Goal: Entertainment & Leisure: Browse casually

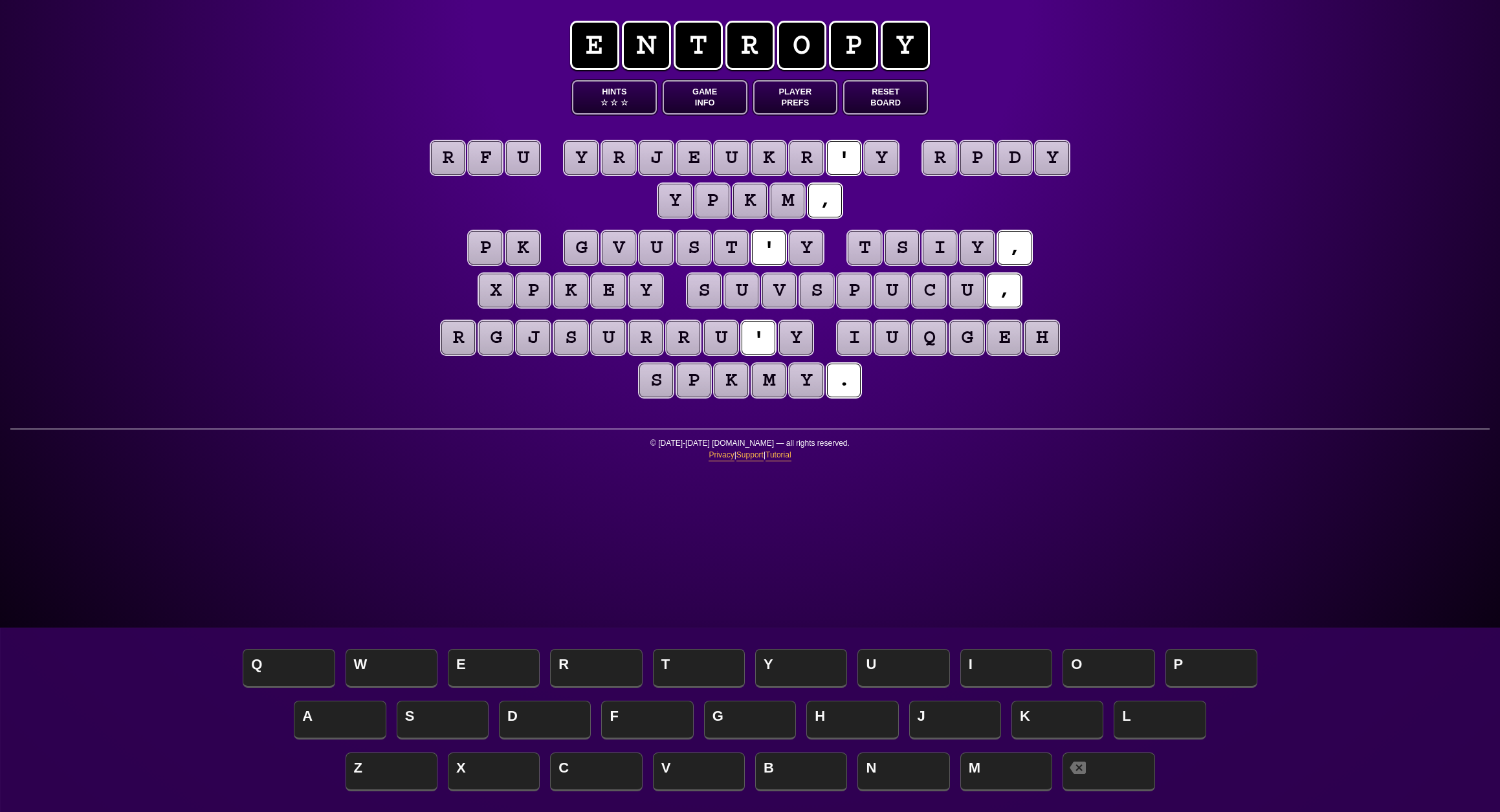
click at [702, 115] on button "Game Info" at bounding box center [705, 97] width 85 height 34
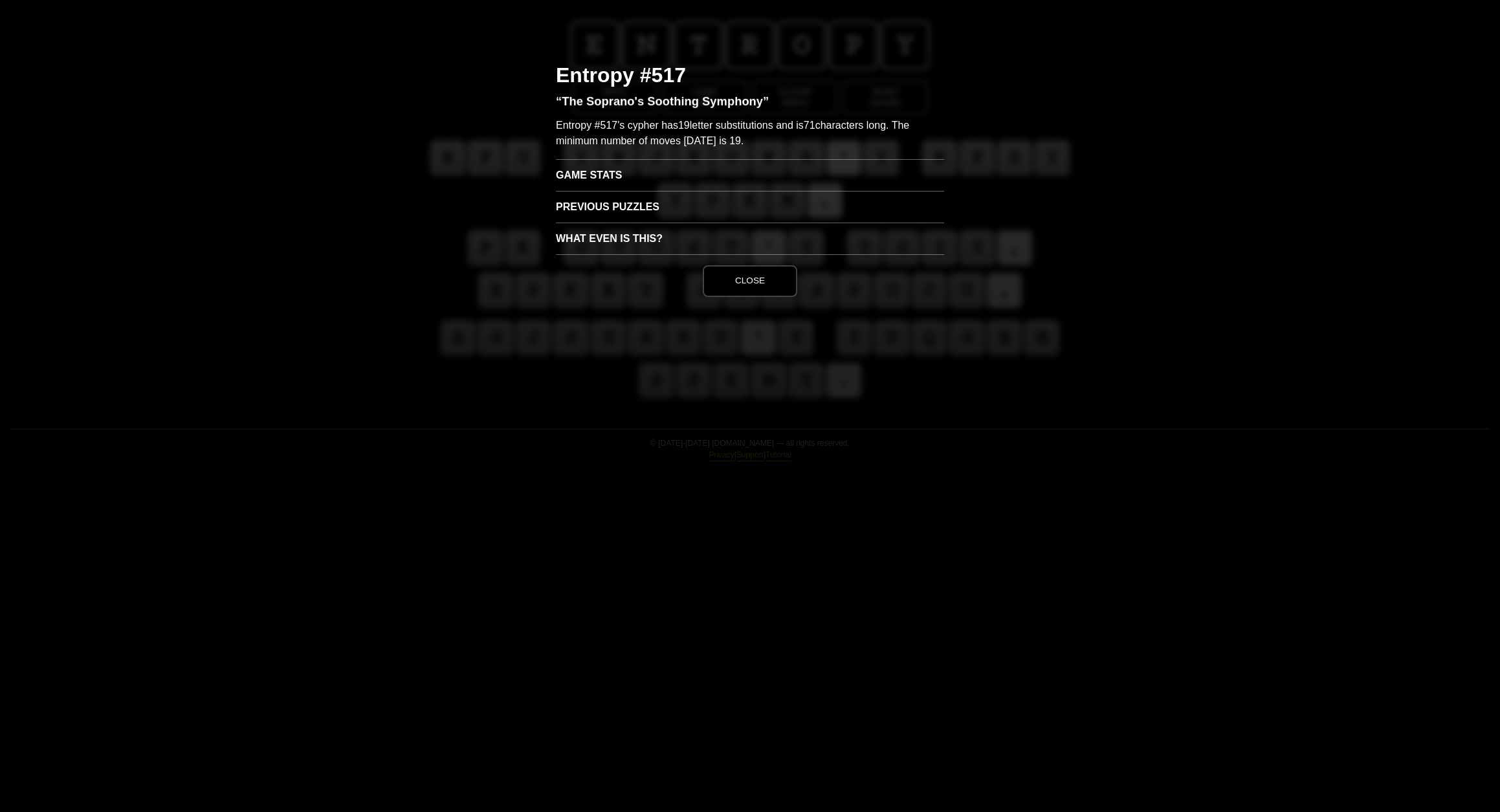
click at [669, 191] on h3 "Game Stats" at bounding box center [750, 176] width 388 height 32
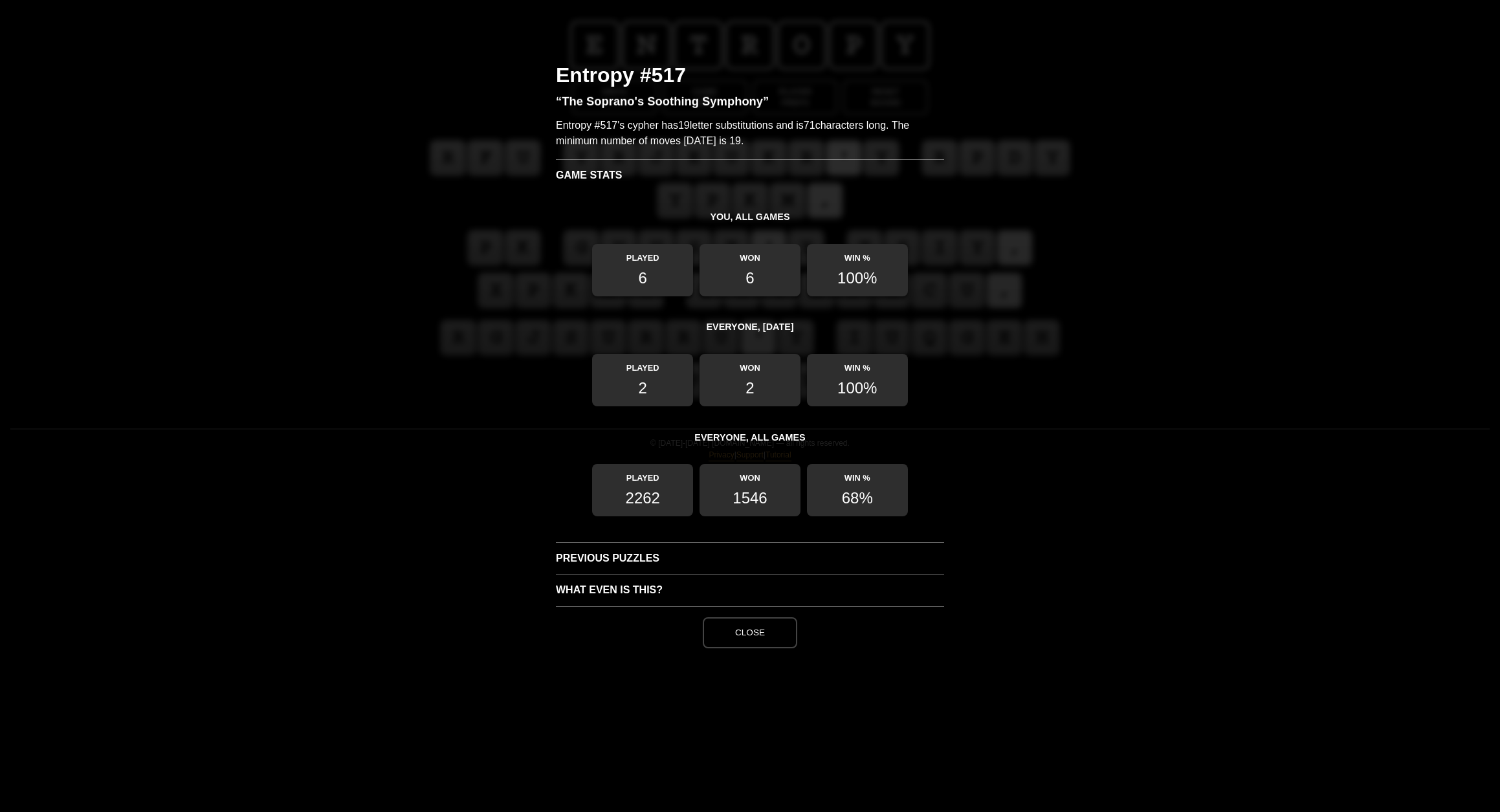
scroll to position [16, 0]
click at [754, 648] on button "Close" at bounding box center [750, 632] width 95 height 31
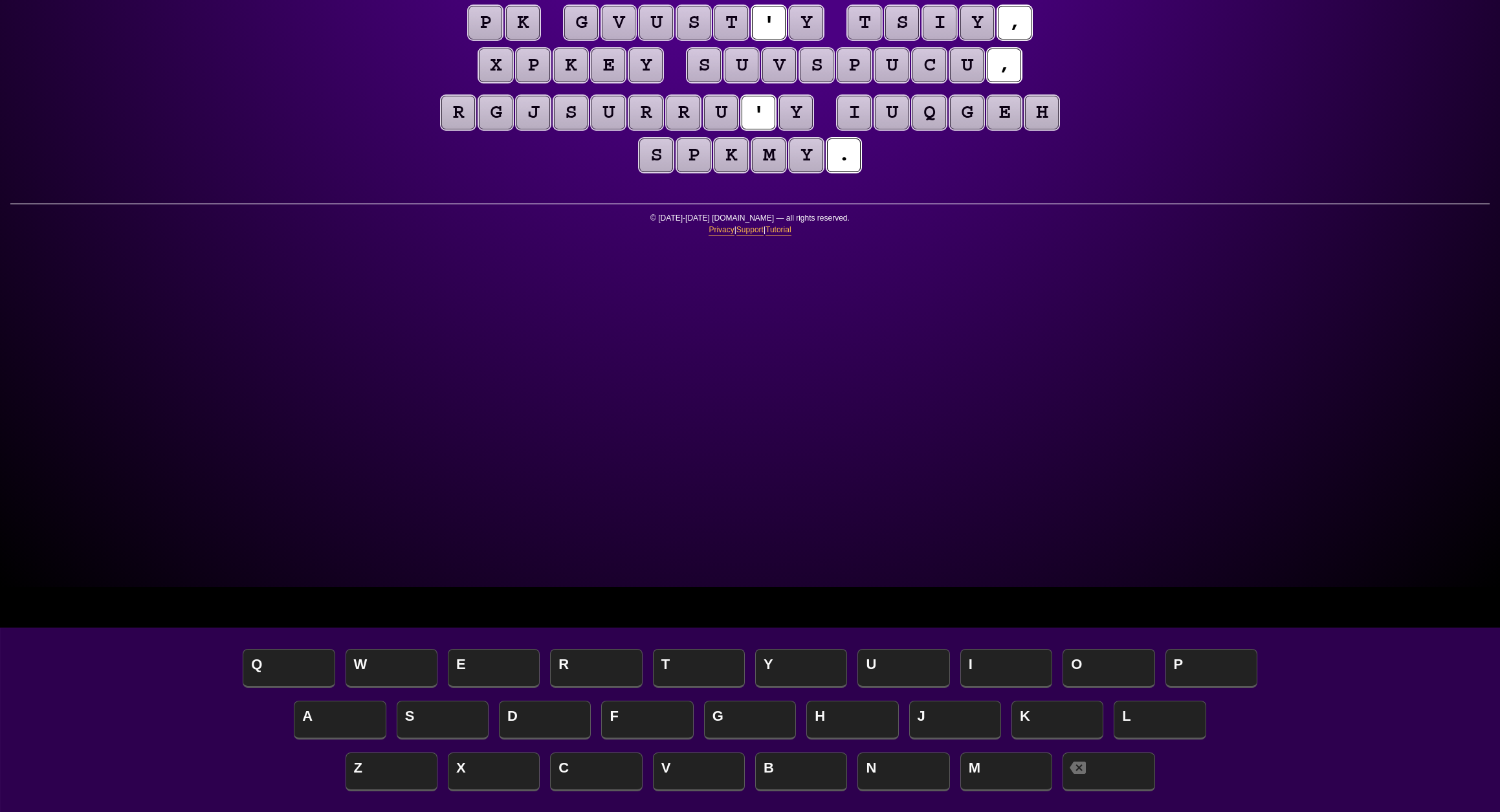
scroll to position [223, 0]
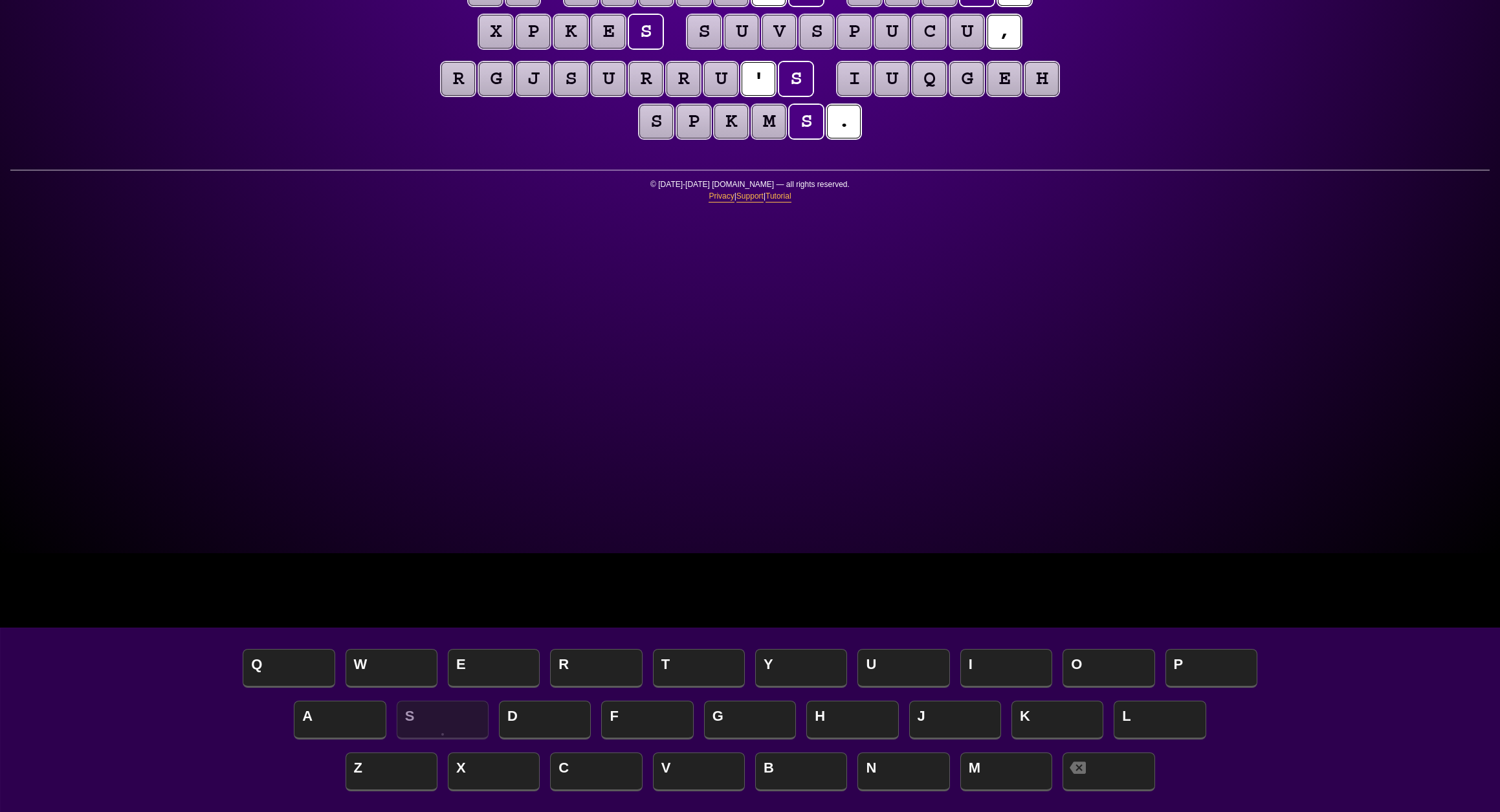
scroll to position [260, 0]
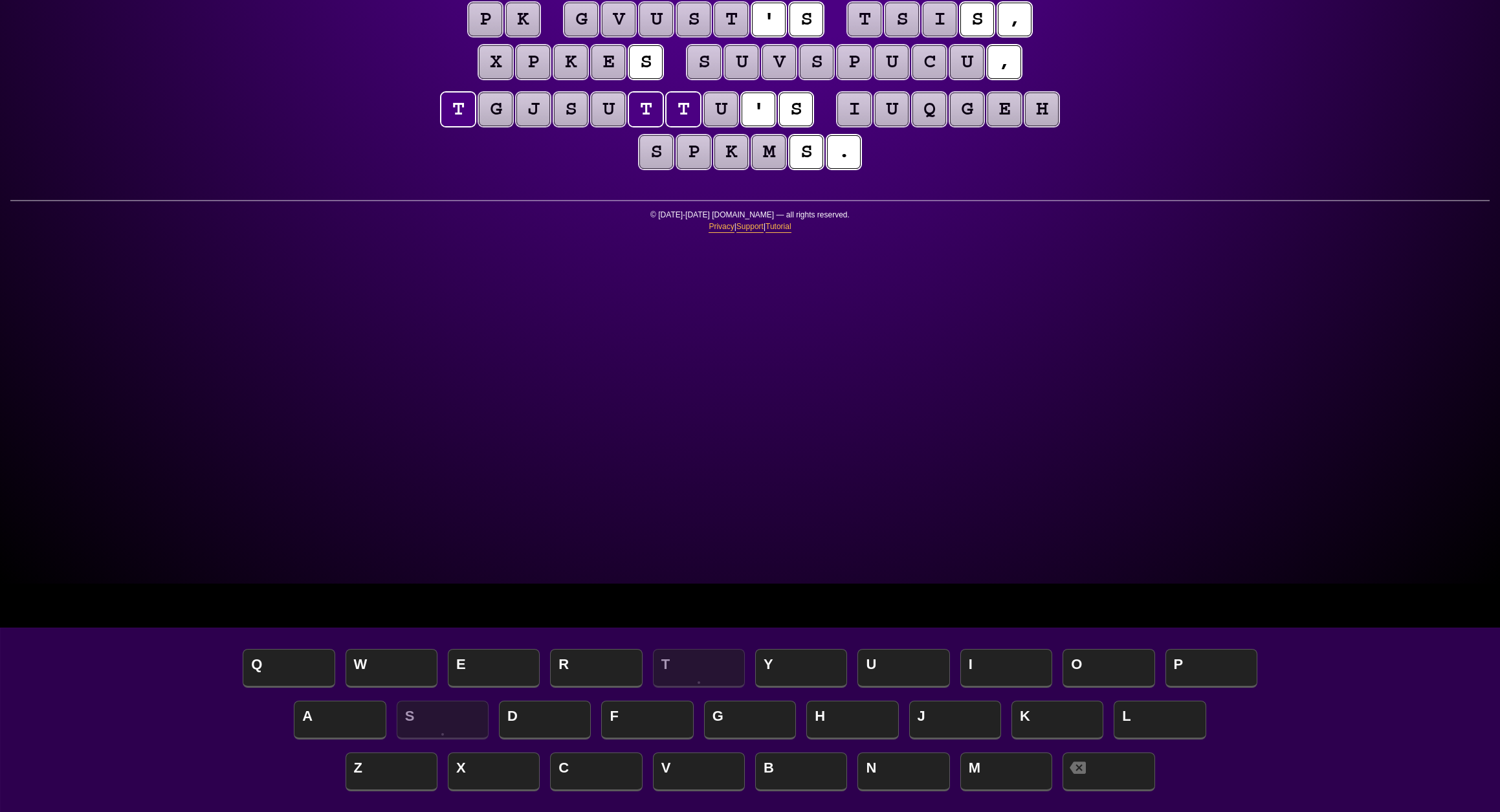
scroll to position [228, 0]
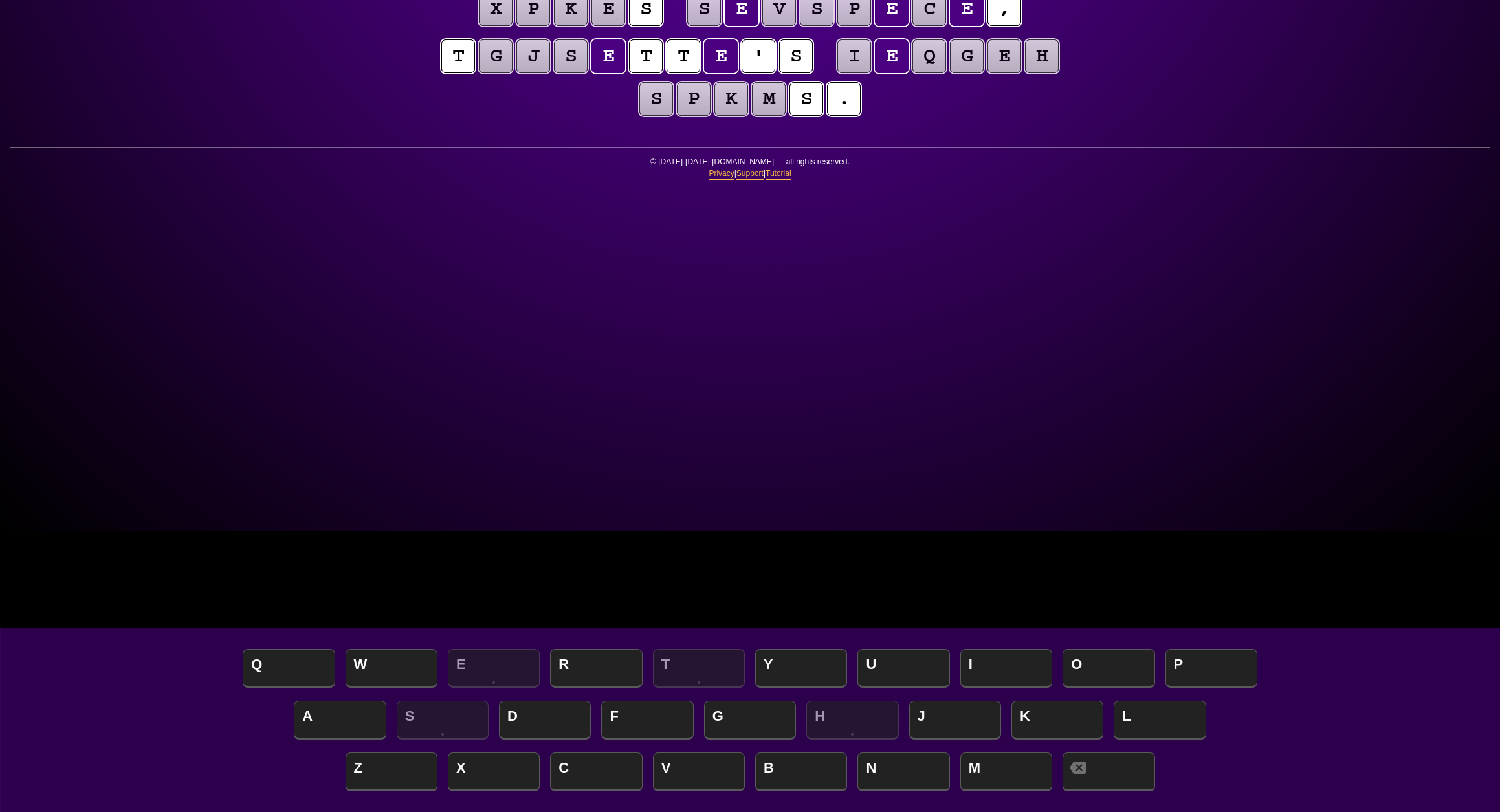
scroll to position [279, 1]
click at [1226, 135] on div "e n t r o p y Hints ☆ ☆ ☆ Game Info Player Prefs Reset Board t h e s t j e e k …" at bounding box center [750, 123] width 1500 height 812
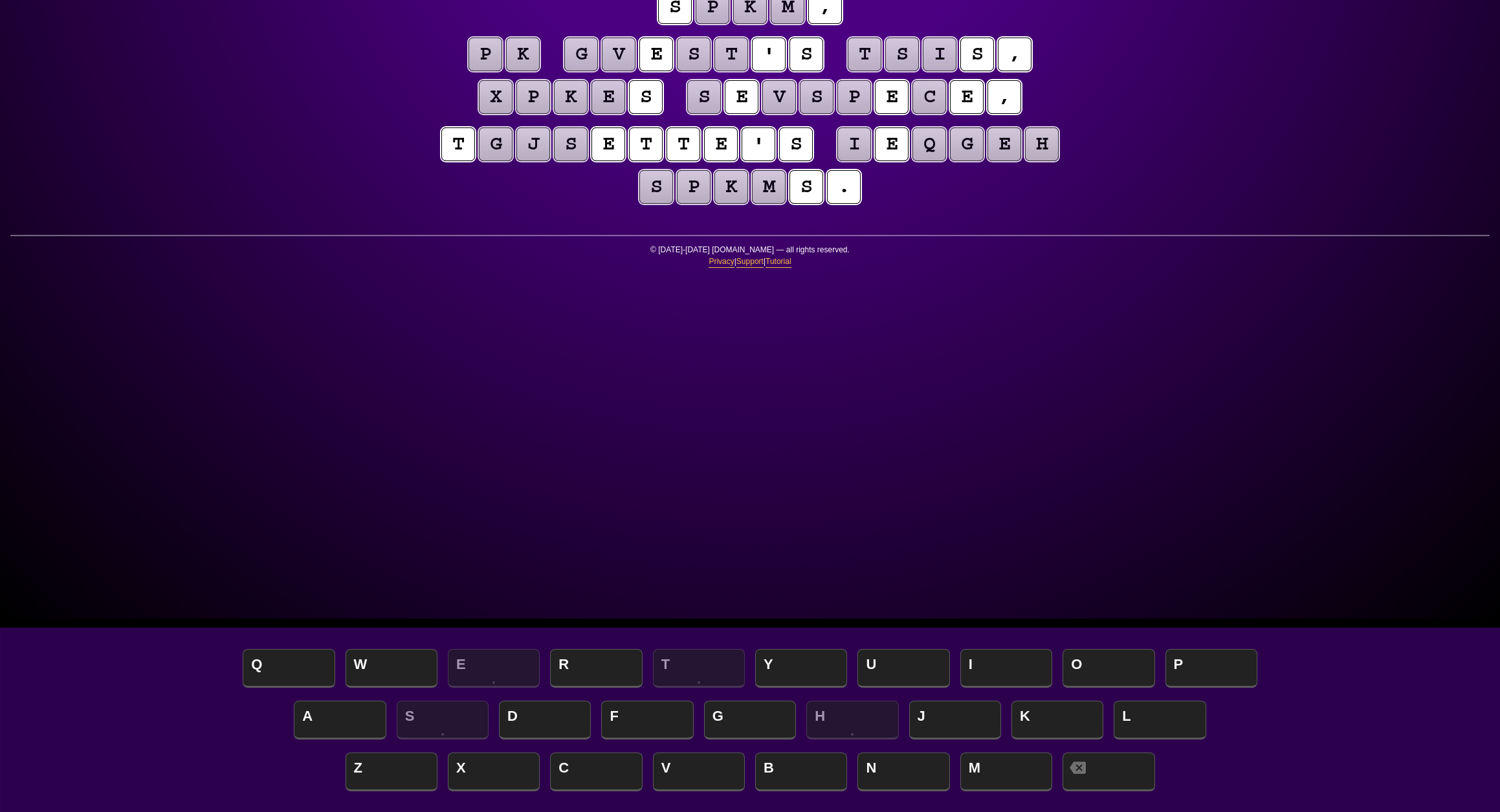
scroll to position [188, 0]
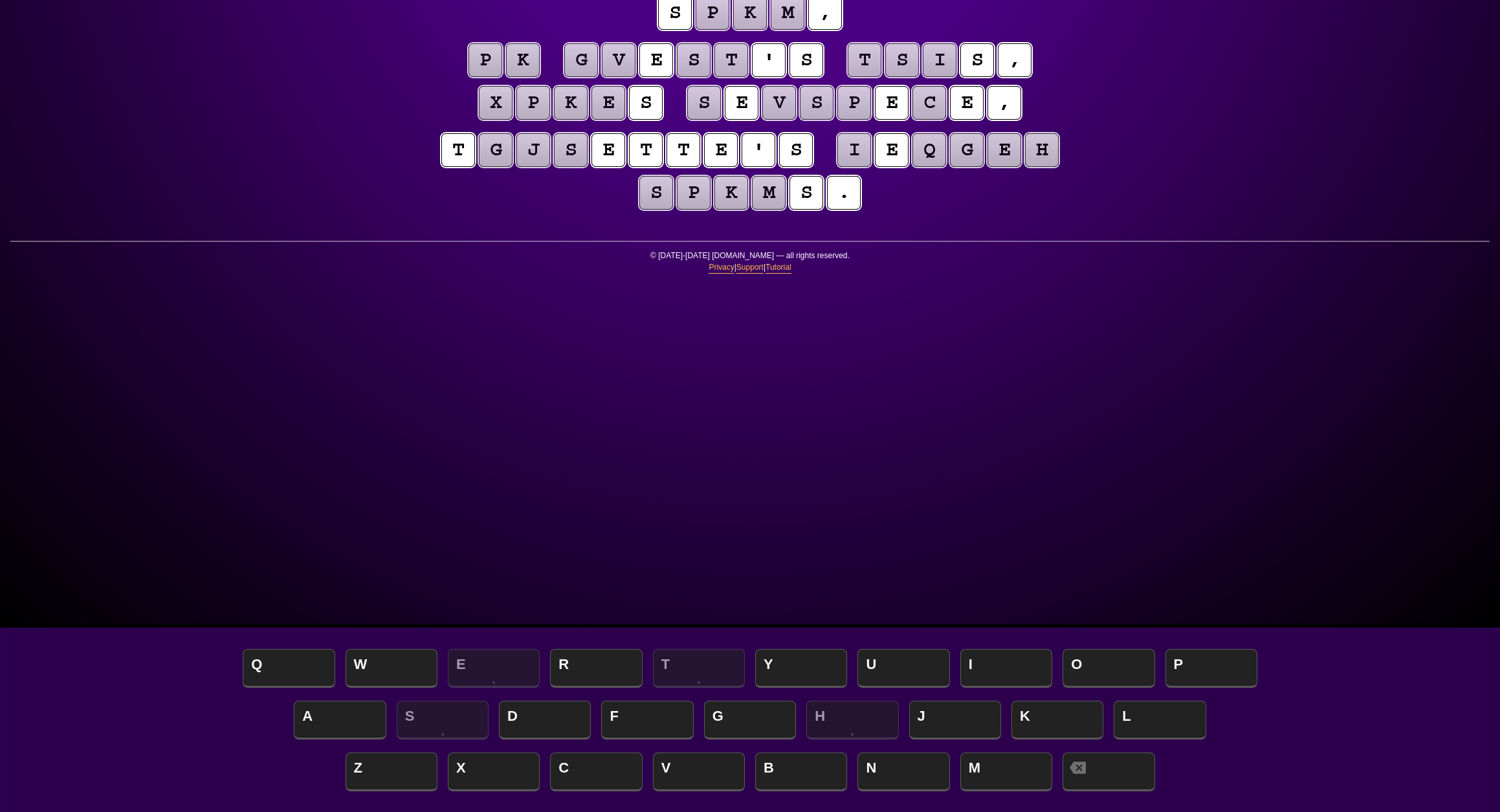
click at [502, 77] on puzzle-tile "p" at bounding box center [485, 60] width 34 height 34
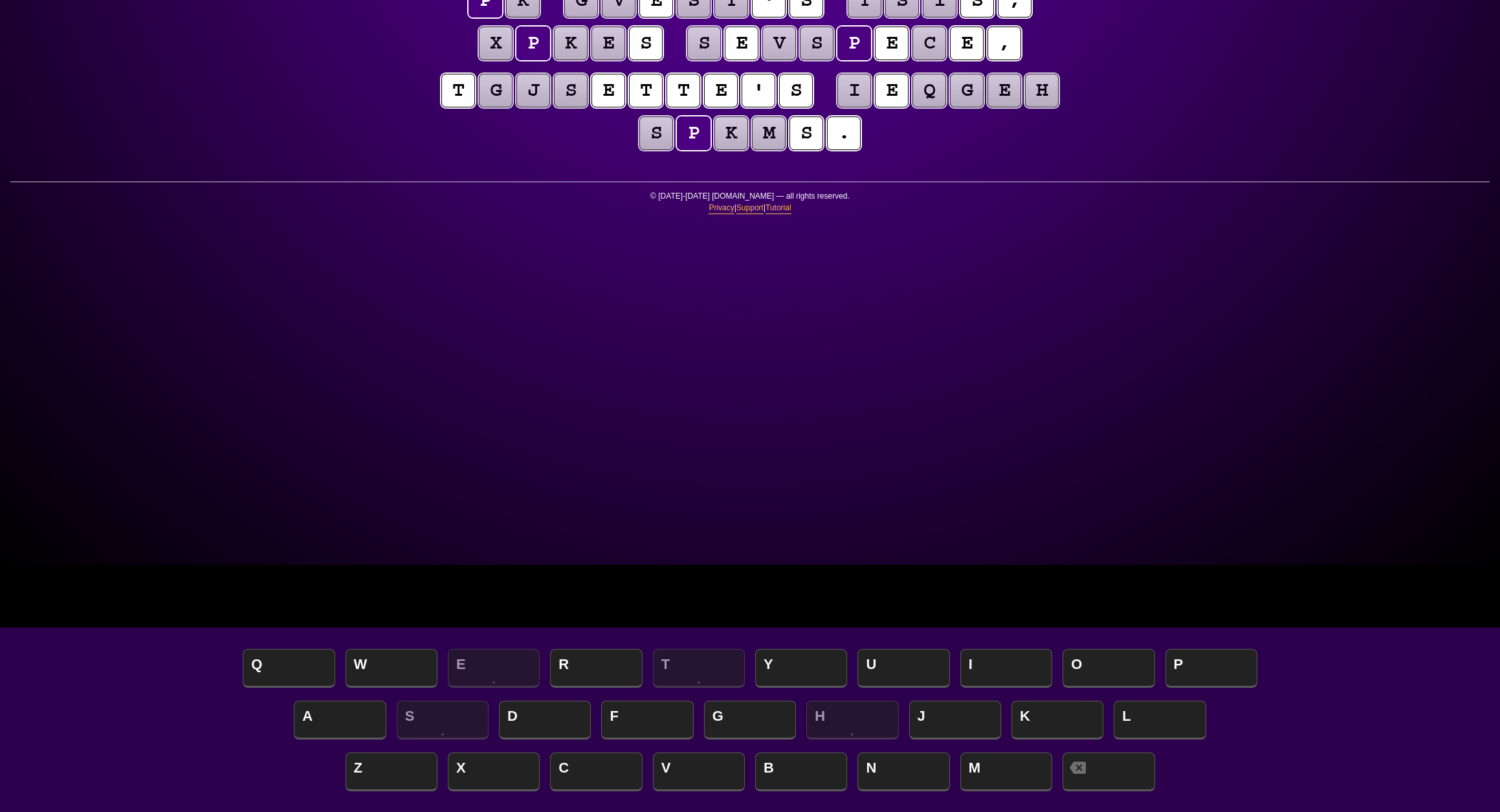
scroll to position [250, 0]
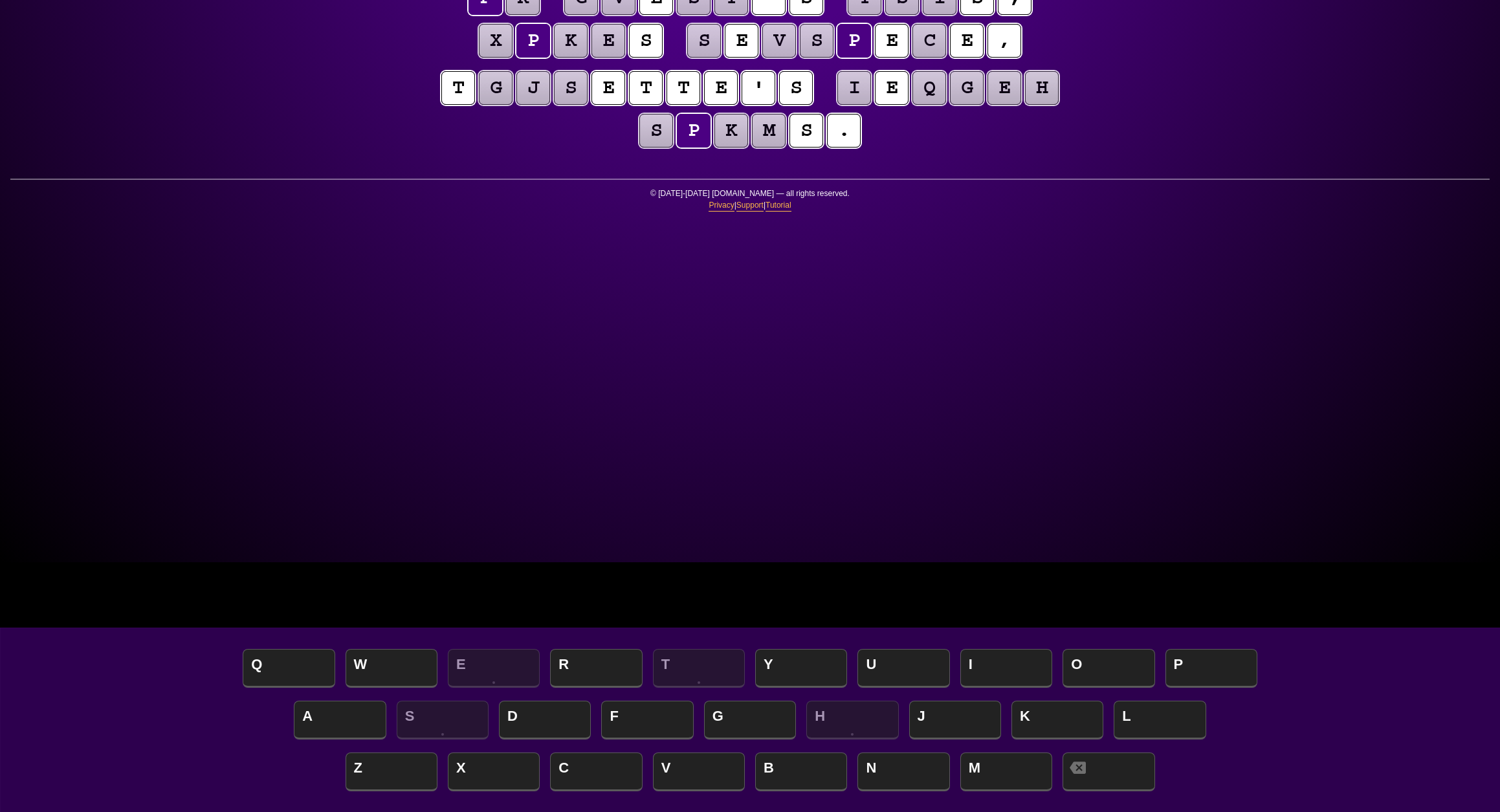
click at [290, 459] on div "e n t r o p y Hints ☆ ☆ ☆ Game Info Player Prefs Reset Board t h e s t j e e k …" at bounding box center [750, 156] width 1500 height 812
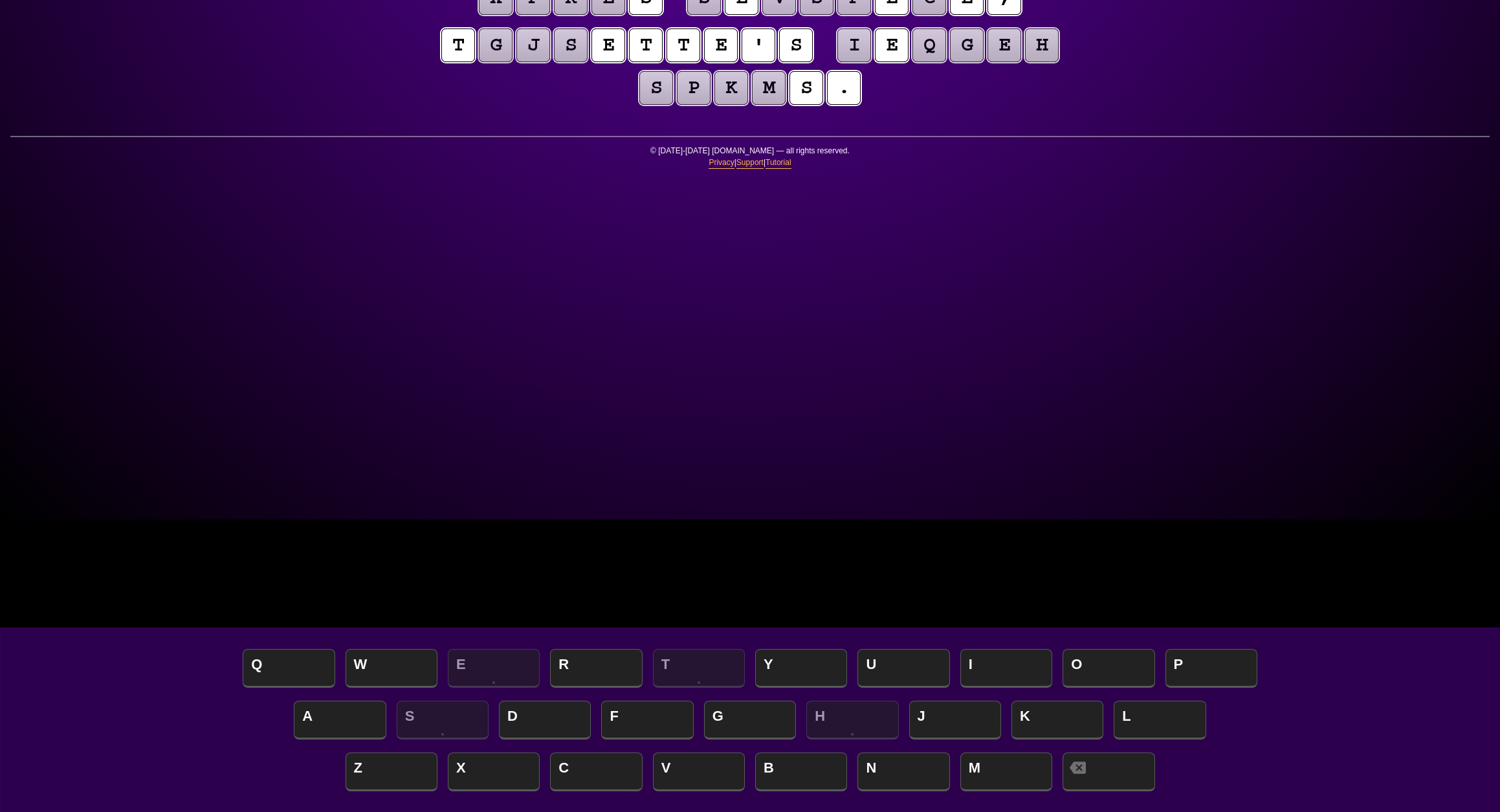
scroll to position [297, 0]
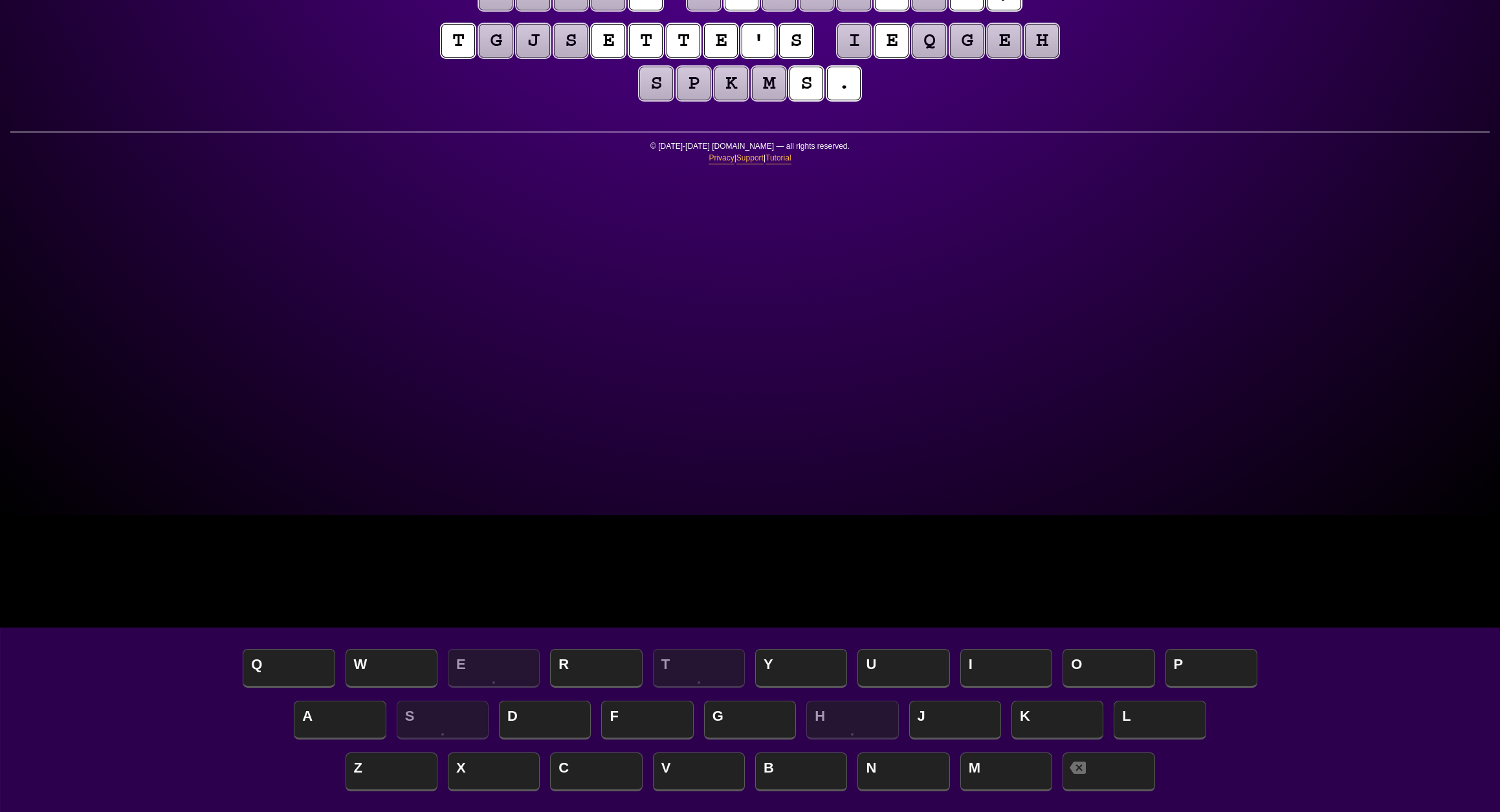
click at [512, 58] on puzzle-tile "g" at bounding box center [495, 41] width 34 height 34
click at [550, 58] on puzzle-tile "j" at bounding box center [533, 41] width 34 height 34
click at [588, 58] on puzzle-tile "s" at bounding box center [571, 41] width 34 height 34
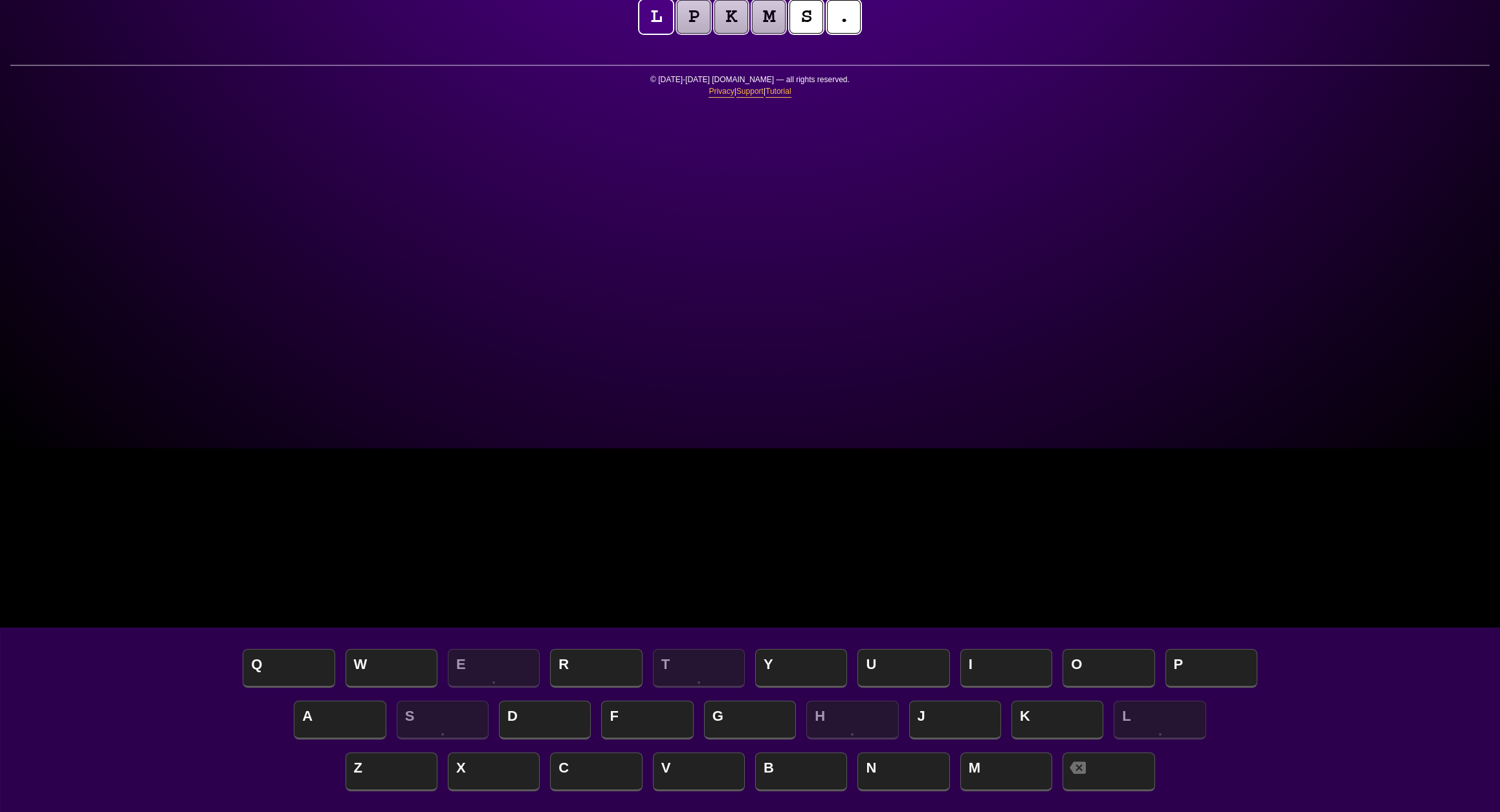
scroll to position [366, 0]
click at [987, 662] on span "I" at bounding box center [1006, 669] width 92 height 38
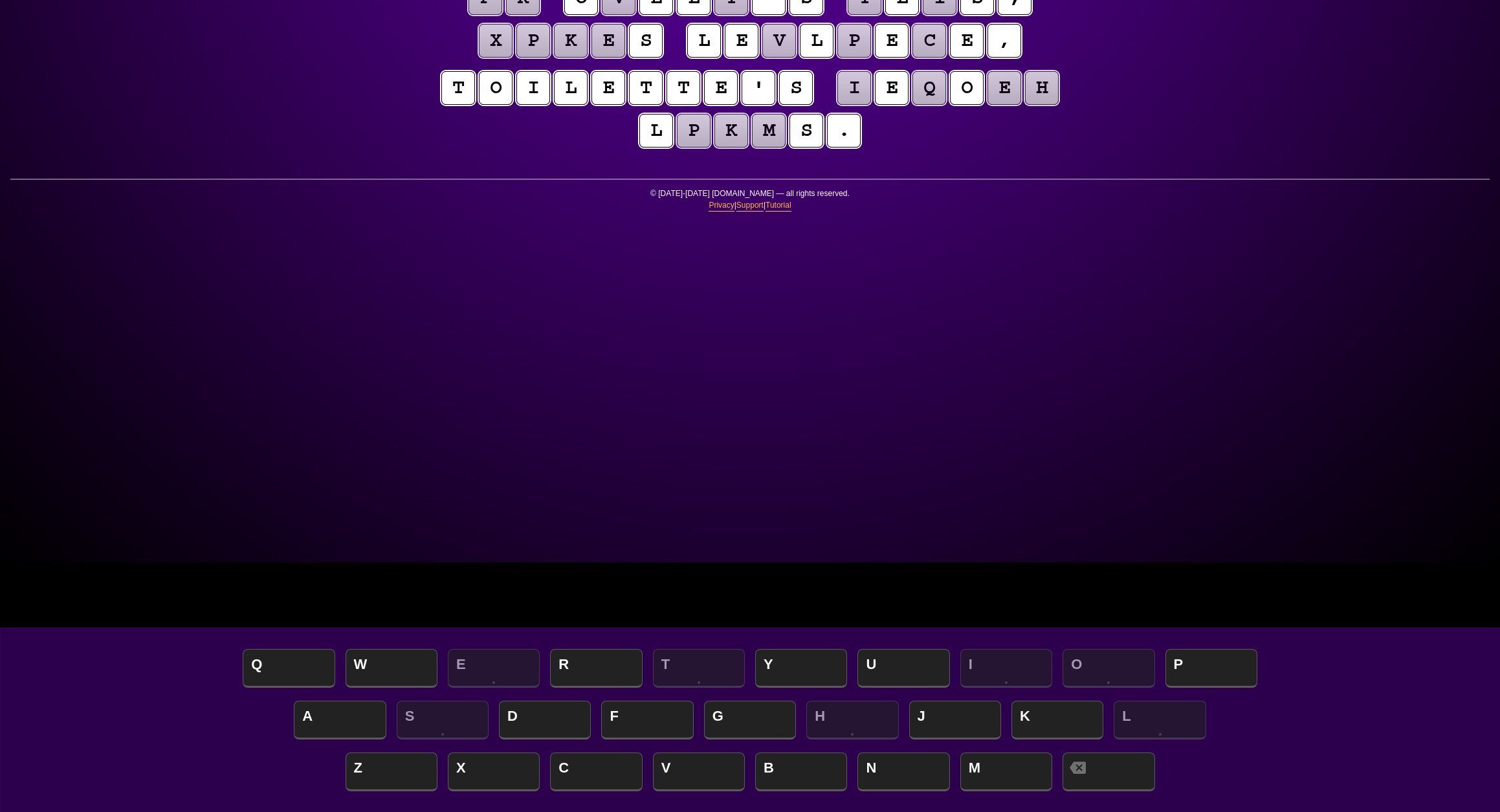
scroll to position [253, 0]
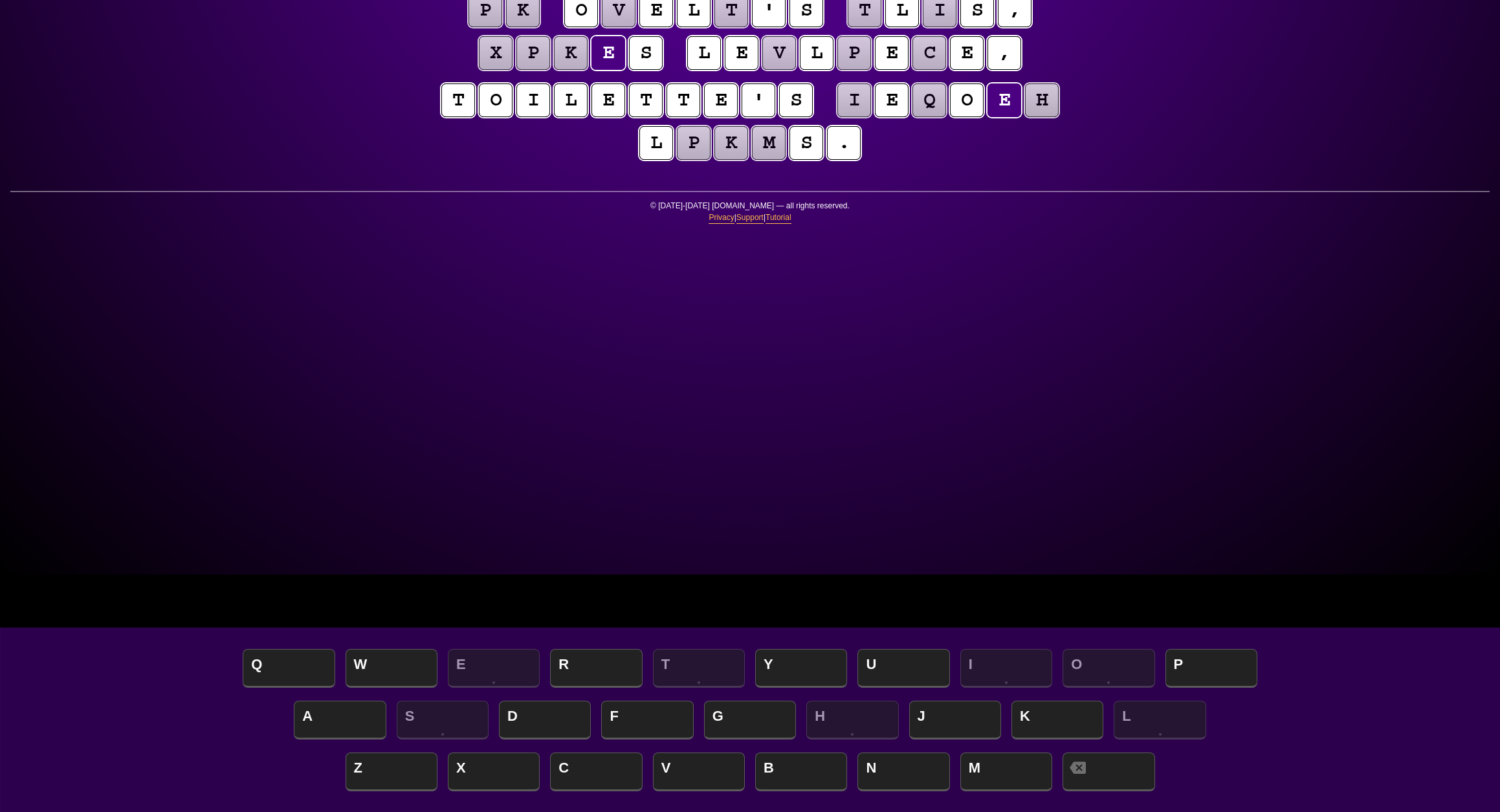
scroll to position [240, 0]
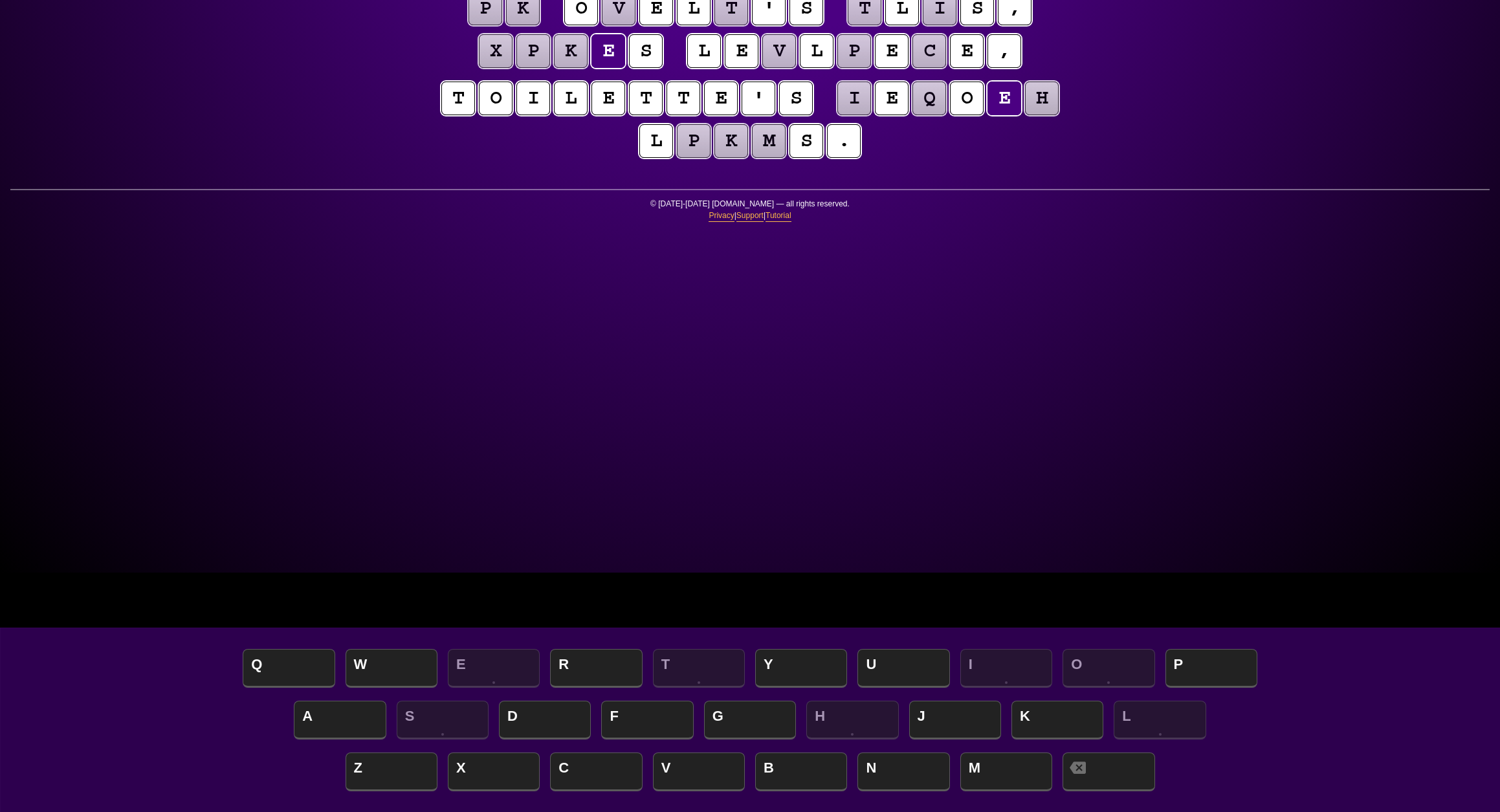
click at [1213, 354] on div "e n t r o p y Hints ★ ☆ ☆ Game Info Player Prefs Reset Board t h e s t i e e k …" at bounding box center [750, 166] width 1500 height 812
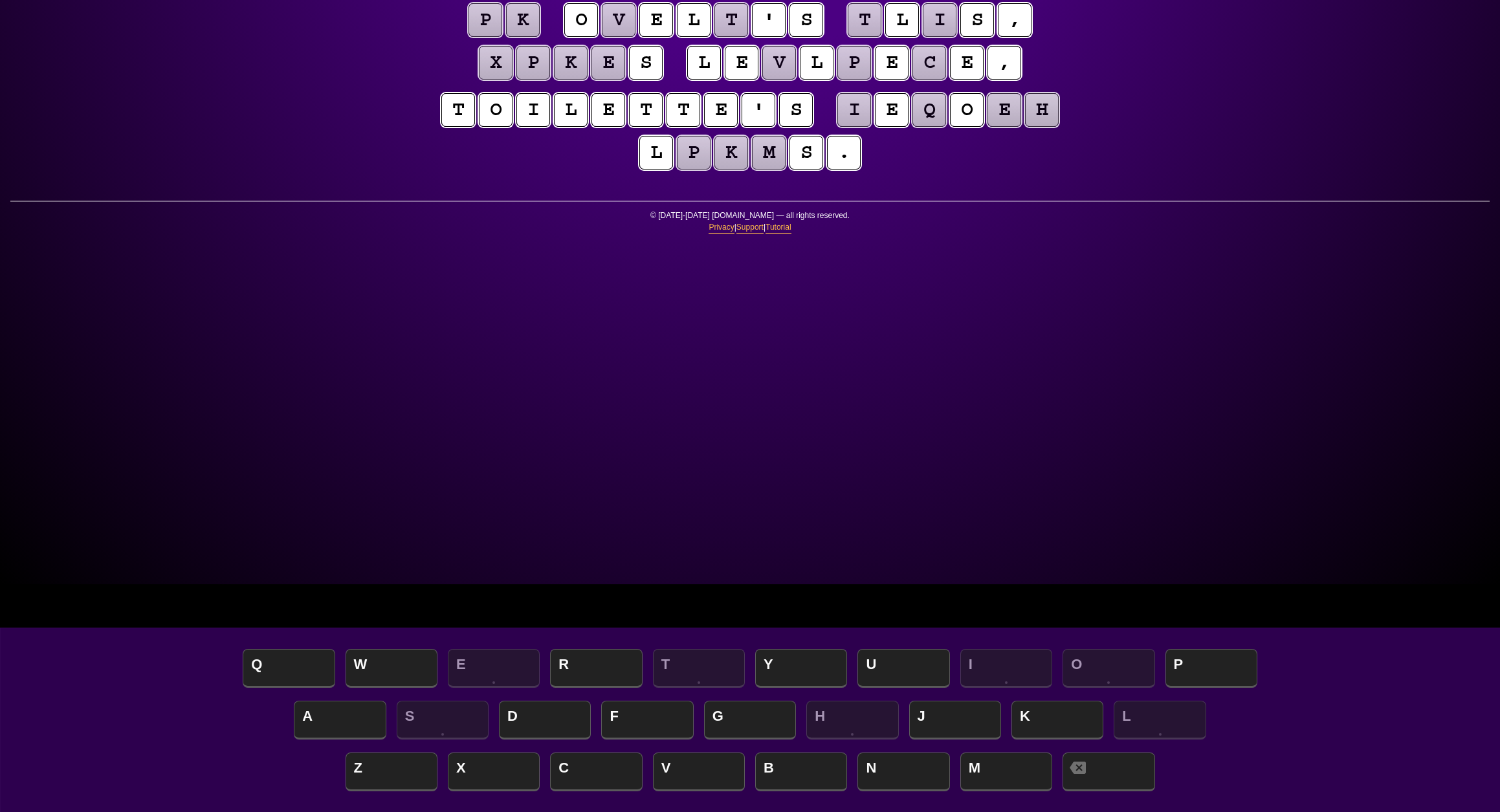
scroll to position [228, 0]
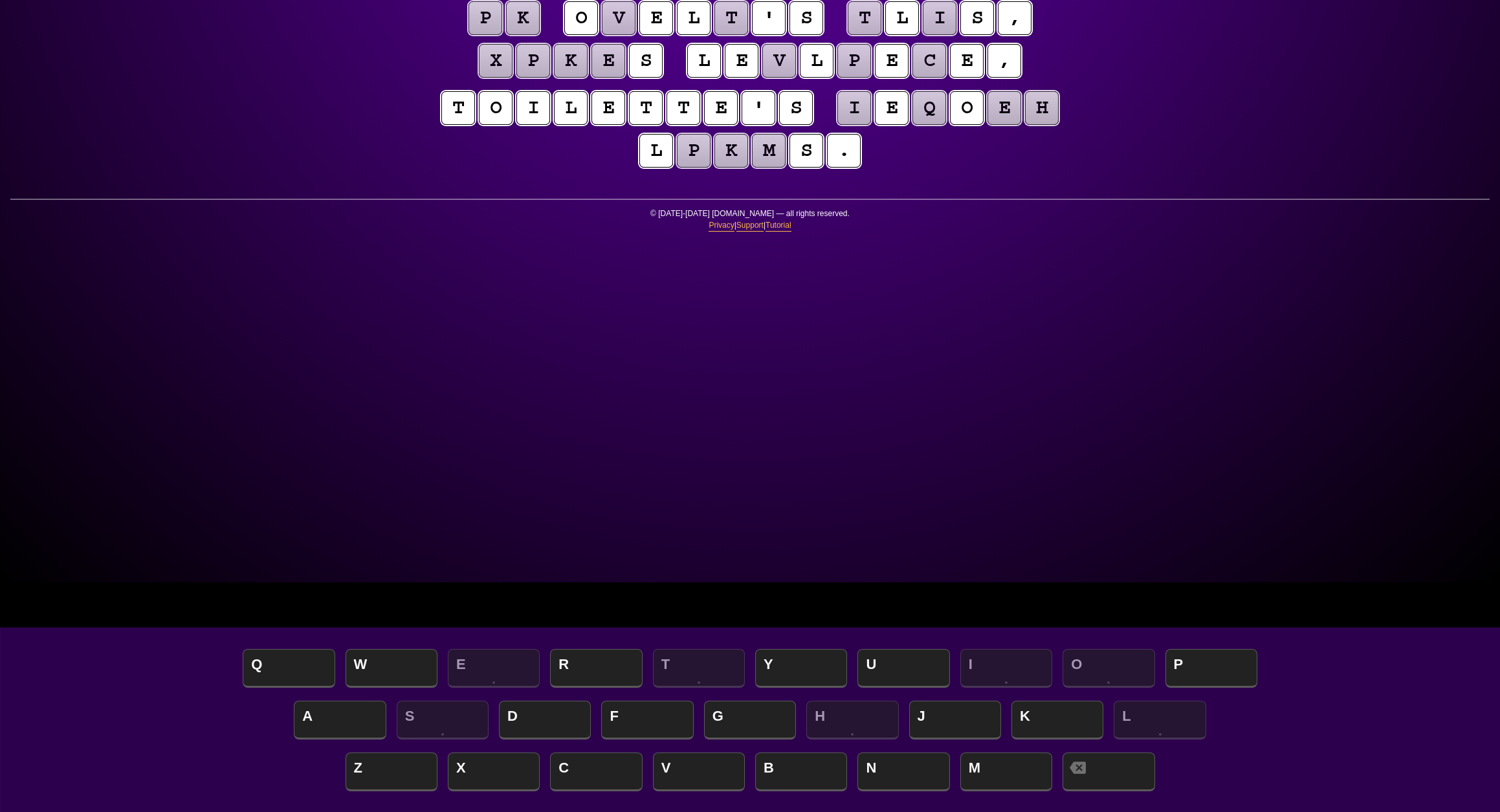
click at [1299, 2] on div "e n t r o p y Hints ★ ☆ ☆ Game Info Player Prefs Reset Board t h e s t i e e k …" at bounding box center [750, 176] width 1500 height 812
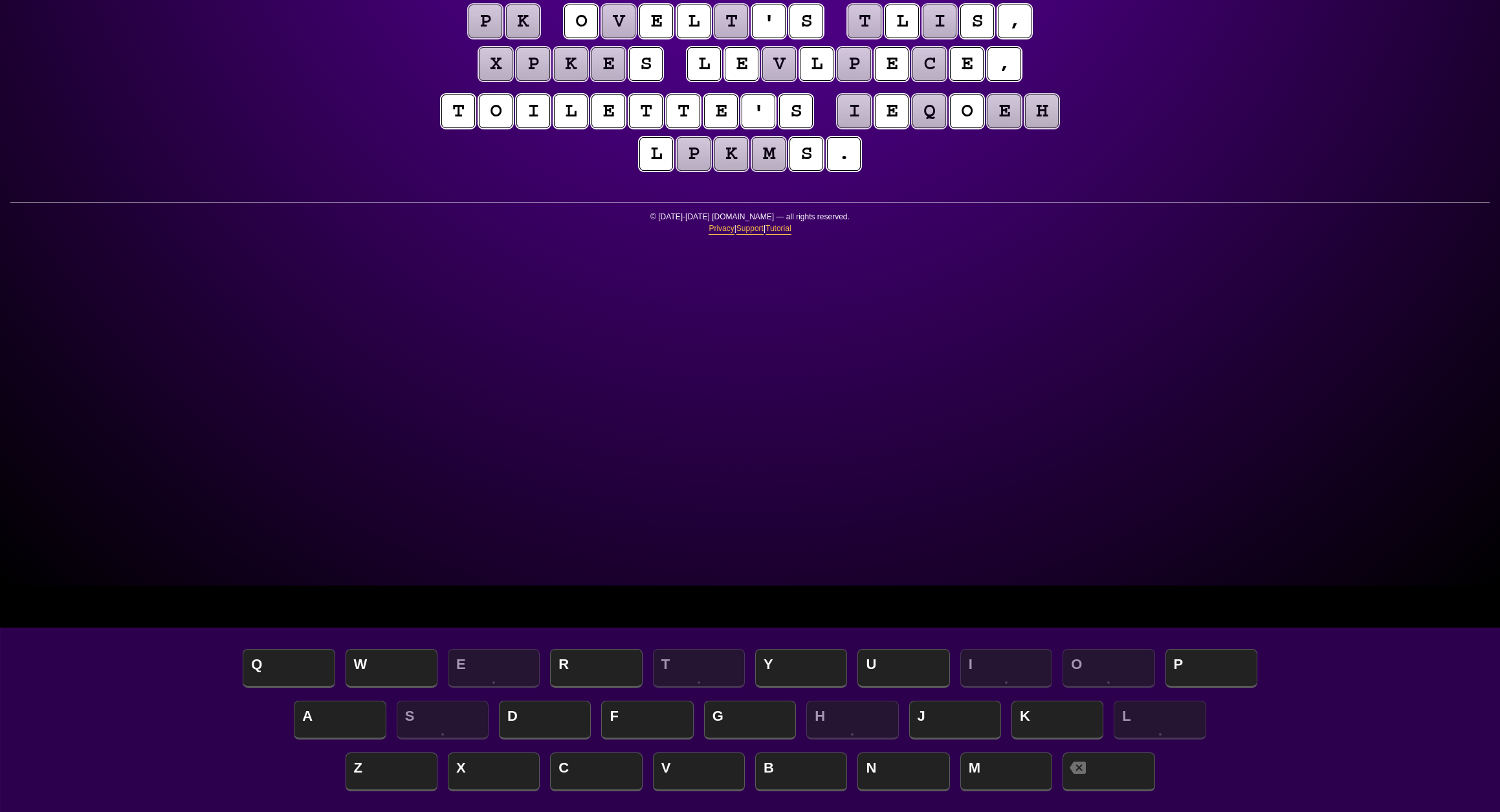
scroll to position [226, 1]
click at [1295, 0] on div "e n t r o p y Hints ★ ☆ ☆ Game Info Player Prefs Reset Board t h e s t i e e k …" at bounding box center [750, 180] width 1500 height 812
click at [635, 38] on puzzle-tile "v" at bounding box center [619, 22] width 34 height 34
click at [1148, 245] on div "e n t r o p y Hints ★ ☆ ☆ Game Info Player Prefs Reset Board t h e s t i e e k …" at bounding box center [750, 180] width 1500 height 812
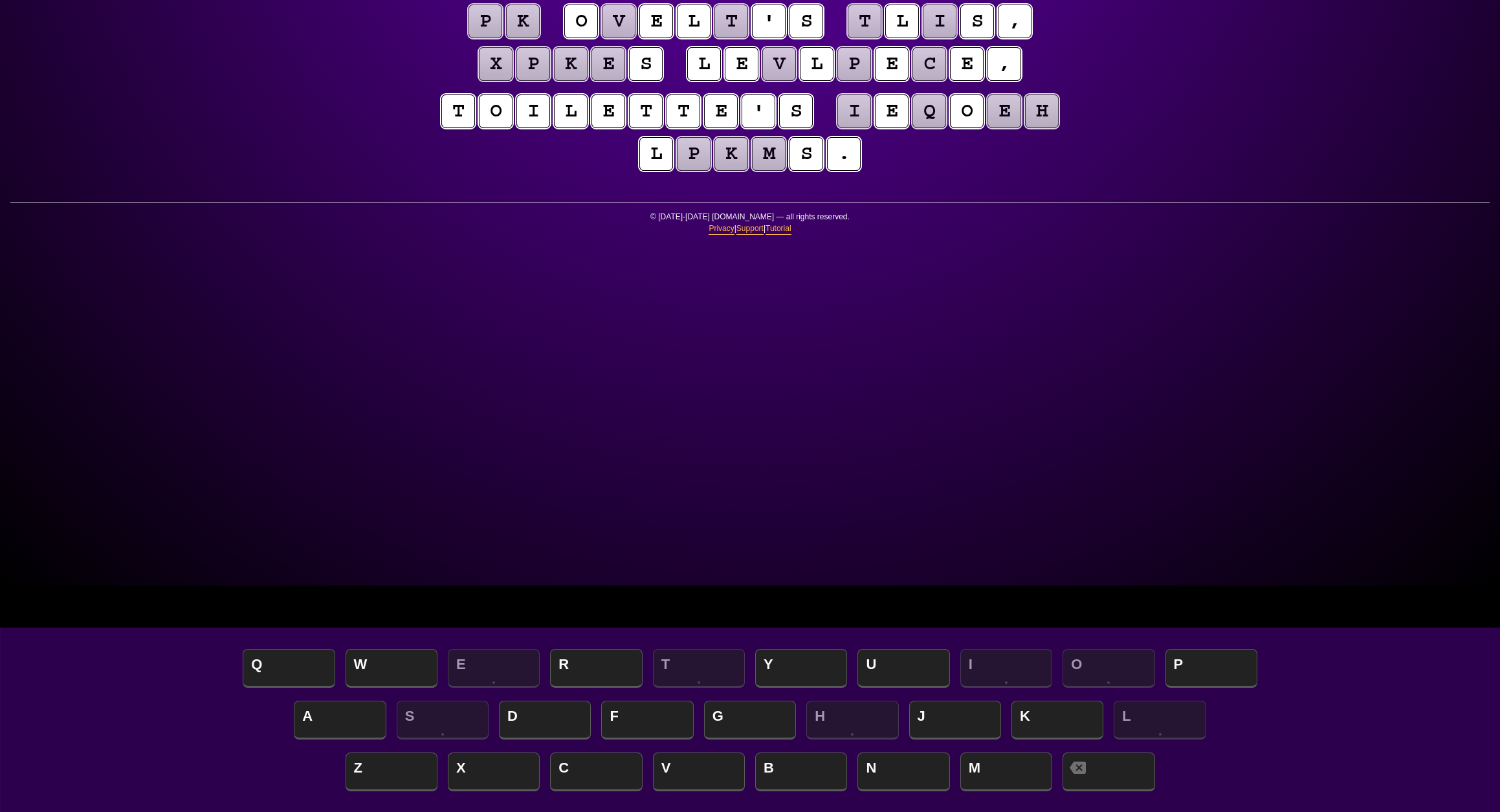
click at [748, 38] on puzzle-tile "t" at bounding box center [731, 22] width 34 height 34
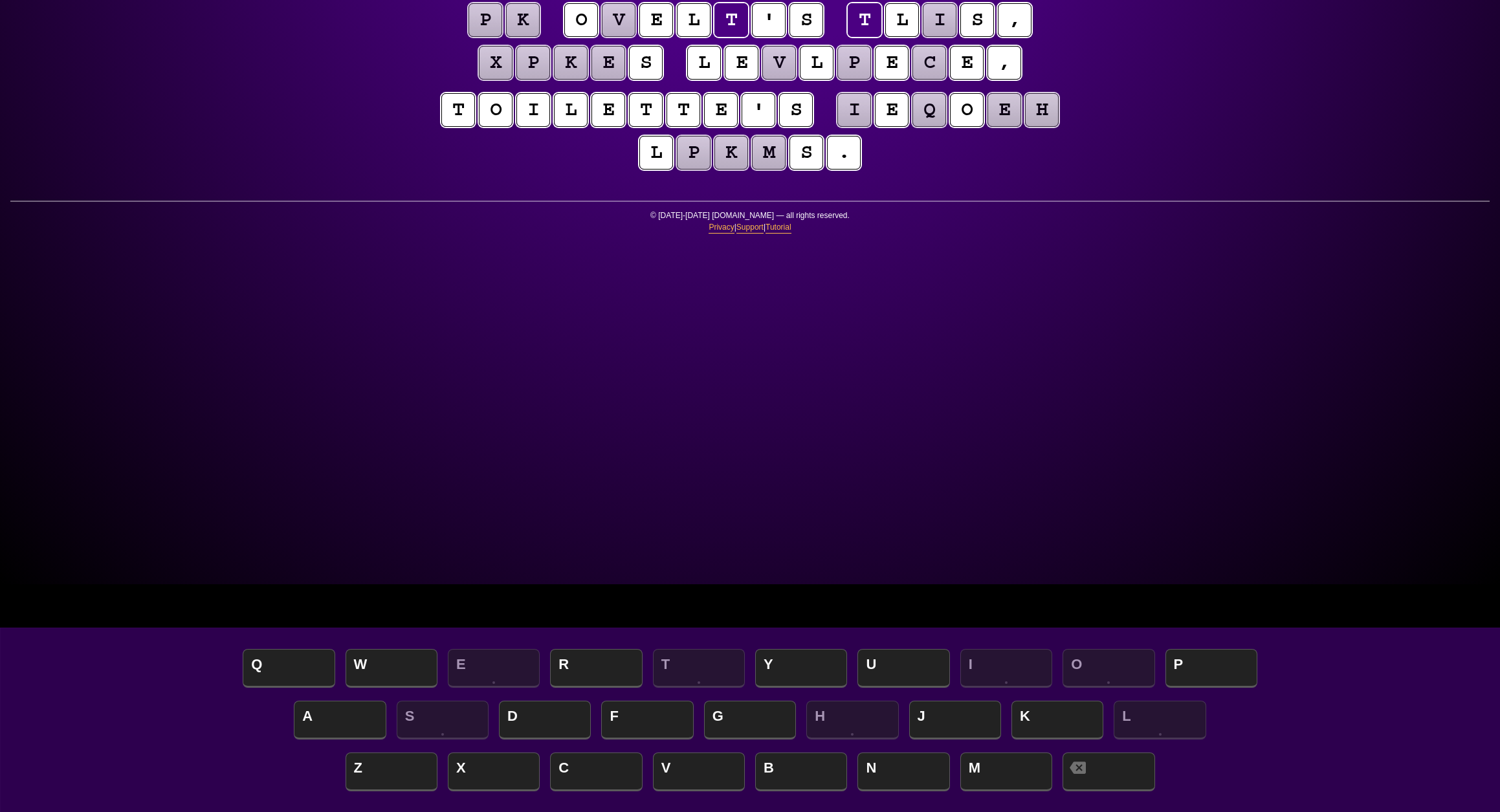
scroll to position [226, 1]
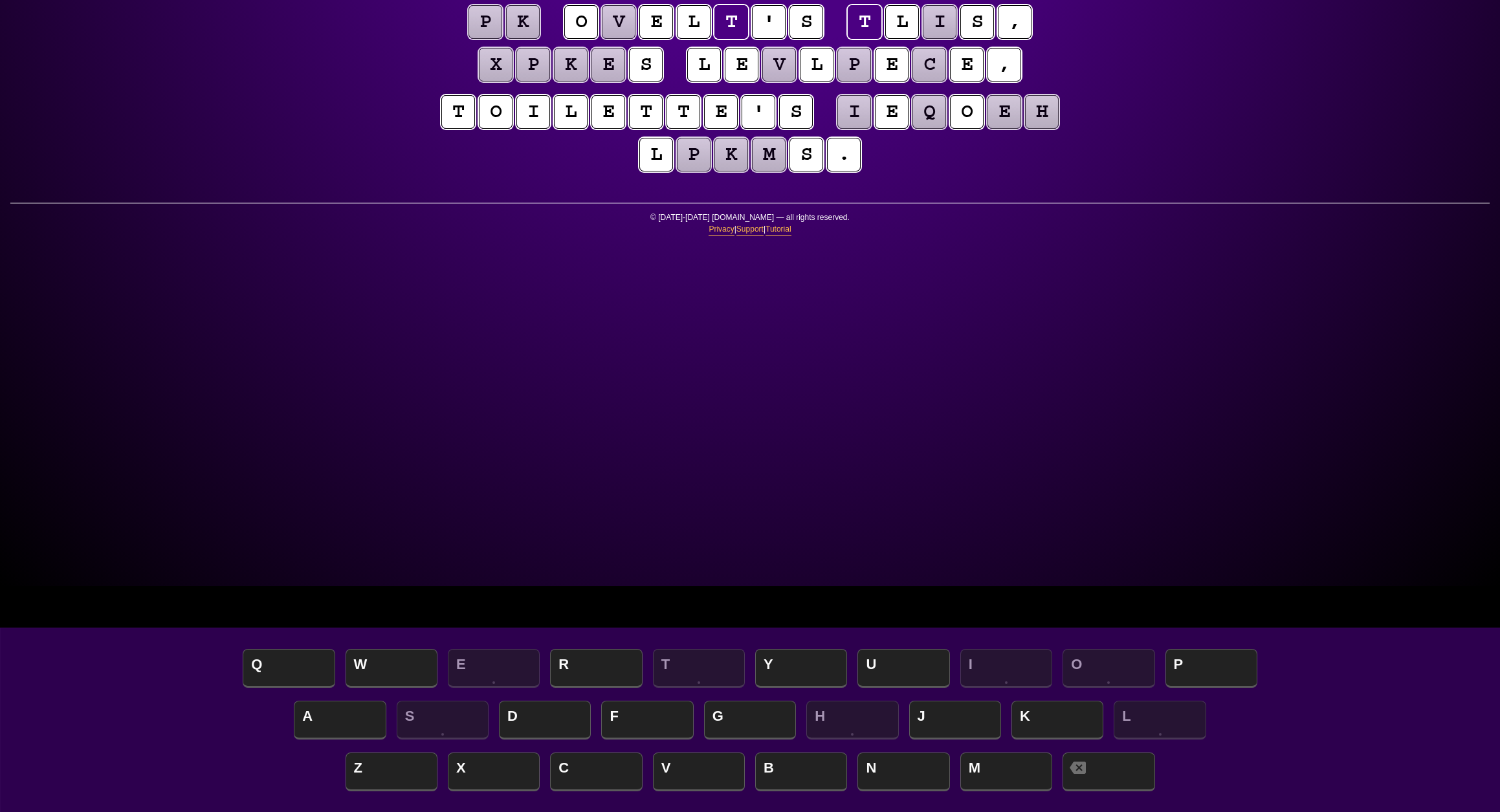
click at [406, 250] on div "e n t r o p y Hints ★ ☆ ☆ Game Info Player Prefs Reset Board t h e s t i e e k …" at bounding box center [750, 180] width 1500 height 812
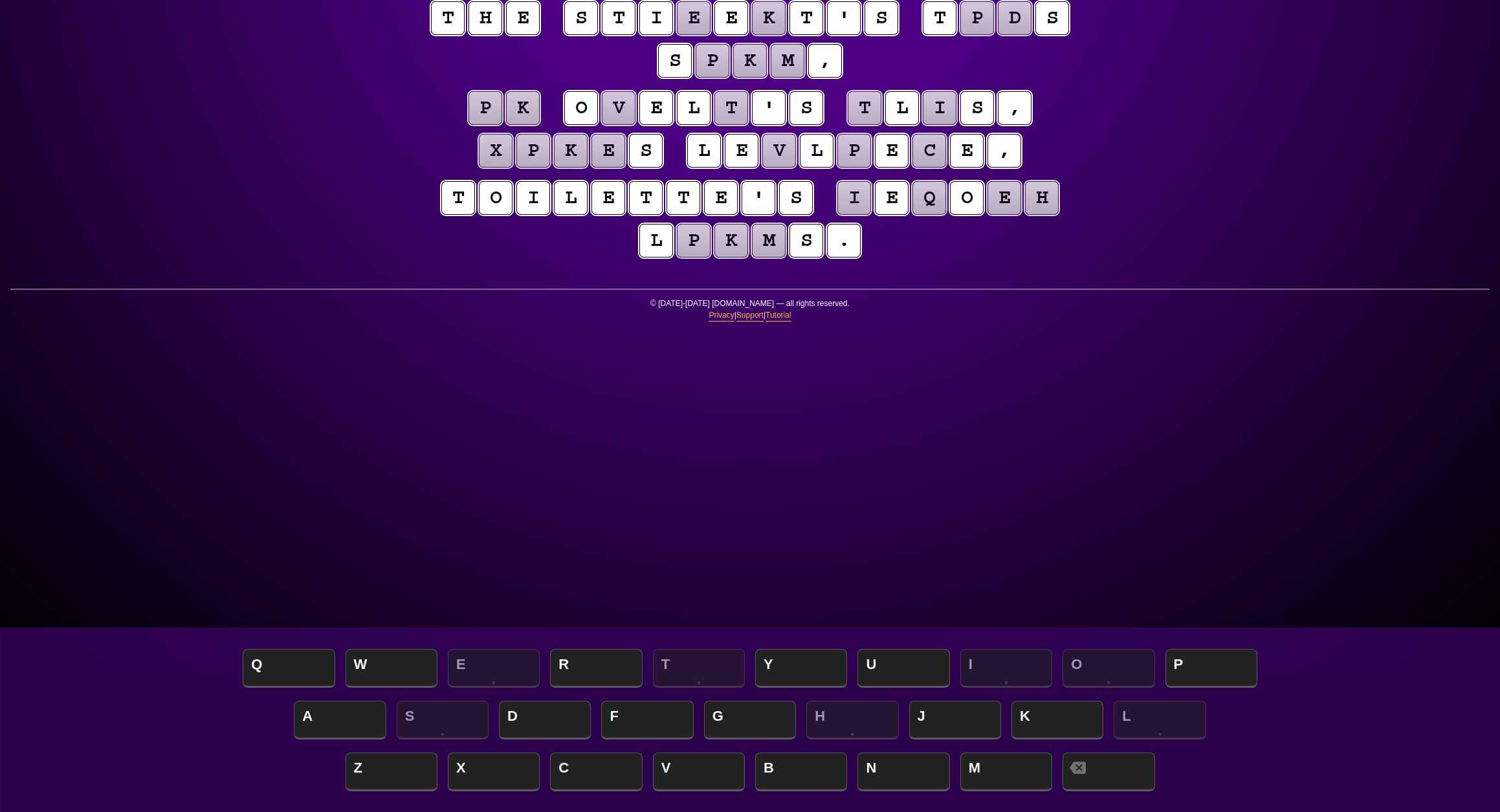
scroll to position [138, 0]
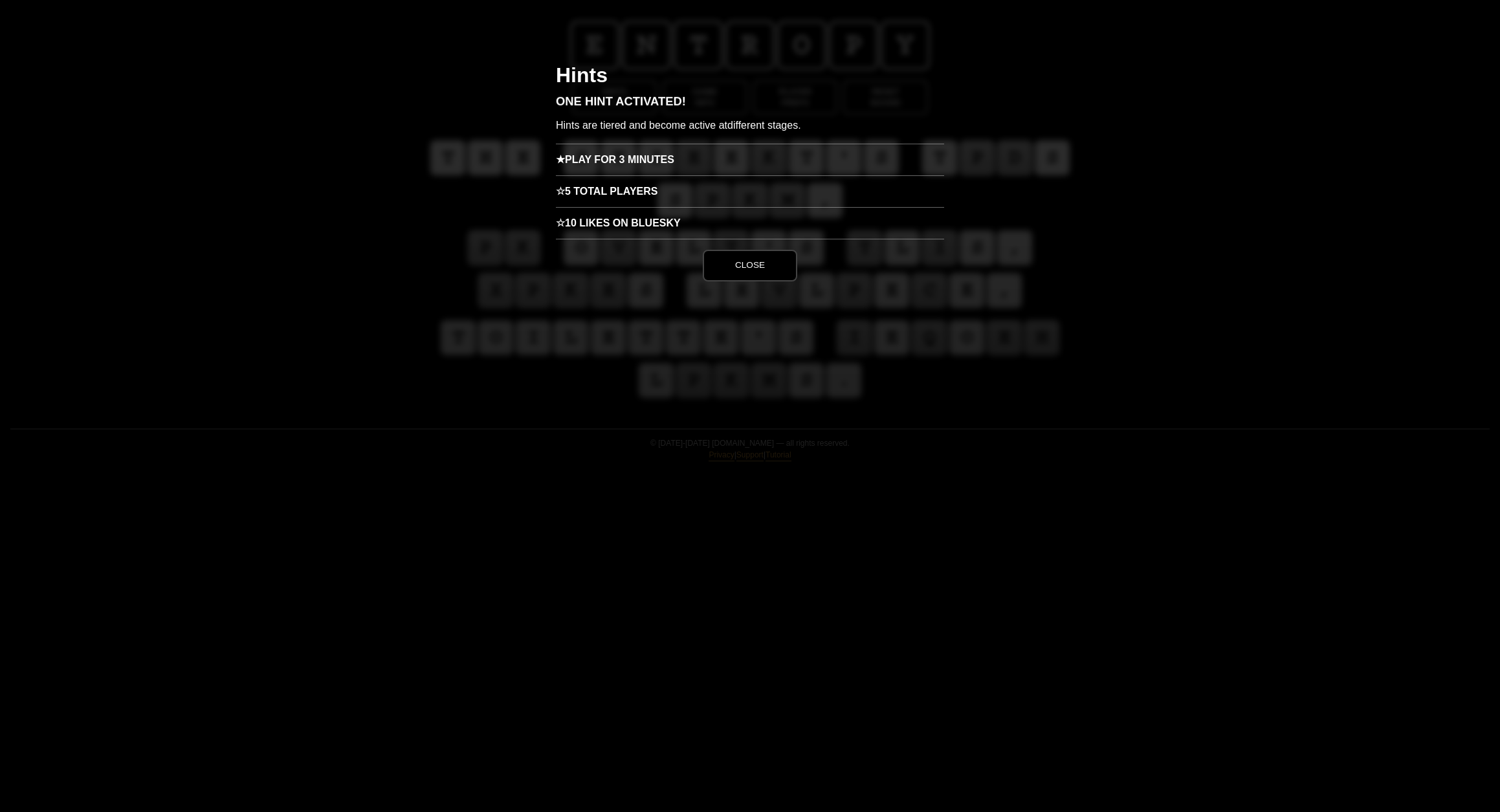
click at [649, 176] on h3 "★ Play for 3 minutes" at bounding box center [750, 160] width 388 height 32
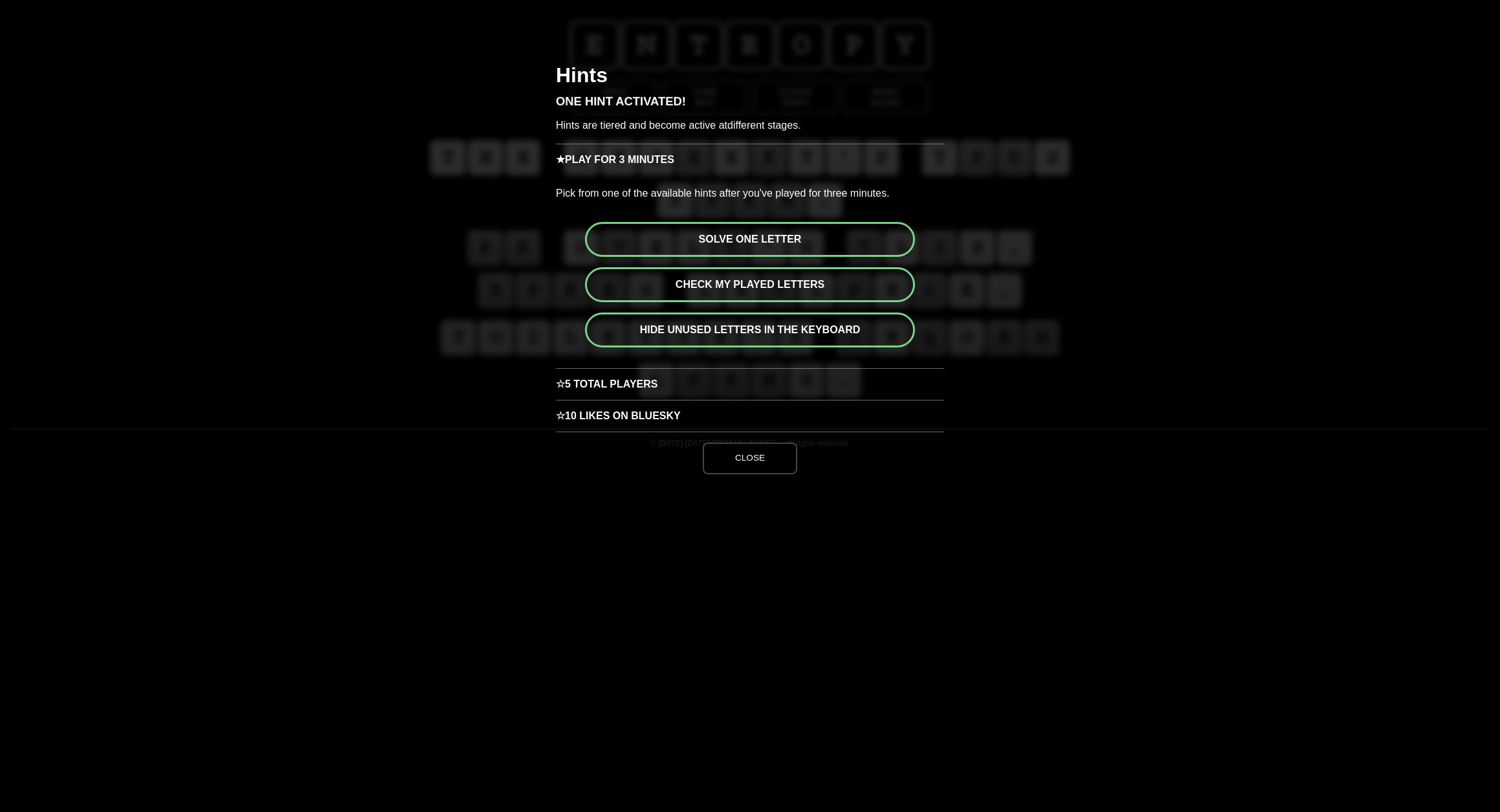
click at [760, 302] on button "Check my played letters" at bounding box center [750, 285] width 330 height 35
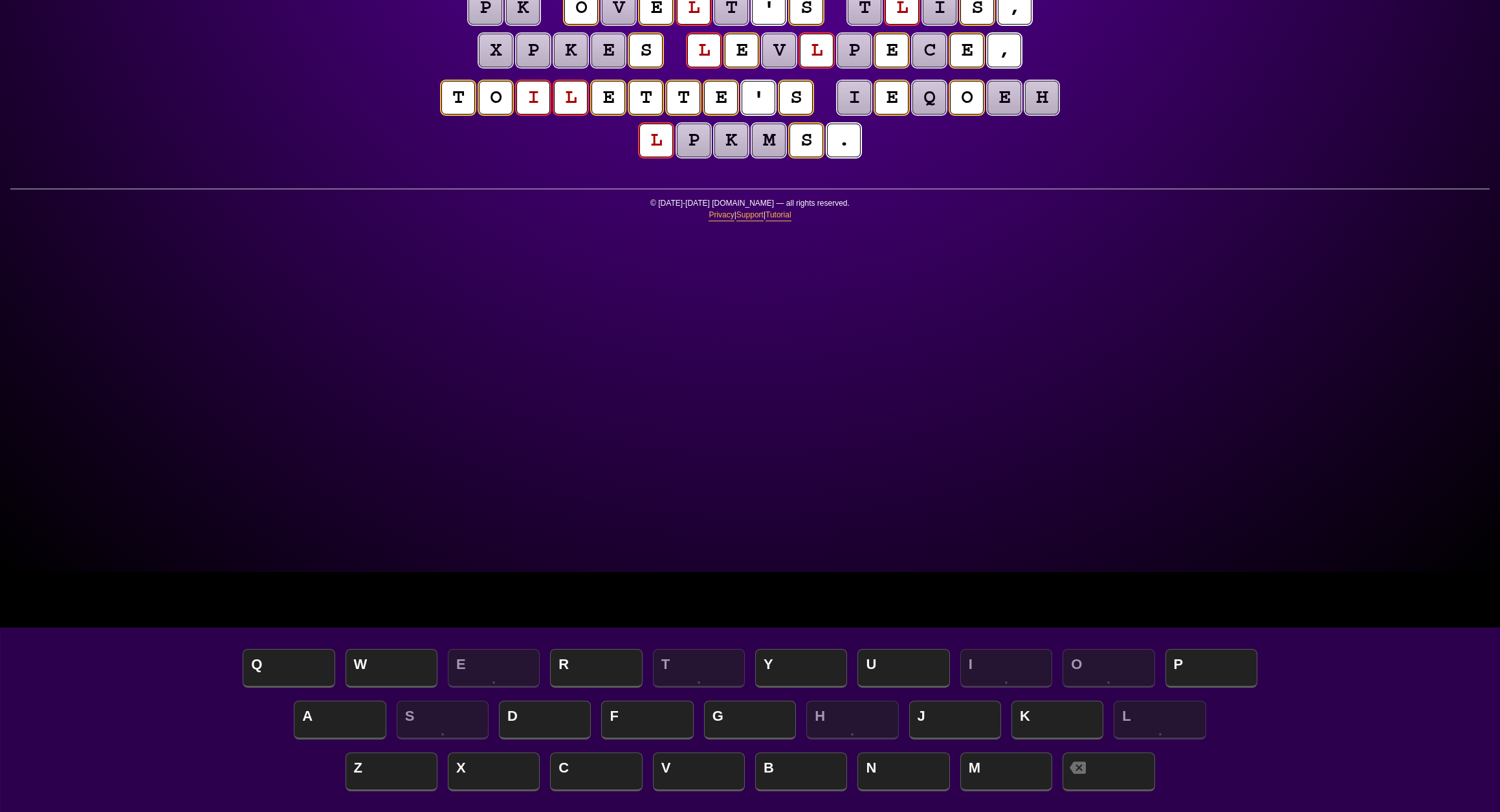
scroll to position [240, 0]
click at [885, 24] on puzzle-tile "l" at bounding box center [902, 7] width 34 height 34
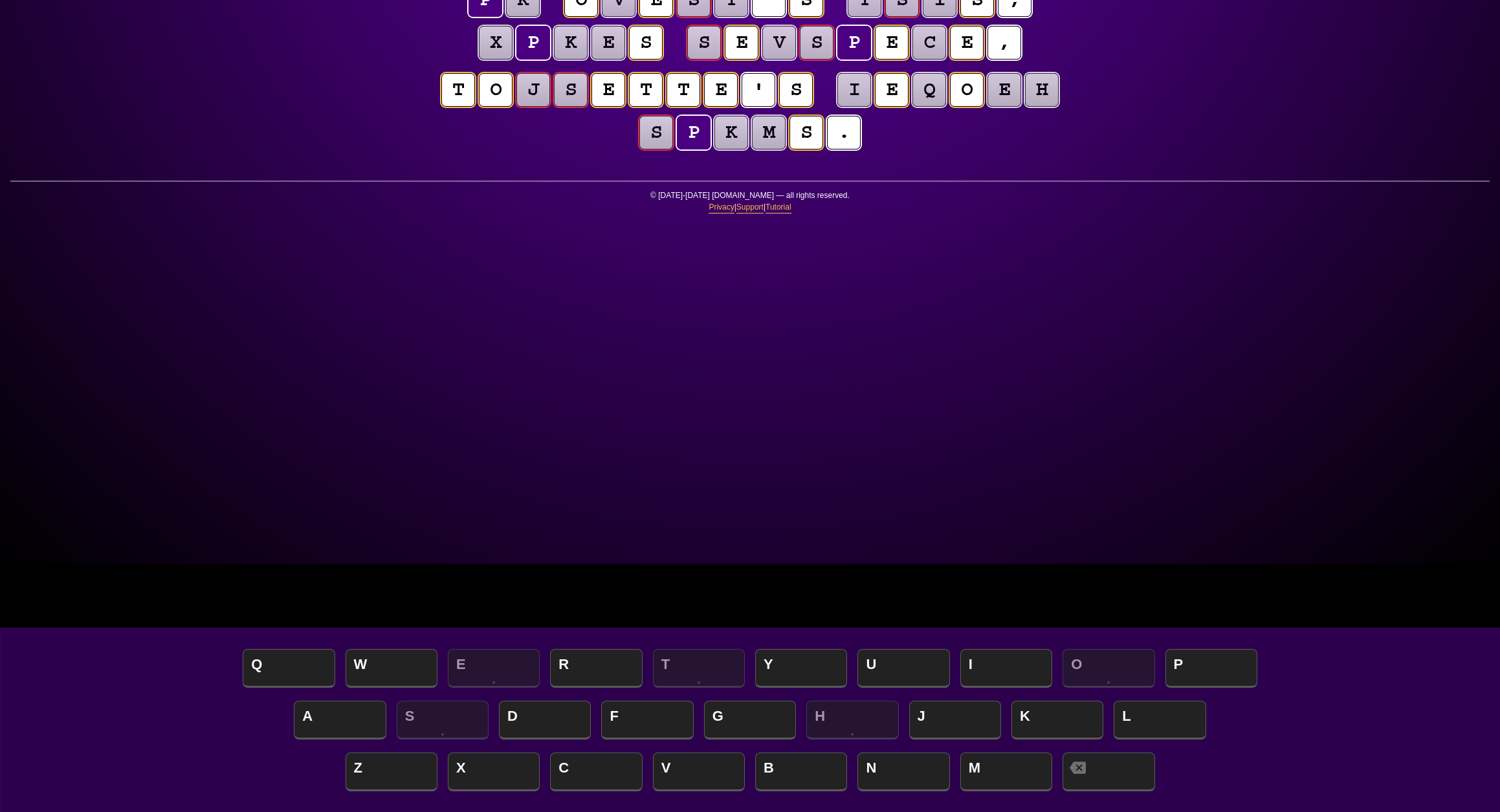
scroll to position [249, 0]
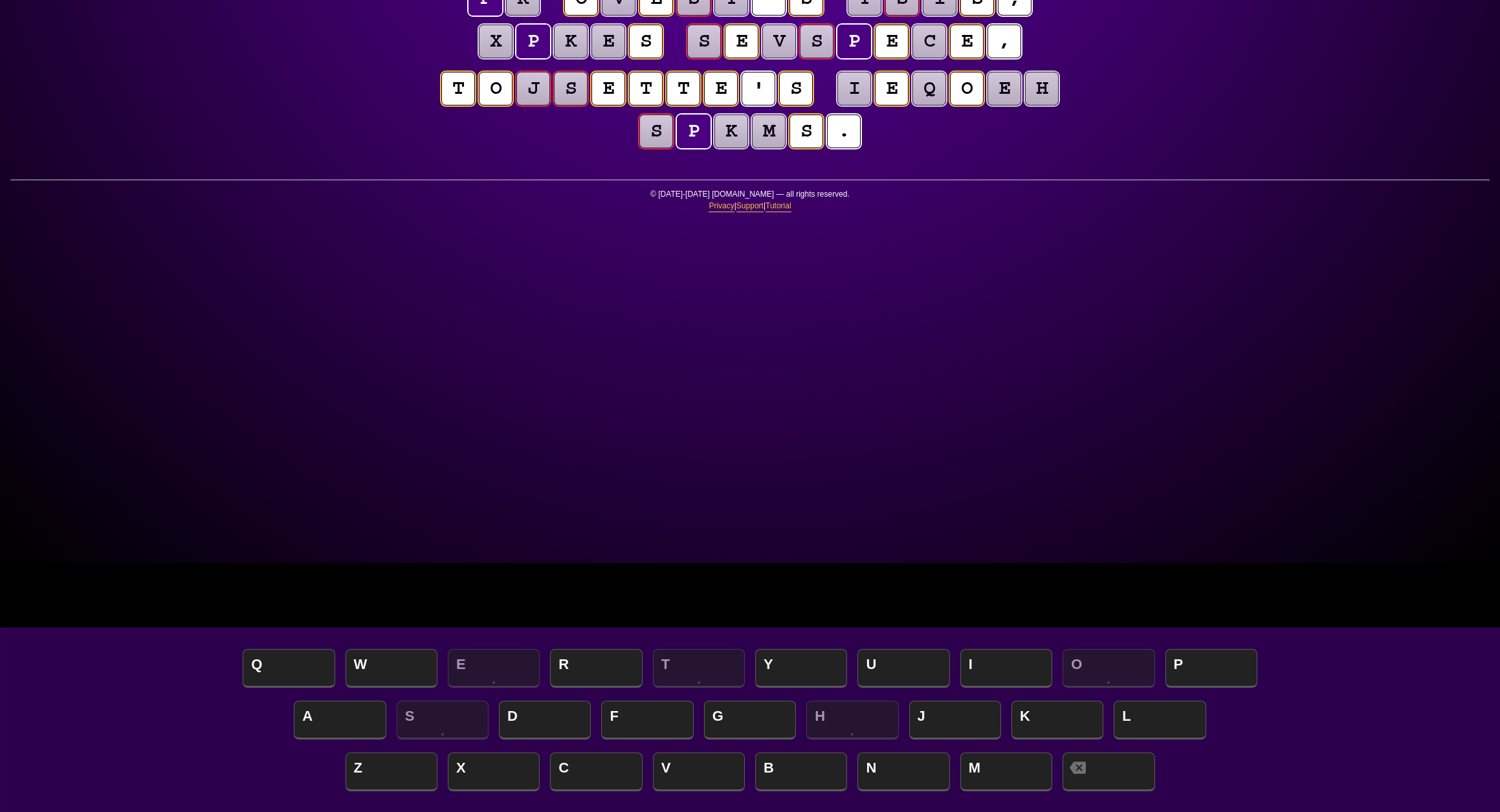
click at [332, 307] on div "e n t r o p y Hints ★ ☆ ☆ Game Info Player Prefs Reset Board t h e s t j e e k …" at bounding box center [750, 156] width 1500 height 812
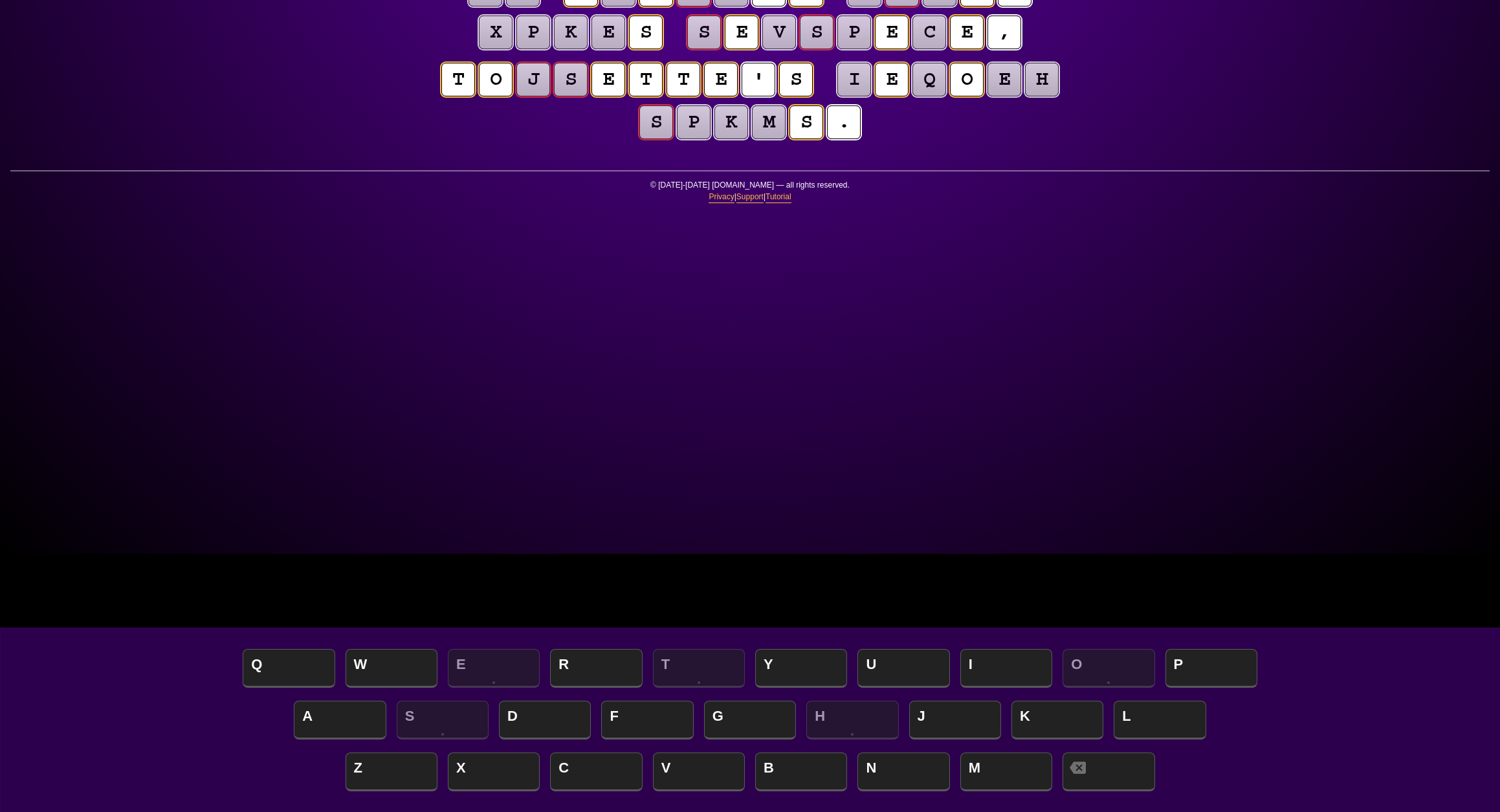
scroll to position [258, 0]
drag, startPoint x: 1422, startPoint y: 172, endPoint x: 1404, endPoint y: 166, distance: 19.0
click at [1422, 171] on div "e n t r o p y Hints ★ ☆ ☆ Game Info Player Prefs Reset Board t h e s t u e e k …" at bounding box center [750, 147] width 1500 height 812
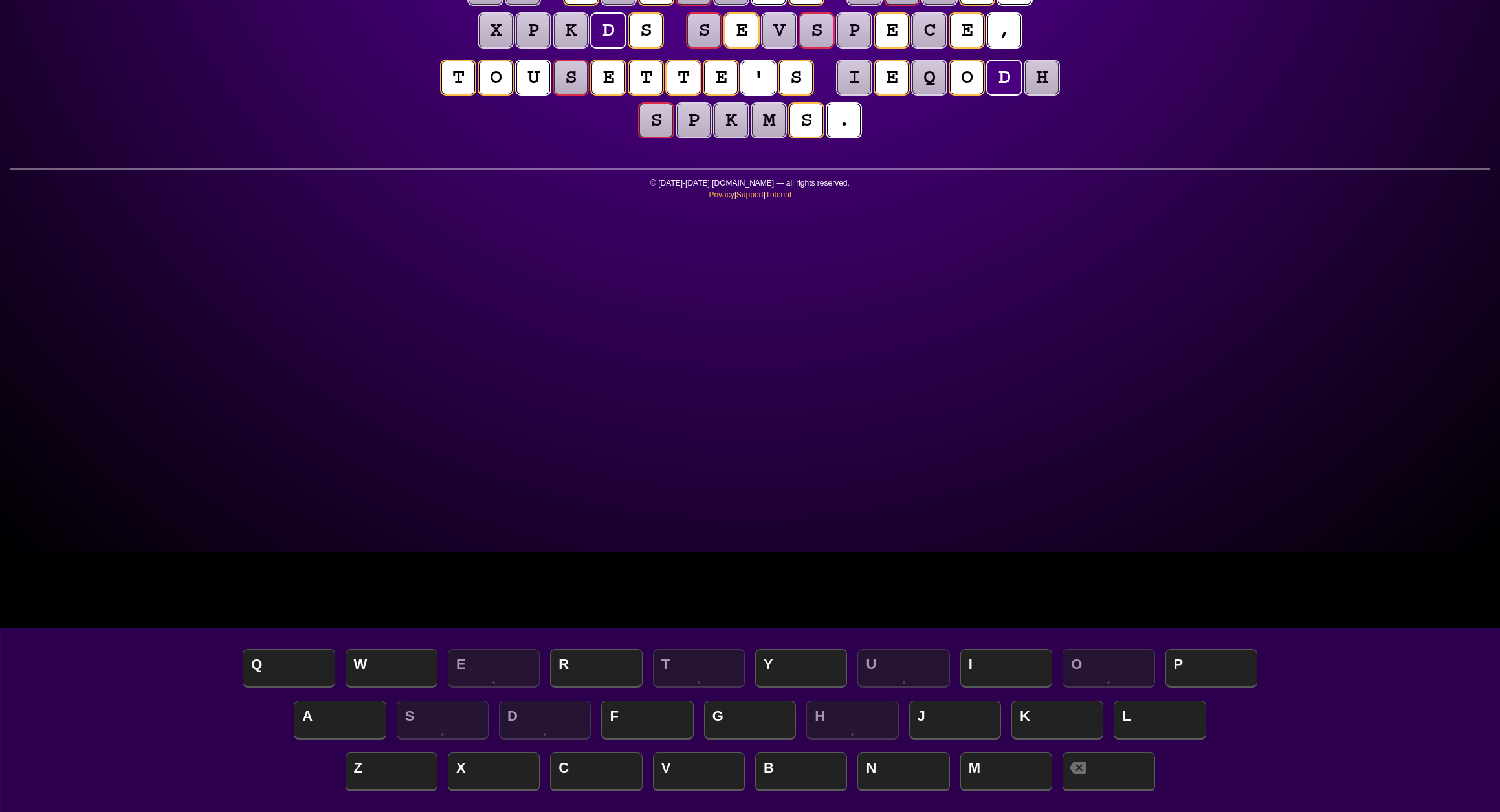
scroll to position [263, 0]
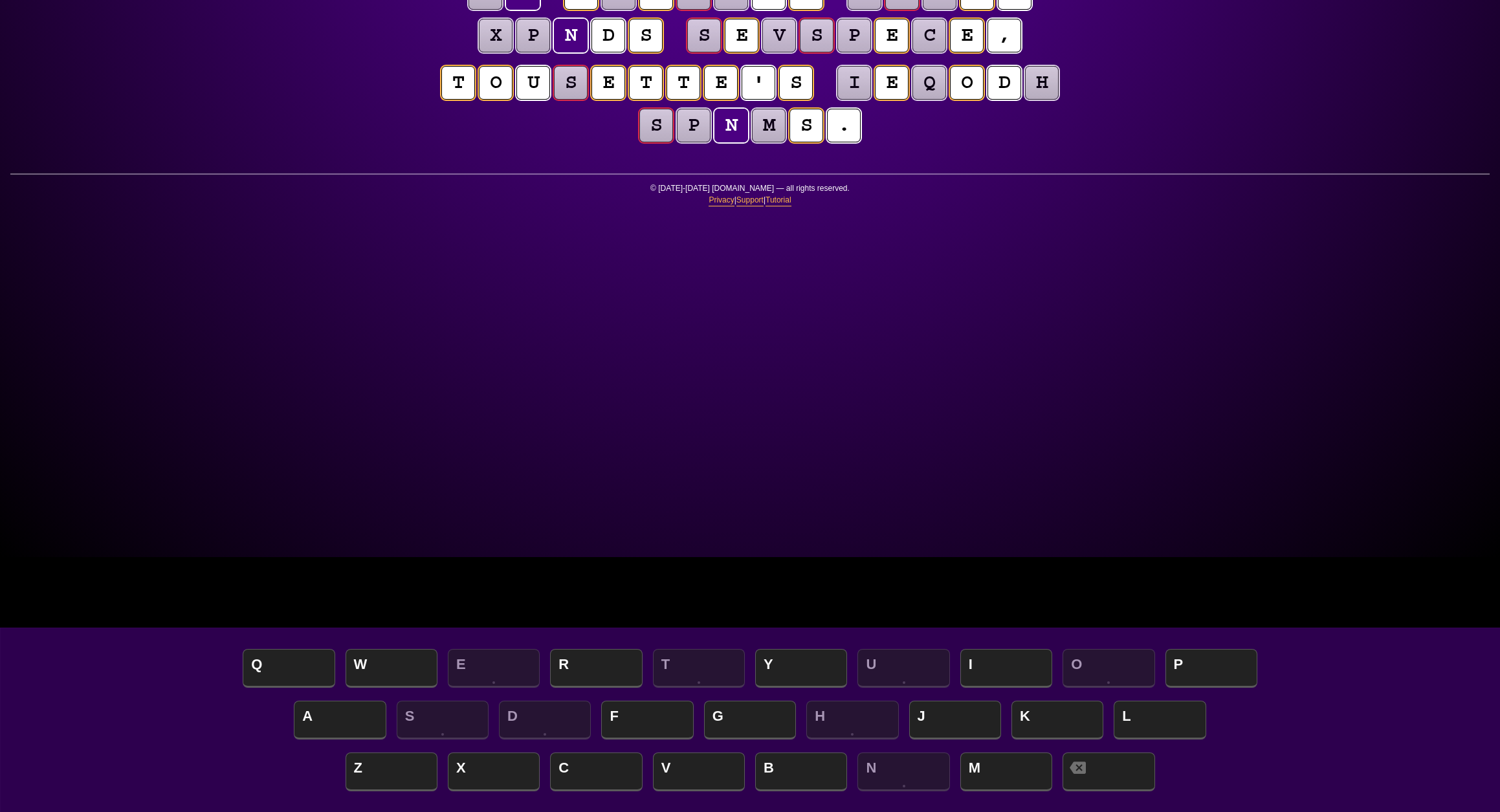
scroll to position [258, 0]
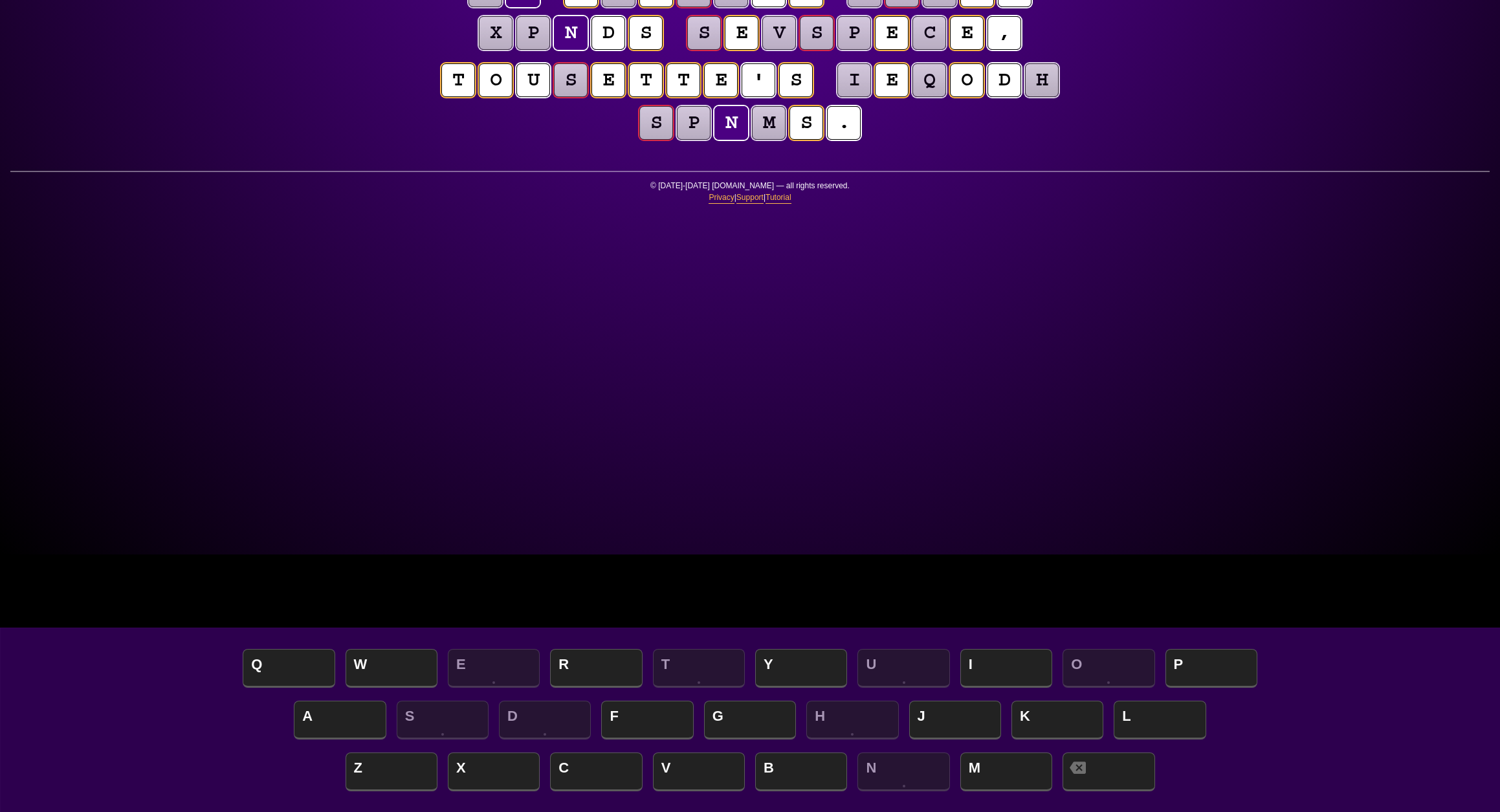
click at [1272, 340] on div "e n t r o p y Hints ★ ☆ ☆ Game Info Player Prefs Reset Board t h e s t u d e n …" at bounding box center [750, 148] width 1500 height 812
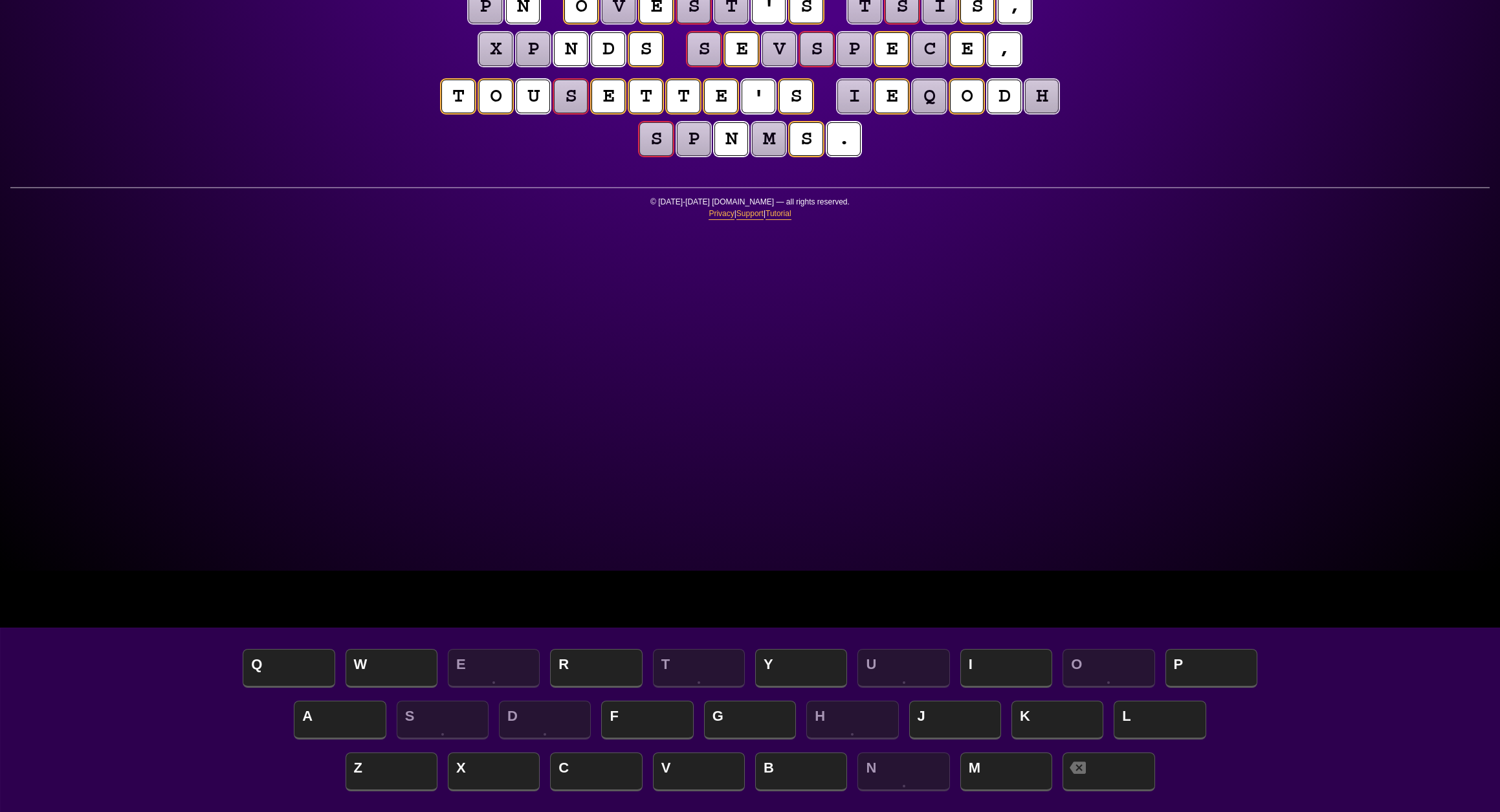
scroll to position [240, 0]
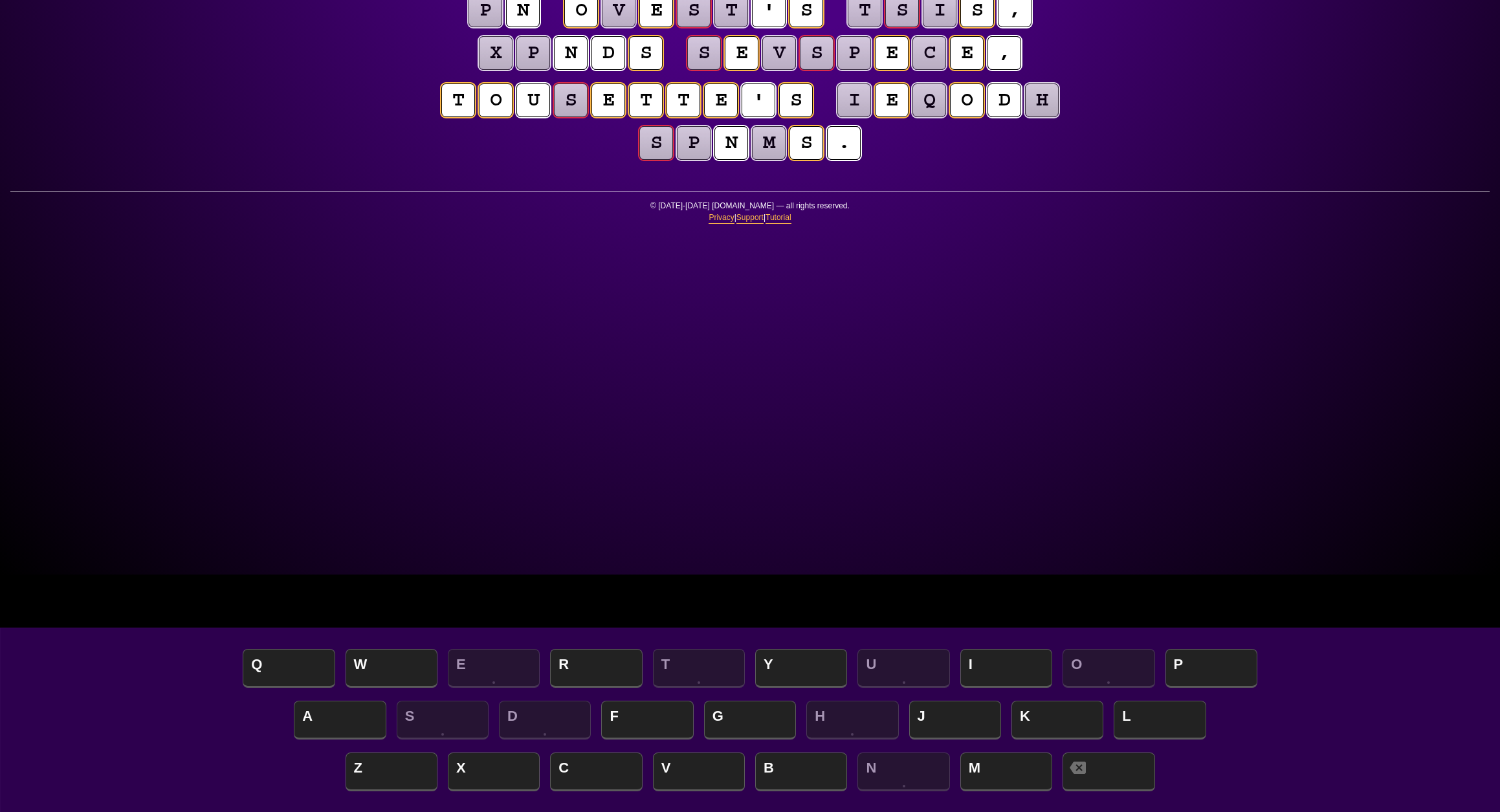
click at [502, 27] on puzzle-tile "p" at bounding box center [485, 10] width 34 height 34
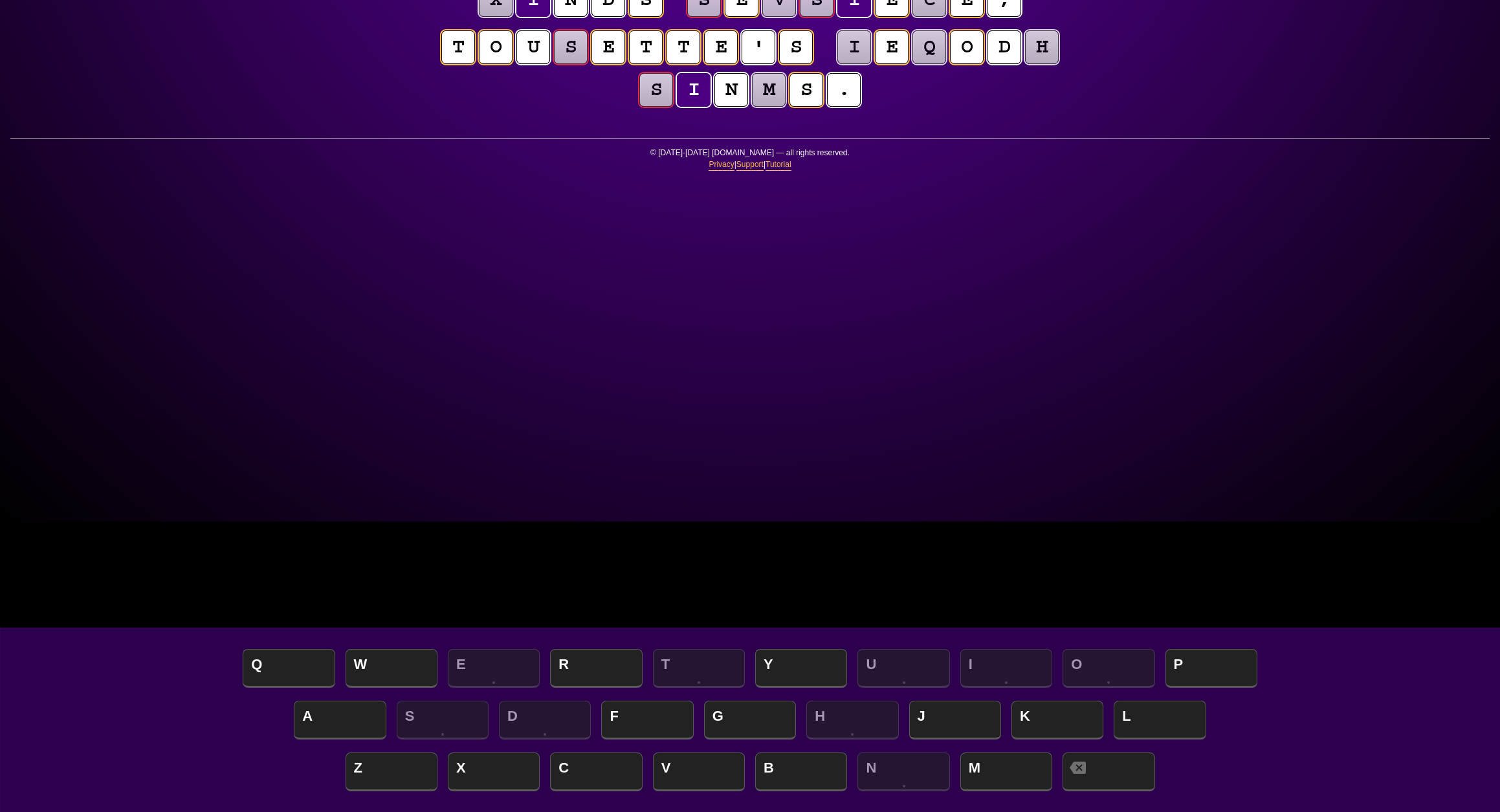
scroll to position [282, 0]
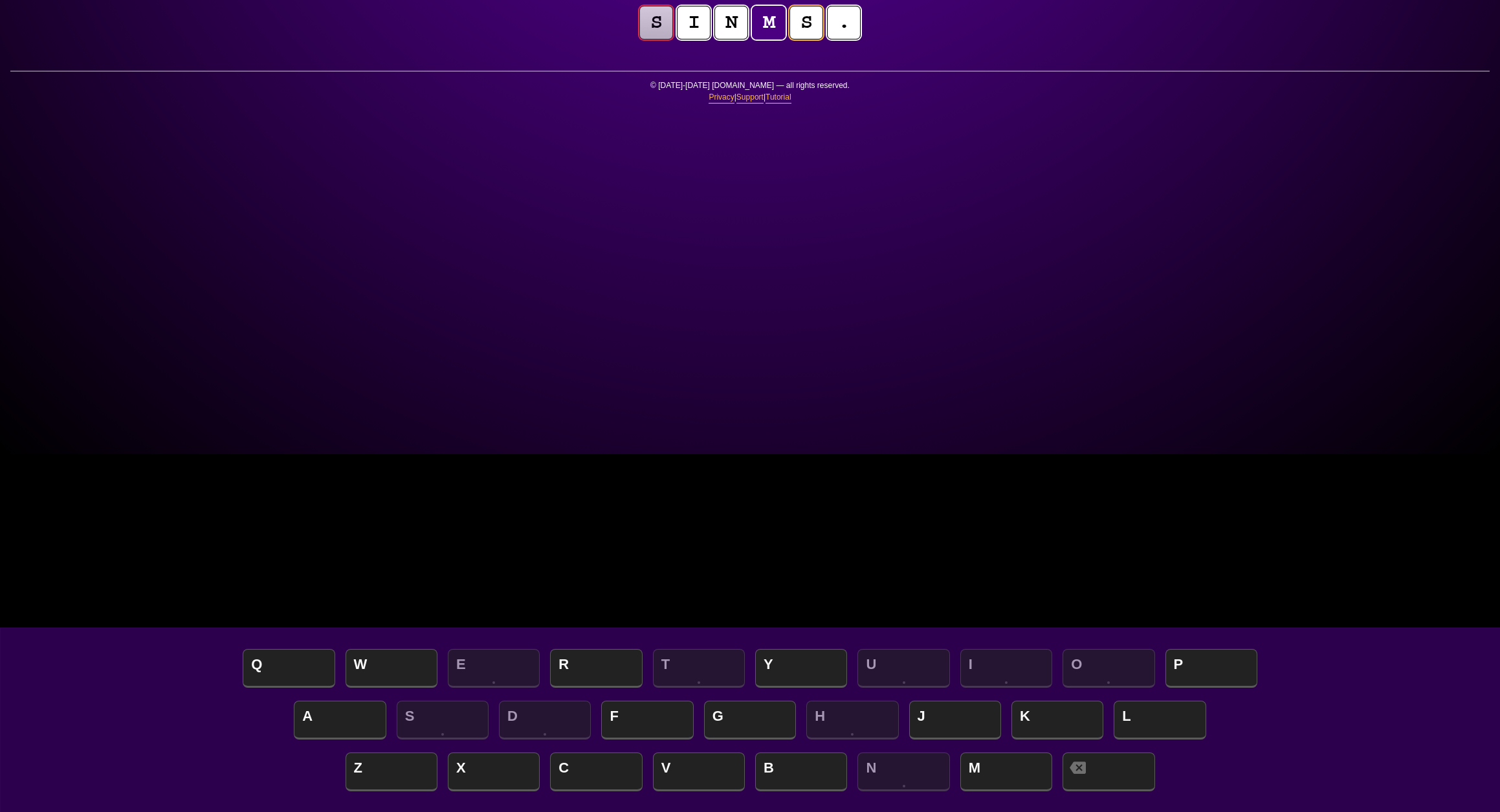
scroll to position [364, 0]
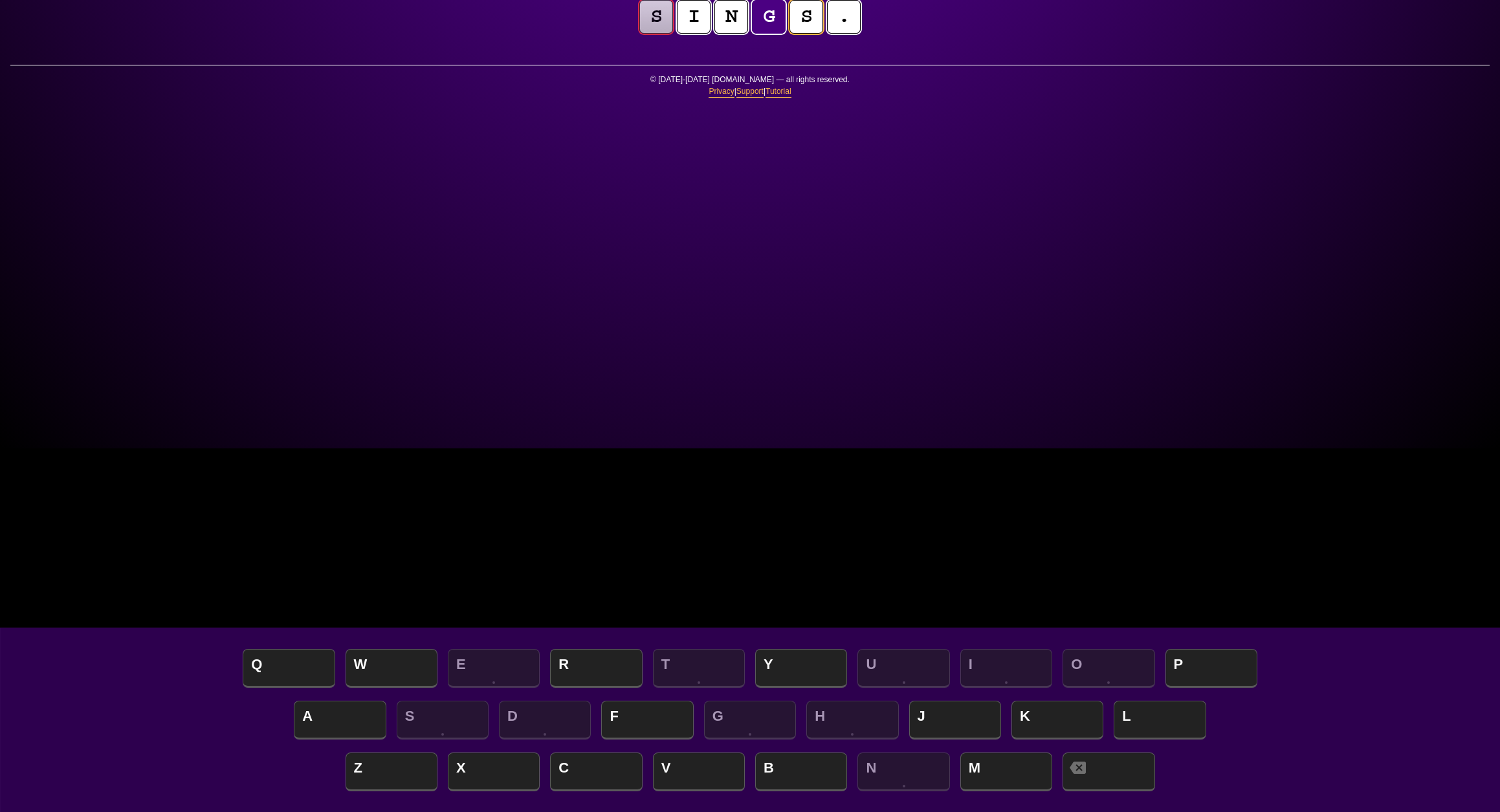
click at [293, 327] on div "e n t r o p y Hints ★ ☆ ☆ Game Info Player Prefs Reset Board t h e s t u d e n …" at bounding box center [750, 42] width 1500 height 812
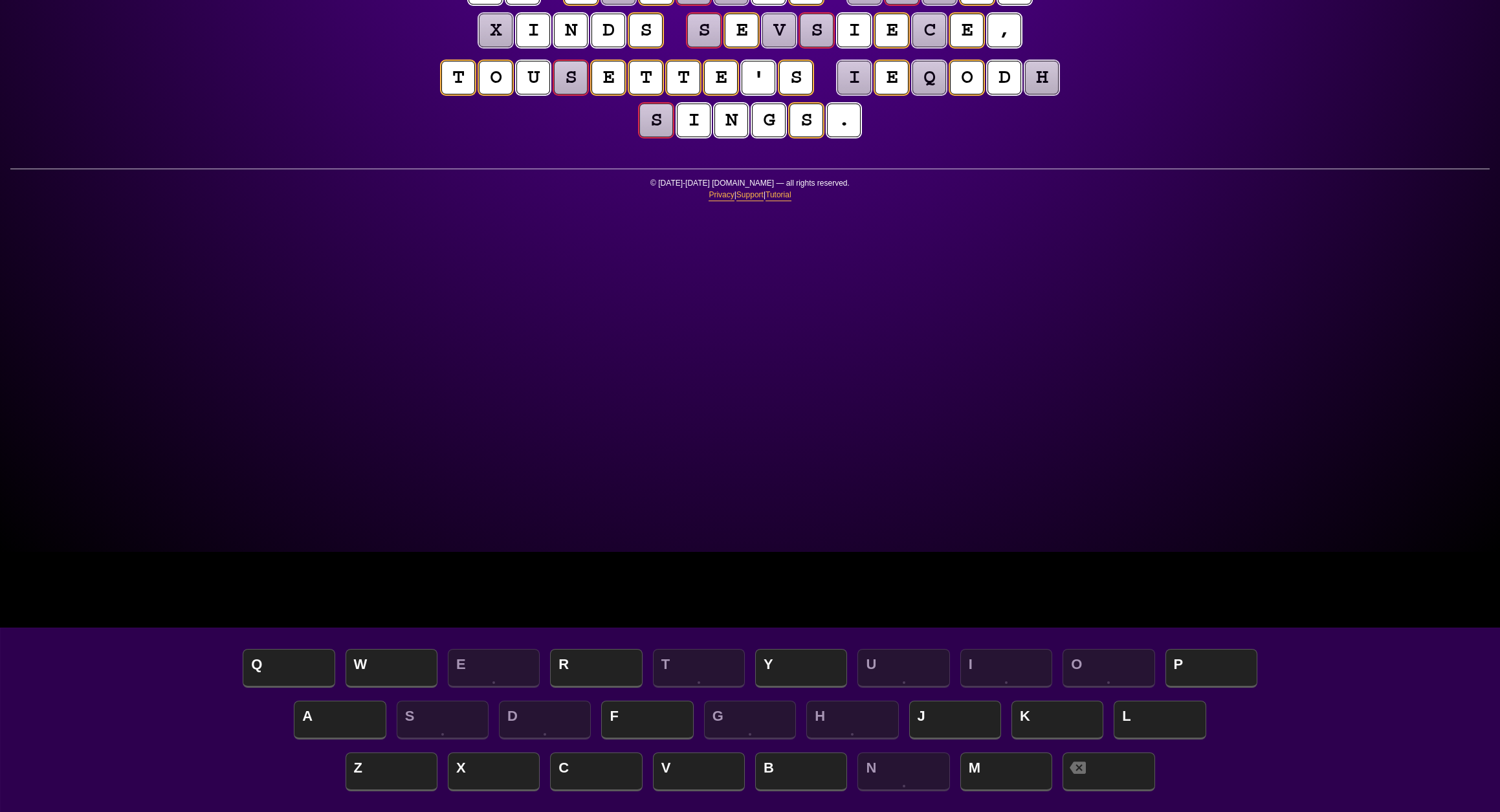
scroll to position [260, 0]
click at [588, 95] on puzzle-tile "s" at bounding box center [571, 78] width 34 height 34
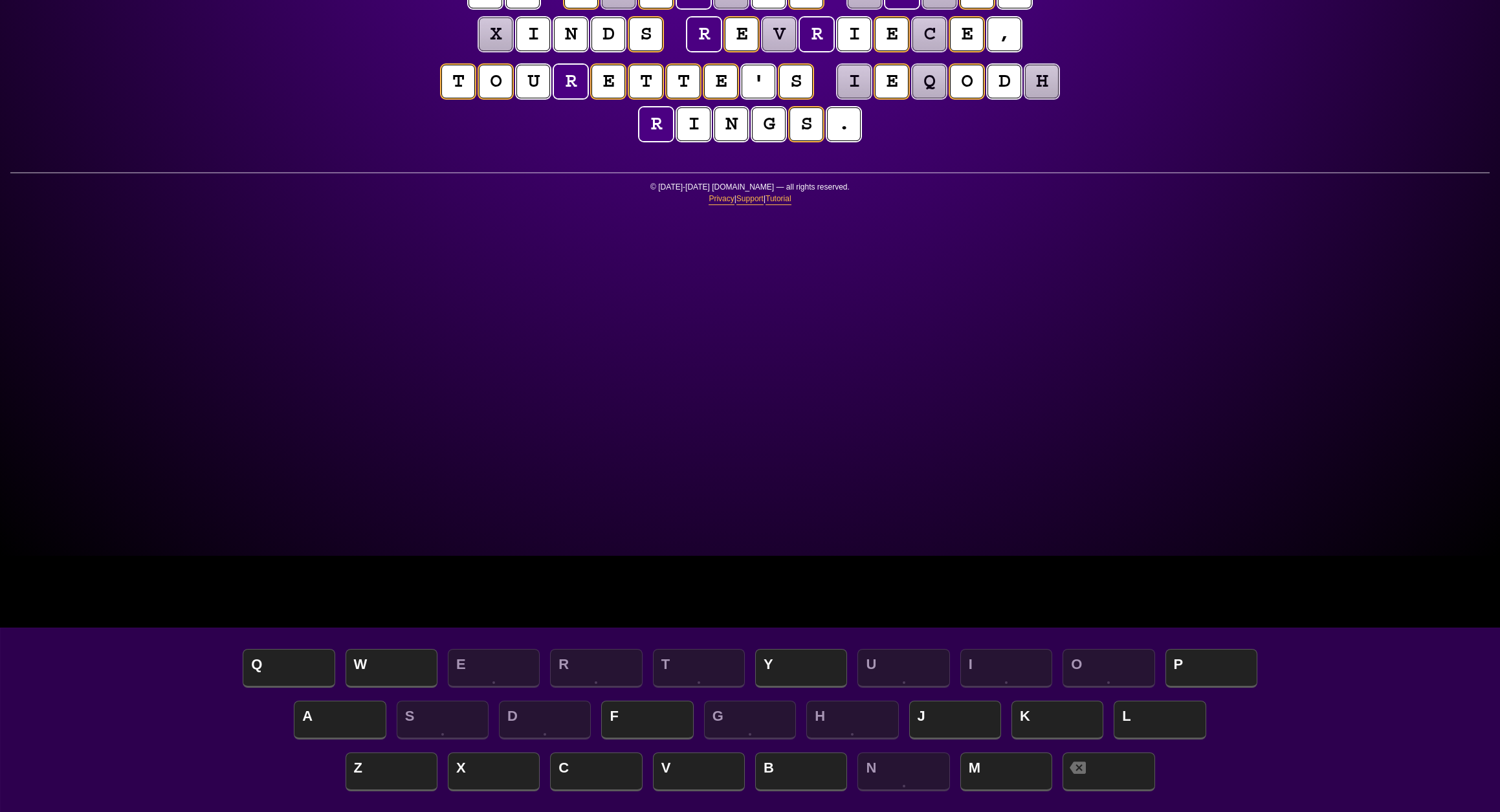
click at [321, 488] on div "e n t r o p y Hints ★ ☆ ☆ Game Info Player Prefs Reset Board t h e s t u d e n …" at bounding box center [750, 149] width 1500 height 812
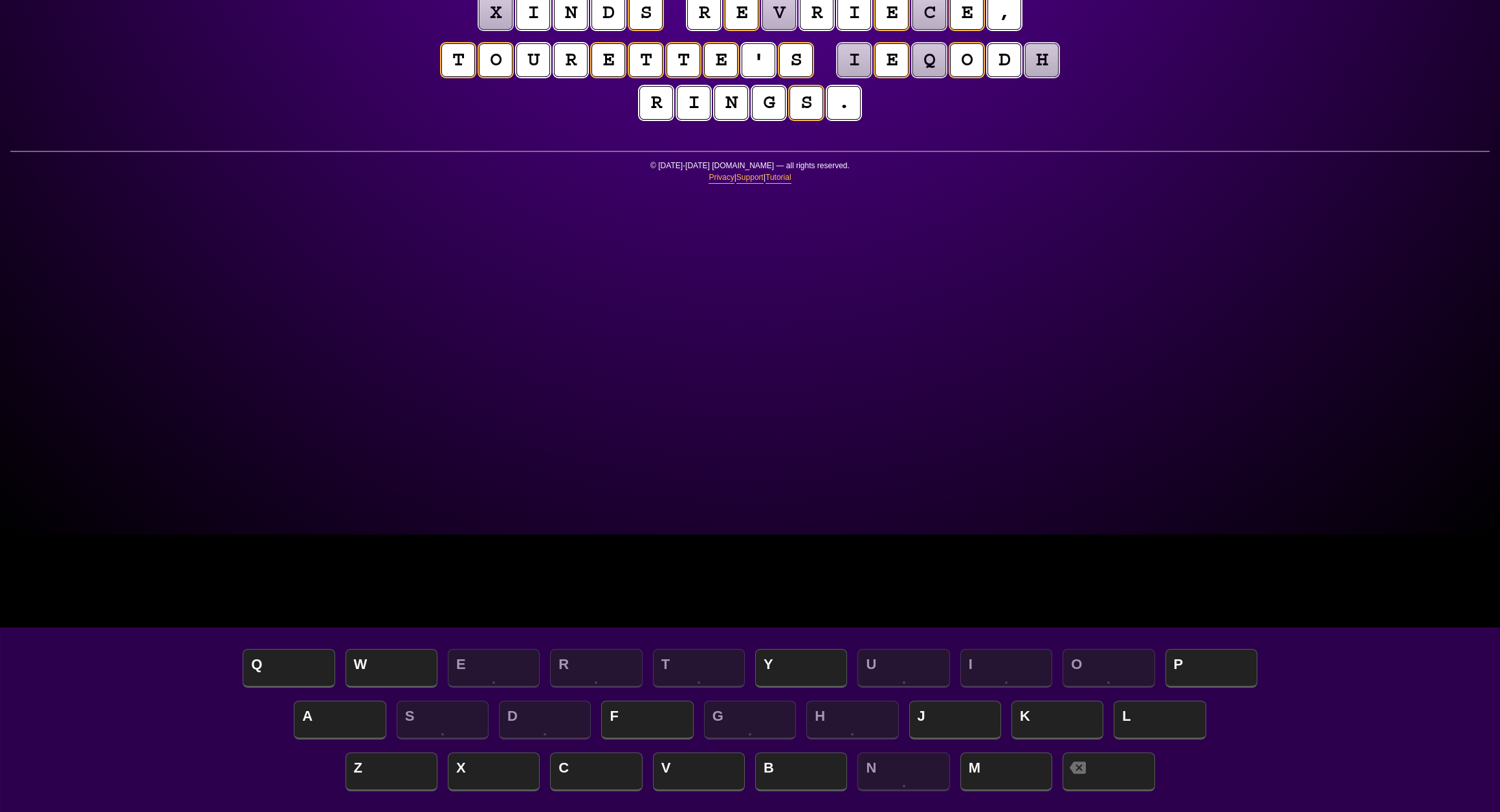
scroll to position [280, 0]
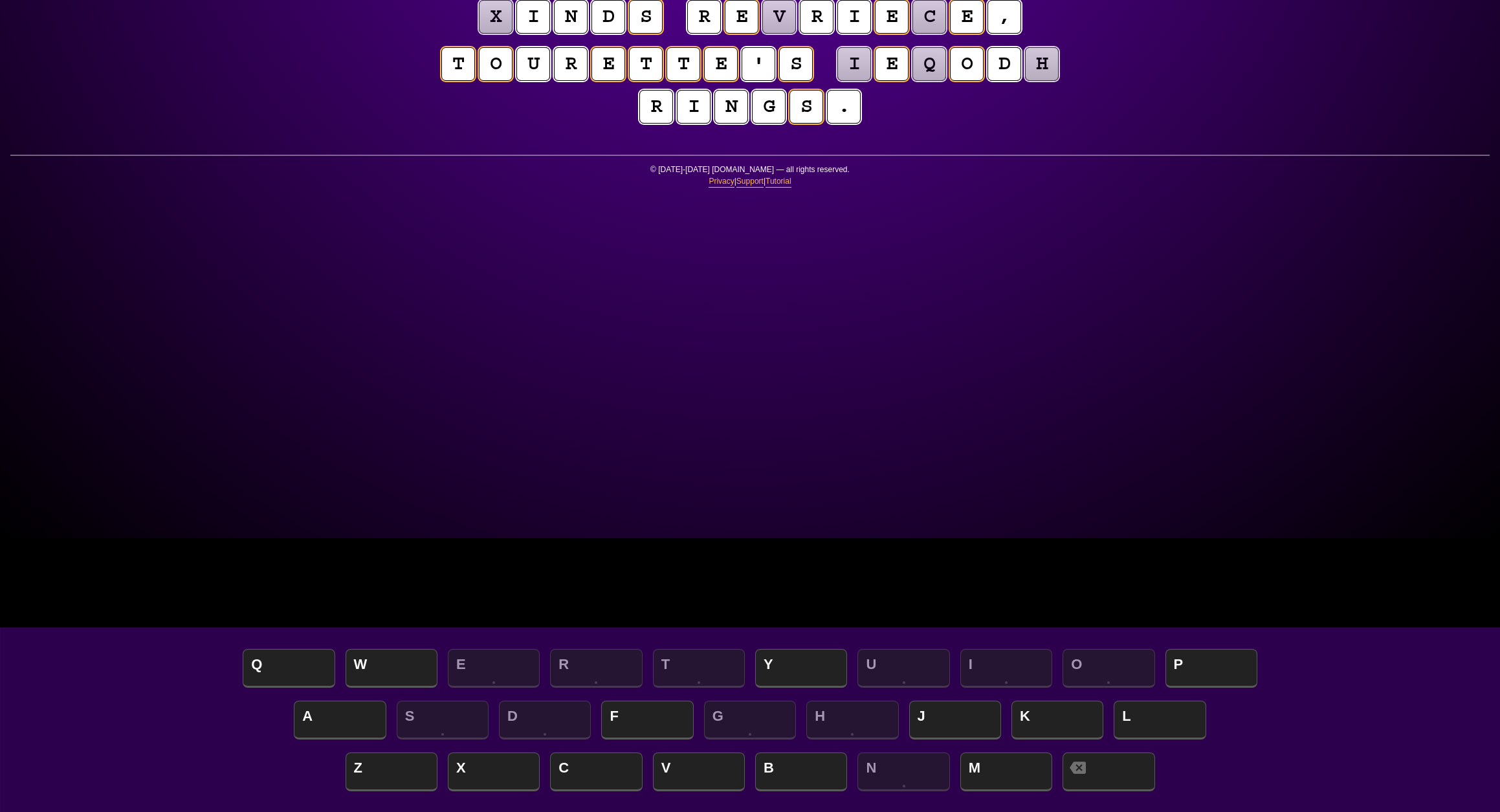
scroll to position [273, 0]
click at [559, 83] on puzzle-word "t o u r e t t e ' s" at bounding box center [627, 65] width 375 height 35
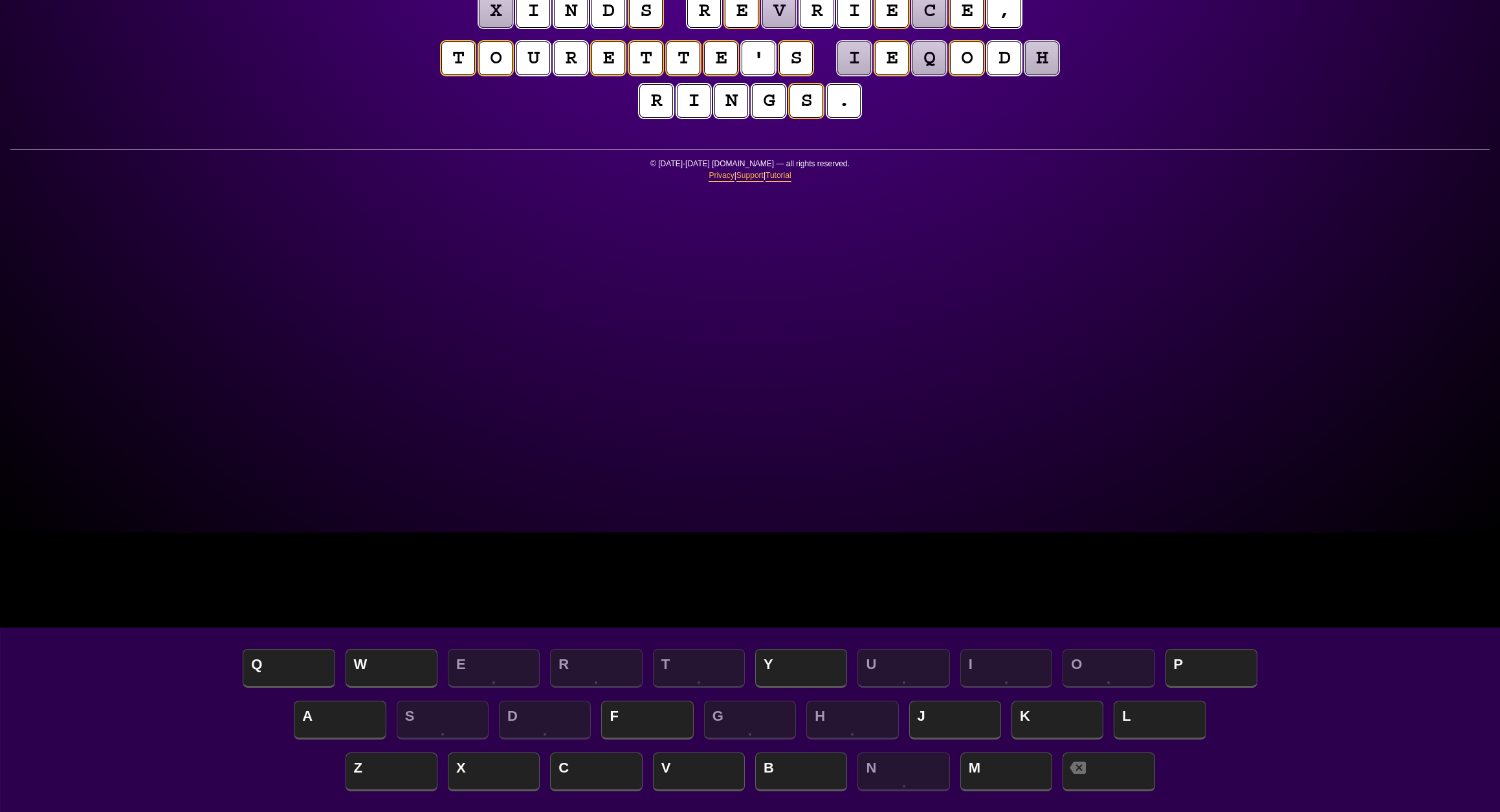
scroll to position [281, 0]
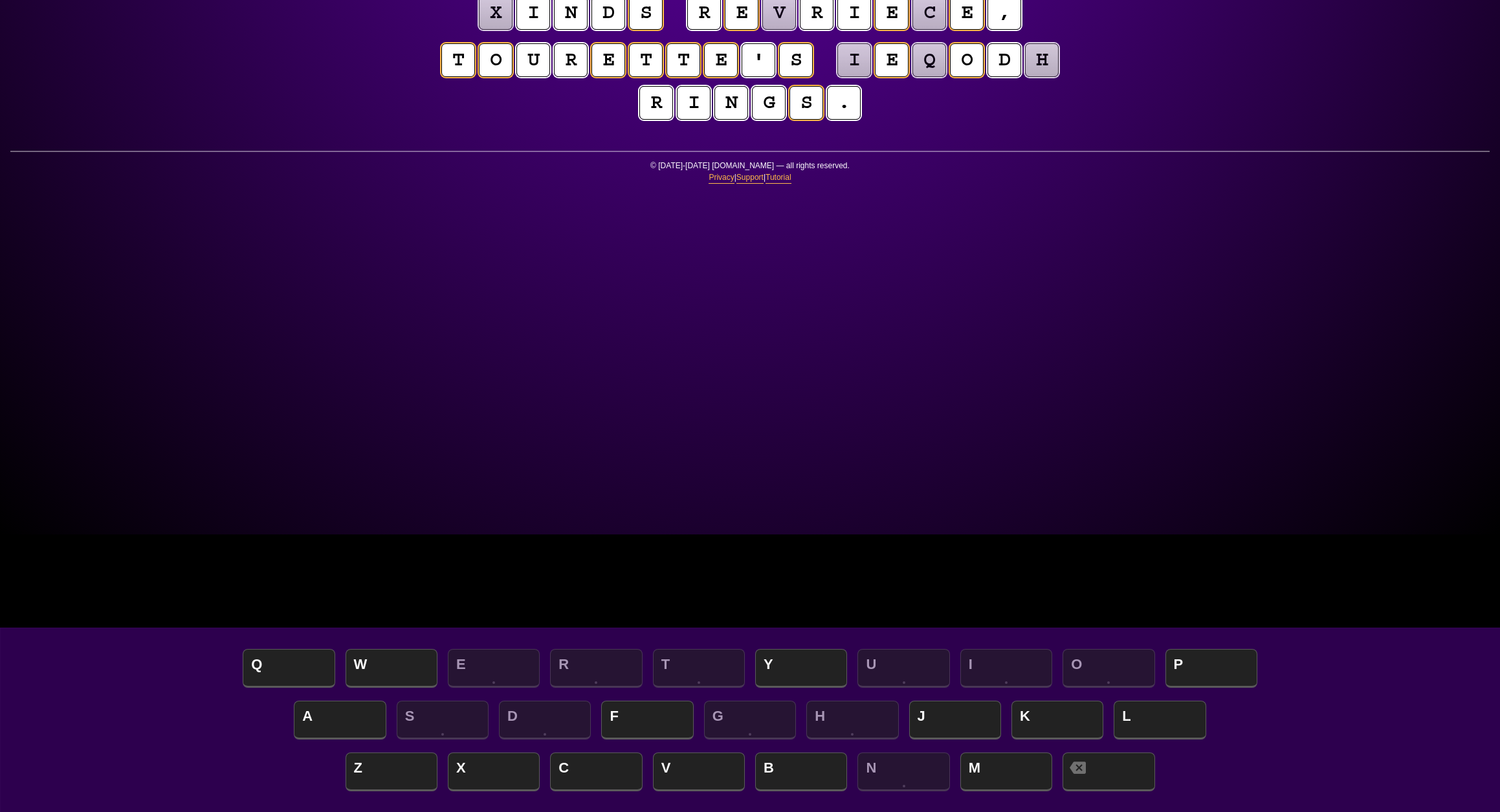
click at [835, 79] on puzzle-word "i e q o d h" at bounding box center [948, 61] width 225 height 35
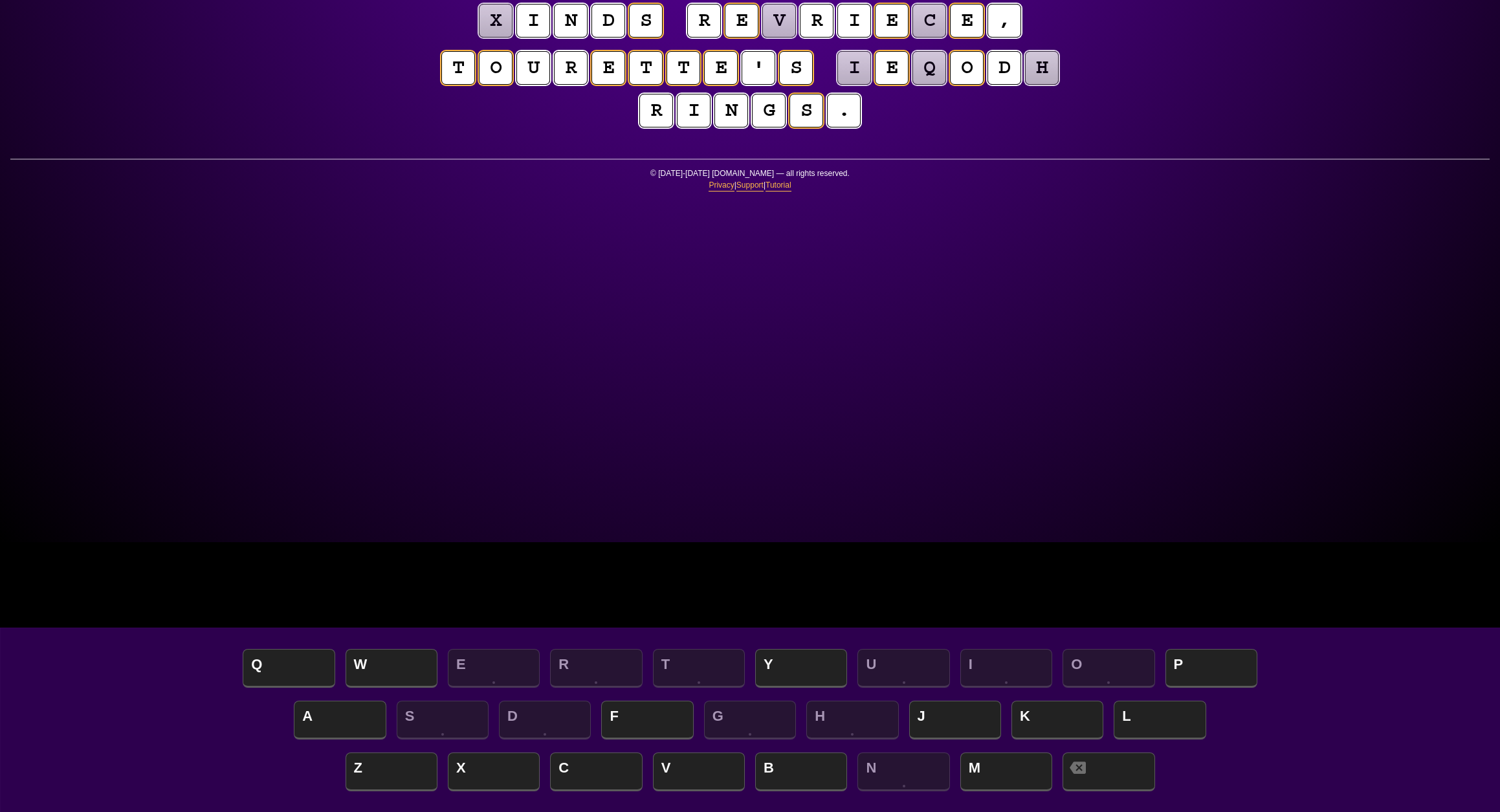
scroll to position [270, 0]
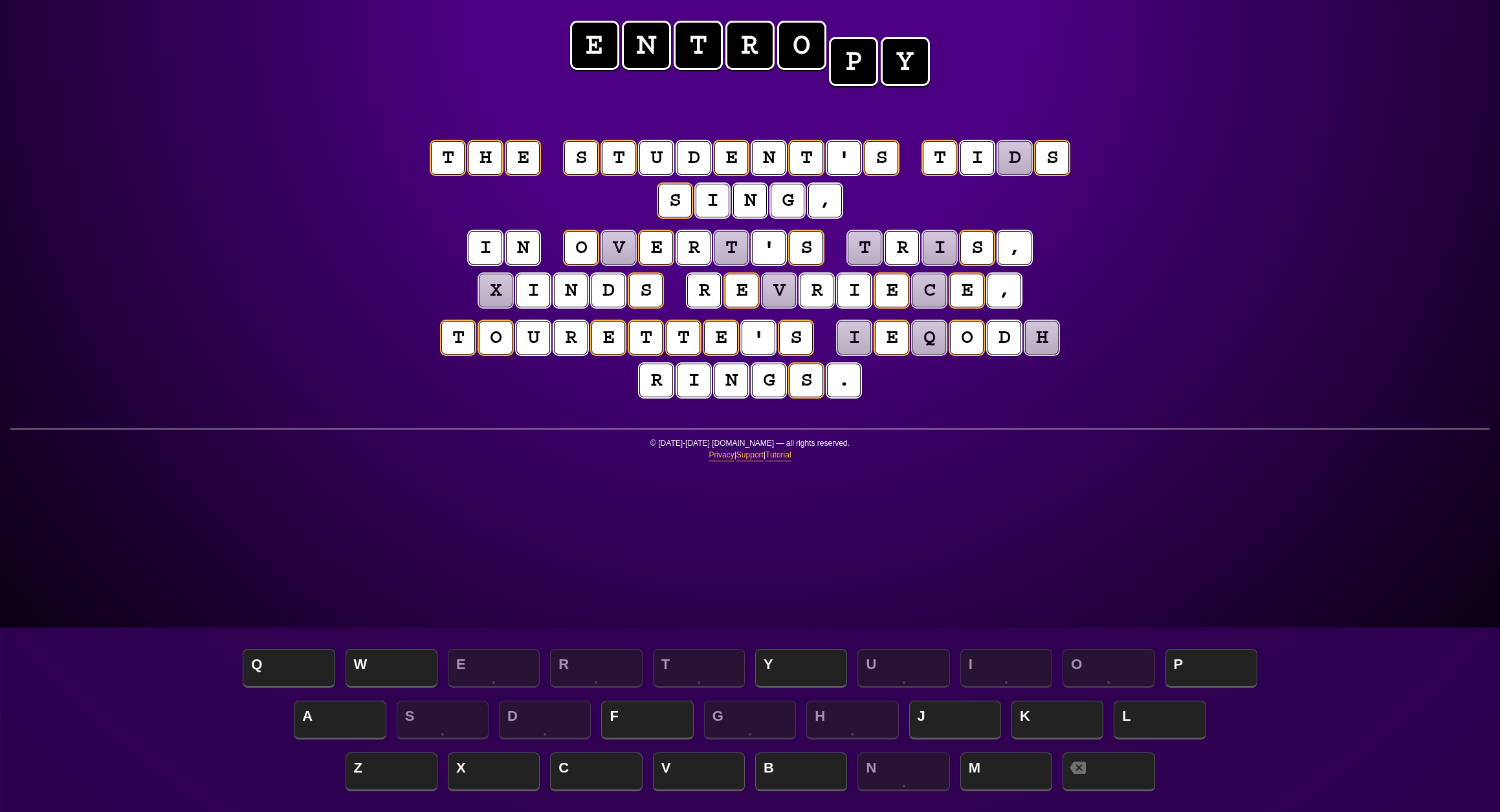
scroll to position [270, 0]
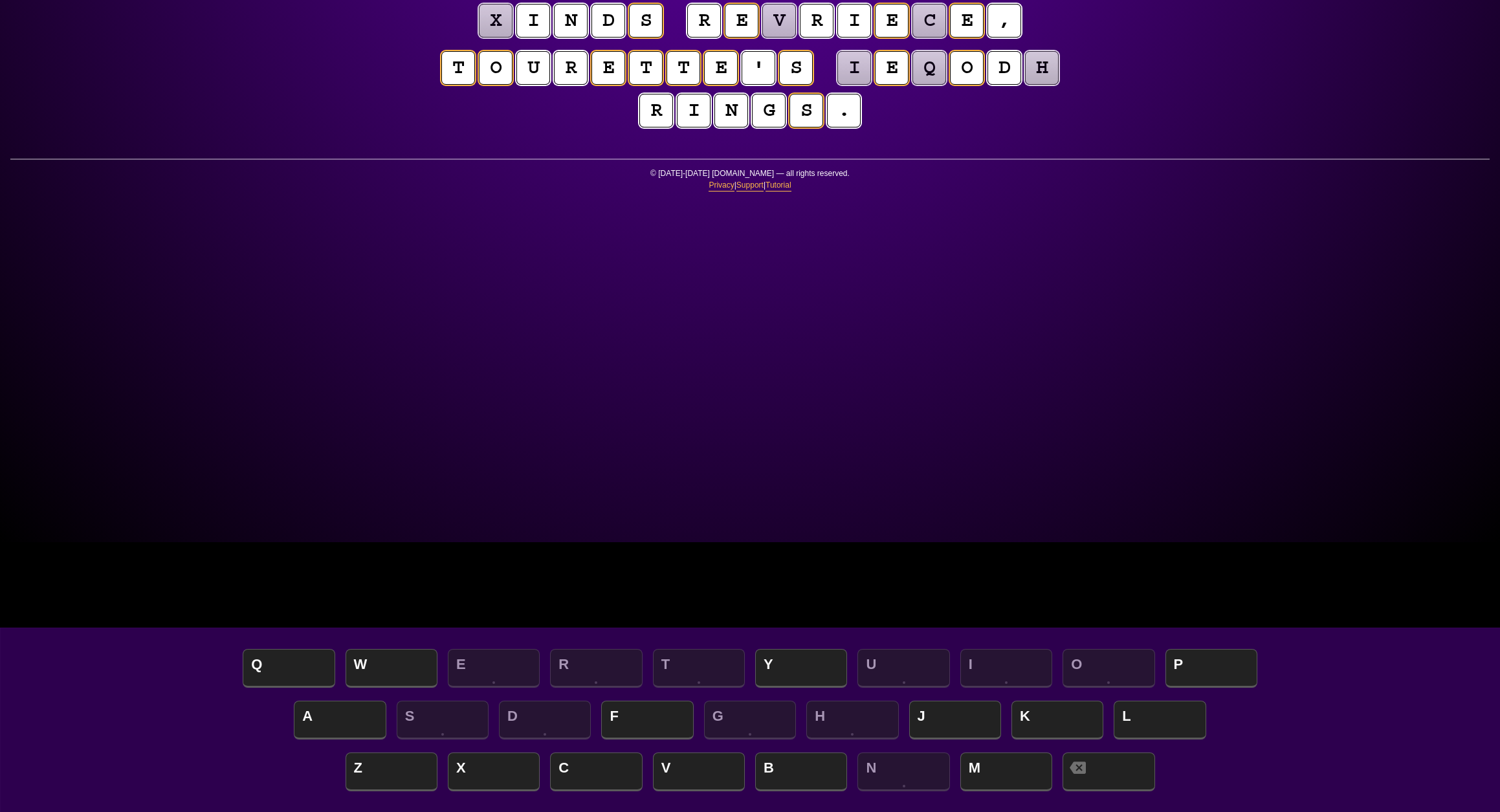
click at [558, 87] on puzzle-word "t o u r e t t e ' s" at bounding box center [627, 69] width 375 height 35
click at [558, 87] on puzzle-word "t o u r e t t e ' s" at bounding box center [627, 70] width 375 height 35
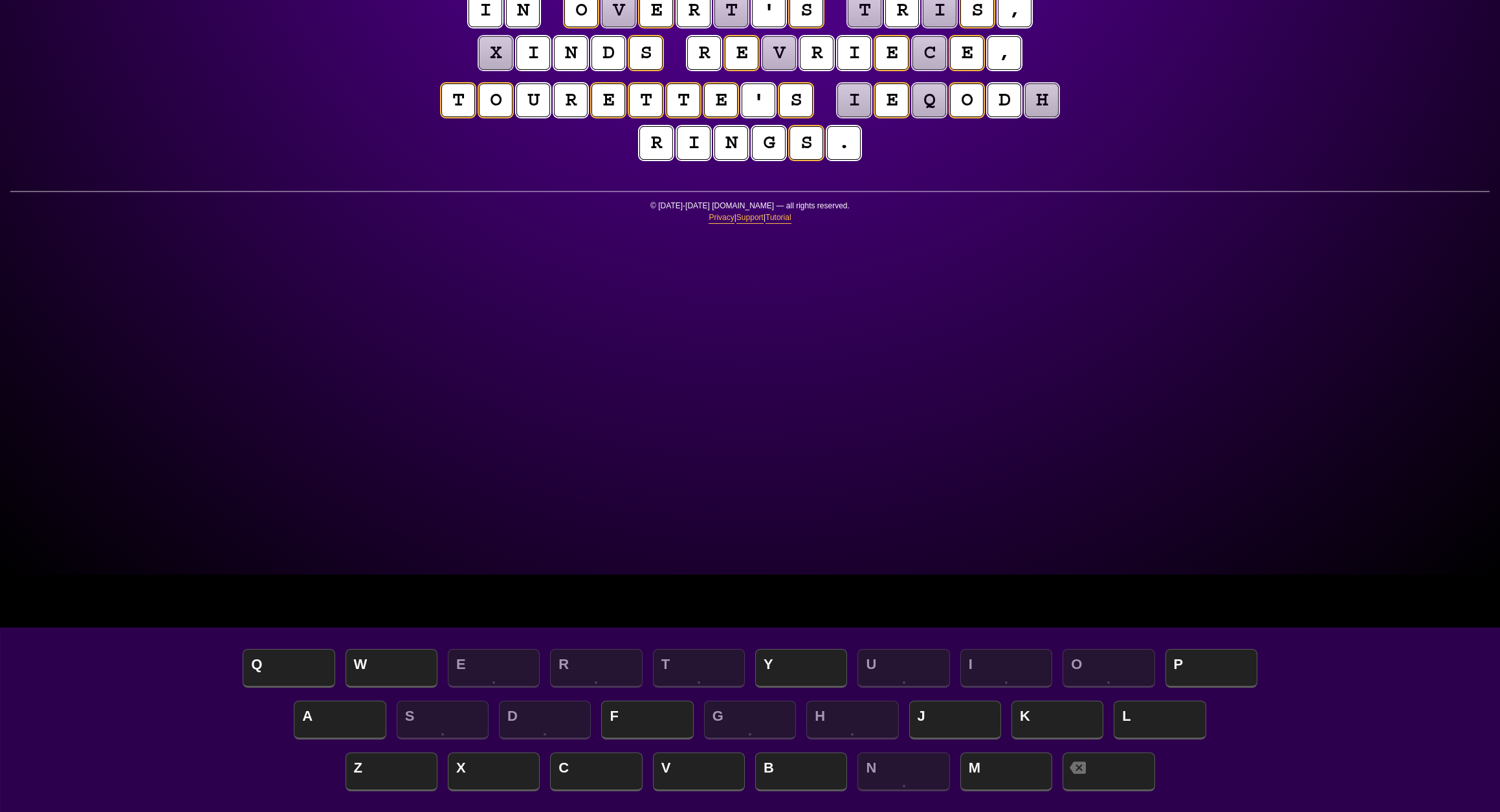
scroll to position [237, 0]
click at [748, 27] on puzzle-tile "t" at bounding box center [731, 10] width 34 height 34
click at [837, 117] on puzzle-tile "i" at bounding box center [854, 100] width 34 height 34
click at [912, 117] on puzzle-tile "q" at bounding box center [929, 100] width 34 height 34
click at [1025, 117] on puzzle-tile "h" at bounding box center [1041, 100] width 34 height 34
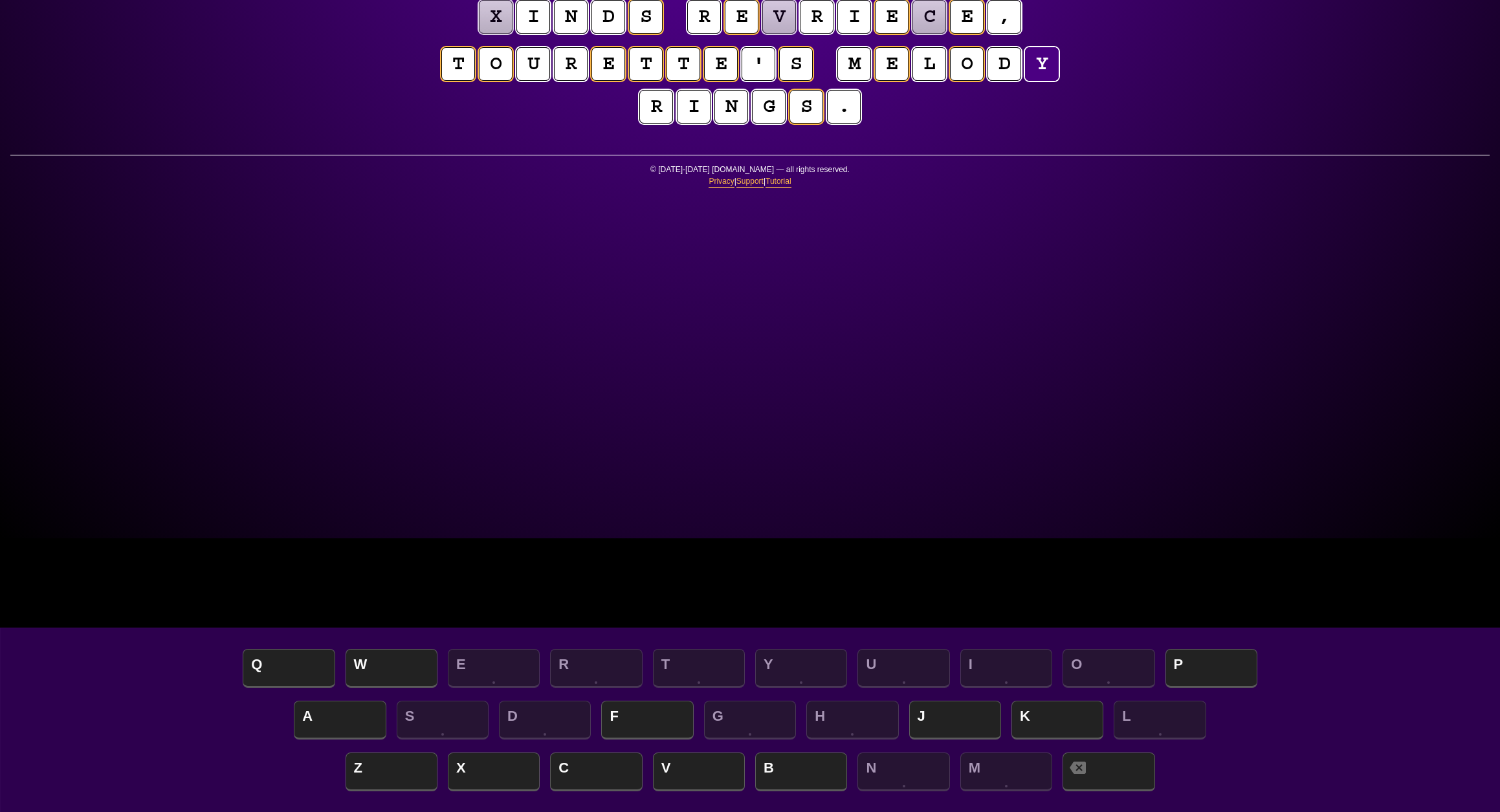
scroll to position [274, 0]
click at [912, 33] on puzzle-tile "c" at bounding box center [929, 16] width 34 height 34
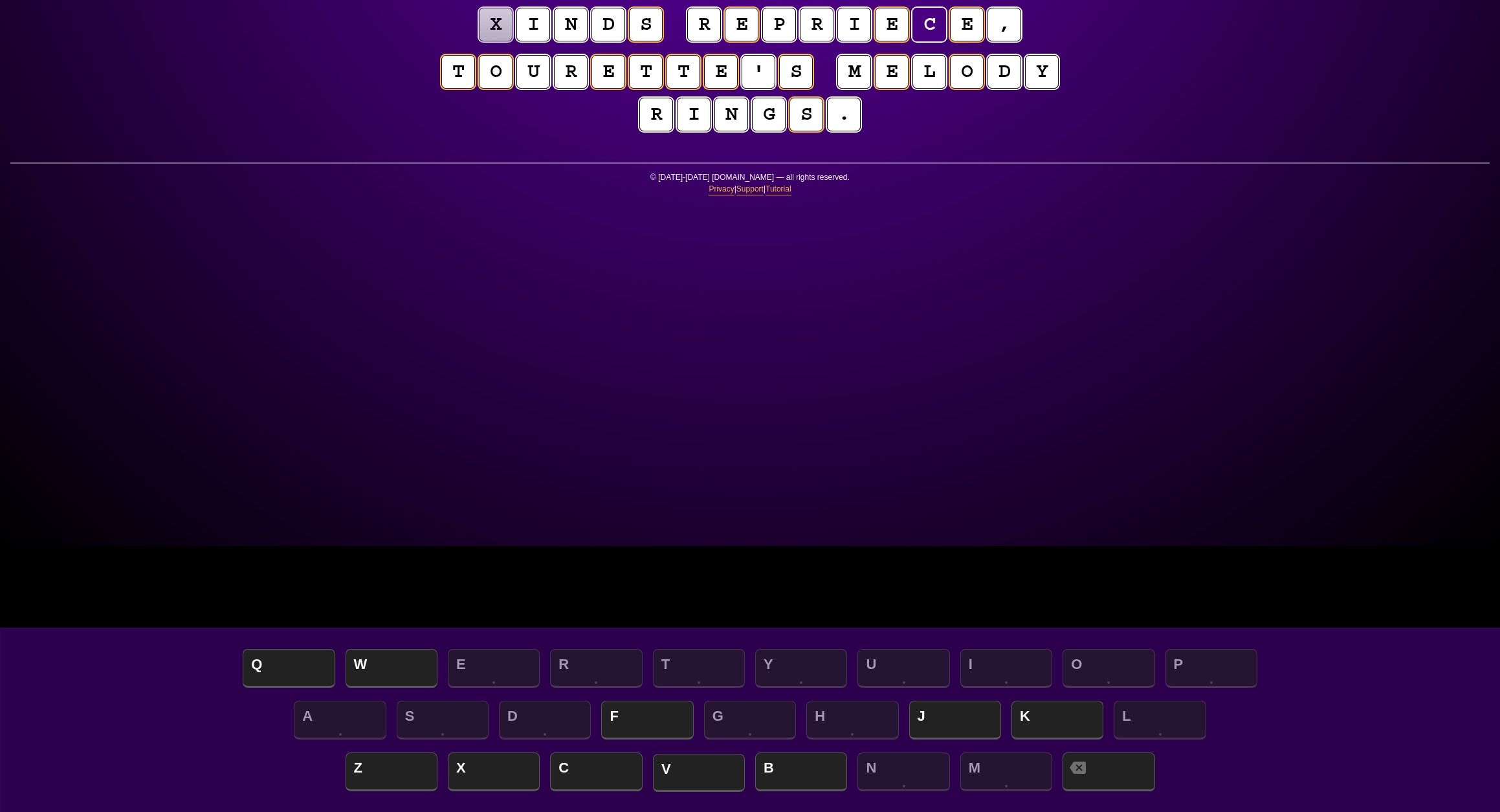
scroll to position [266, 0]
click at [691, 763] on span "V" at bounding box center [698, 773] width 92 height 38
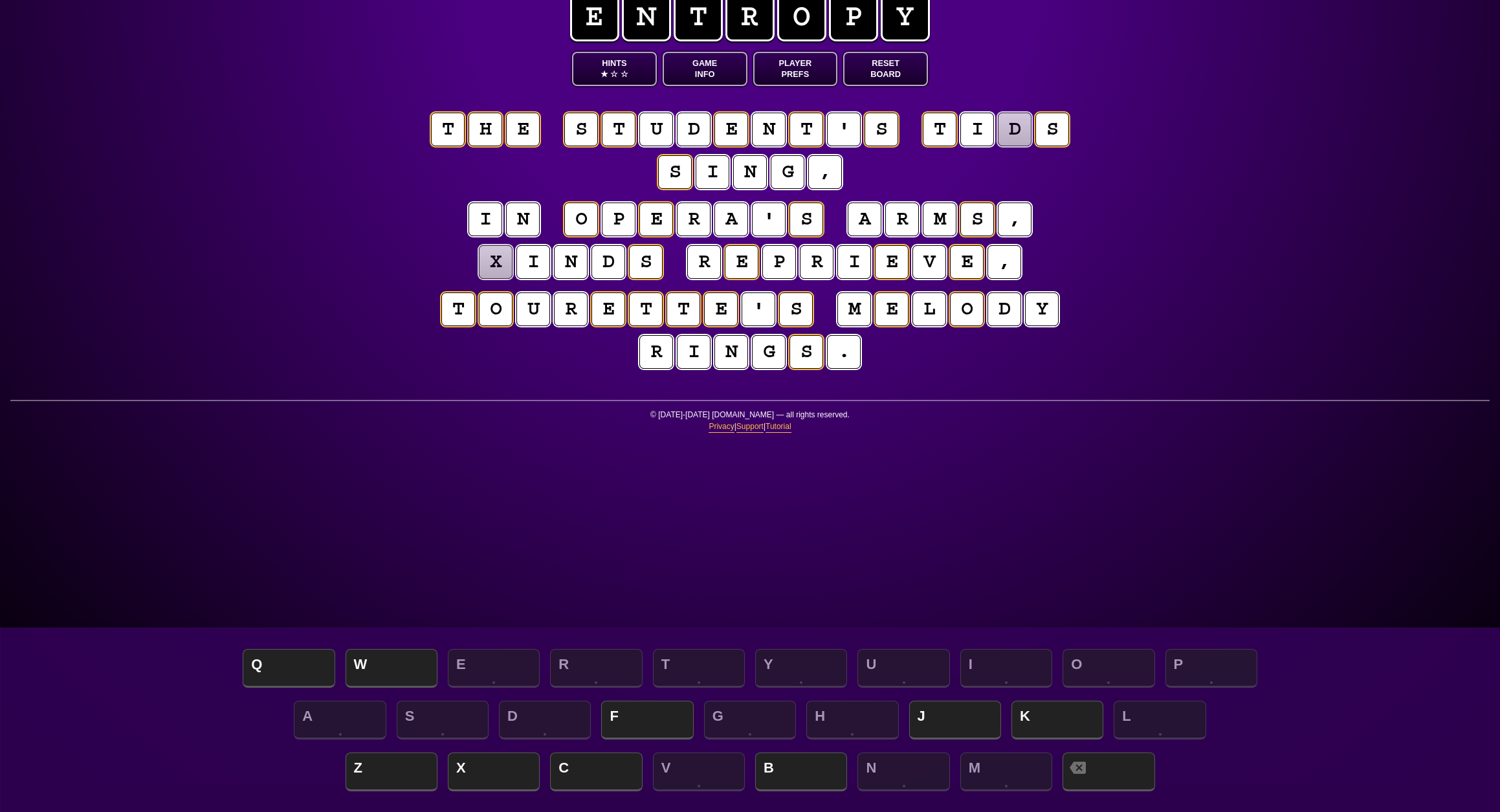
scroll to position [29, 0]
click at [608, 86] on button "Hints ★ ☆ ☆" at bounding box center [614, 69] width 85 height 34
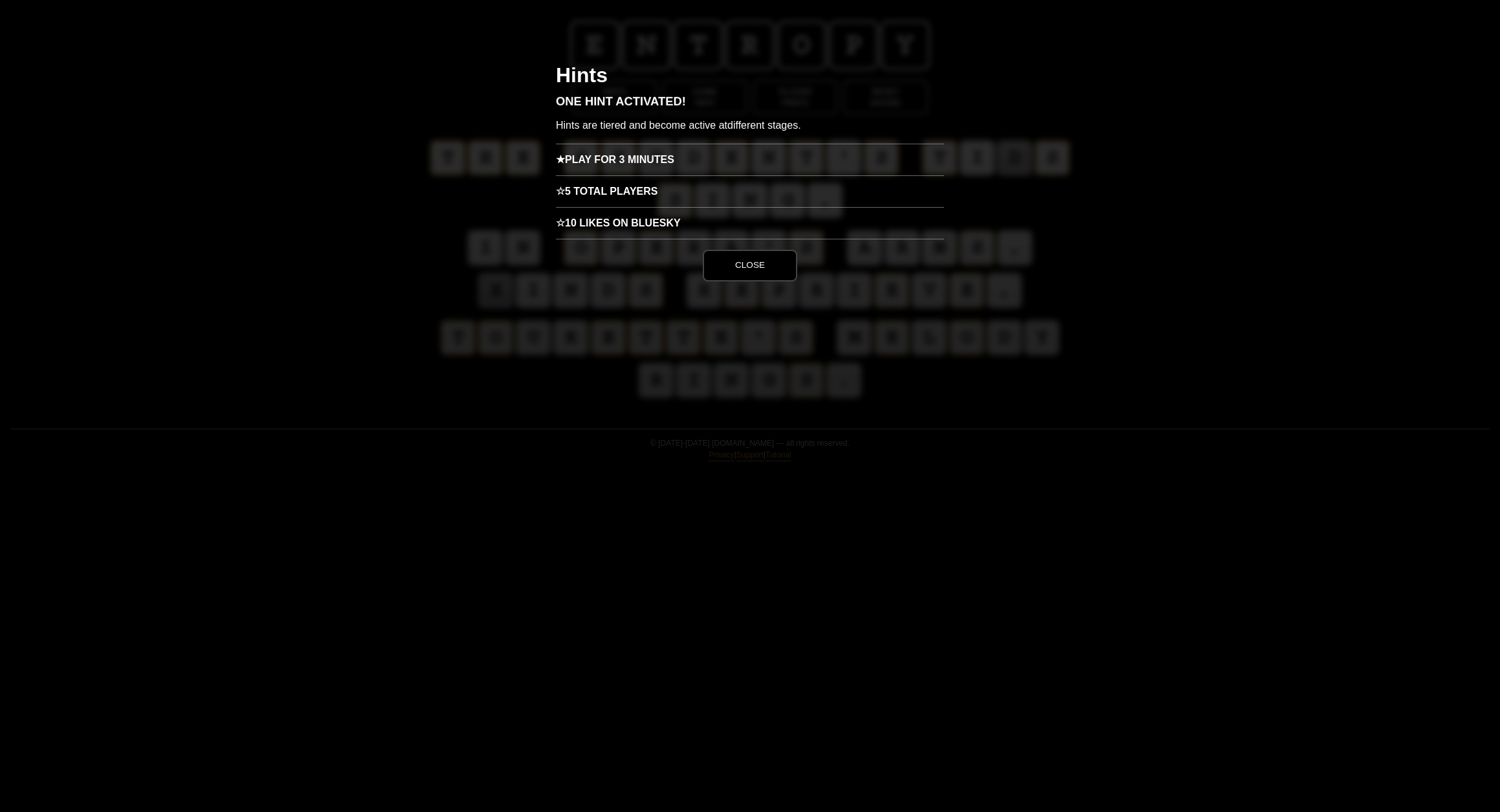
click at [677, 176] on h3 "★ Play for 3 minutes" at bounding box center [750, 160] width 388 height 32
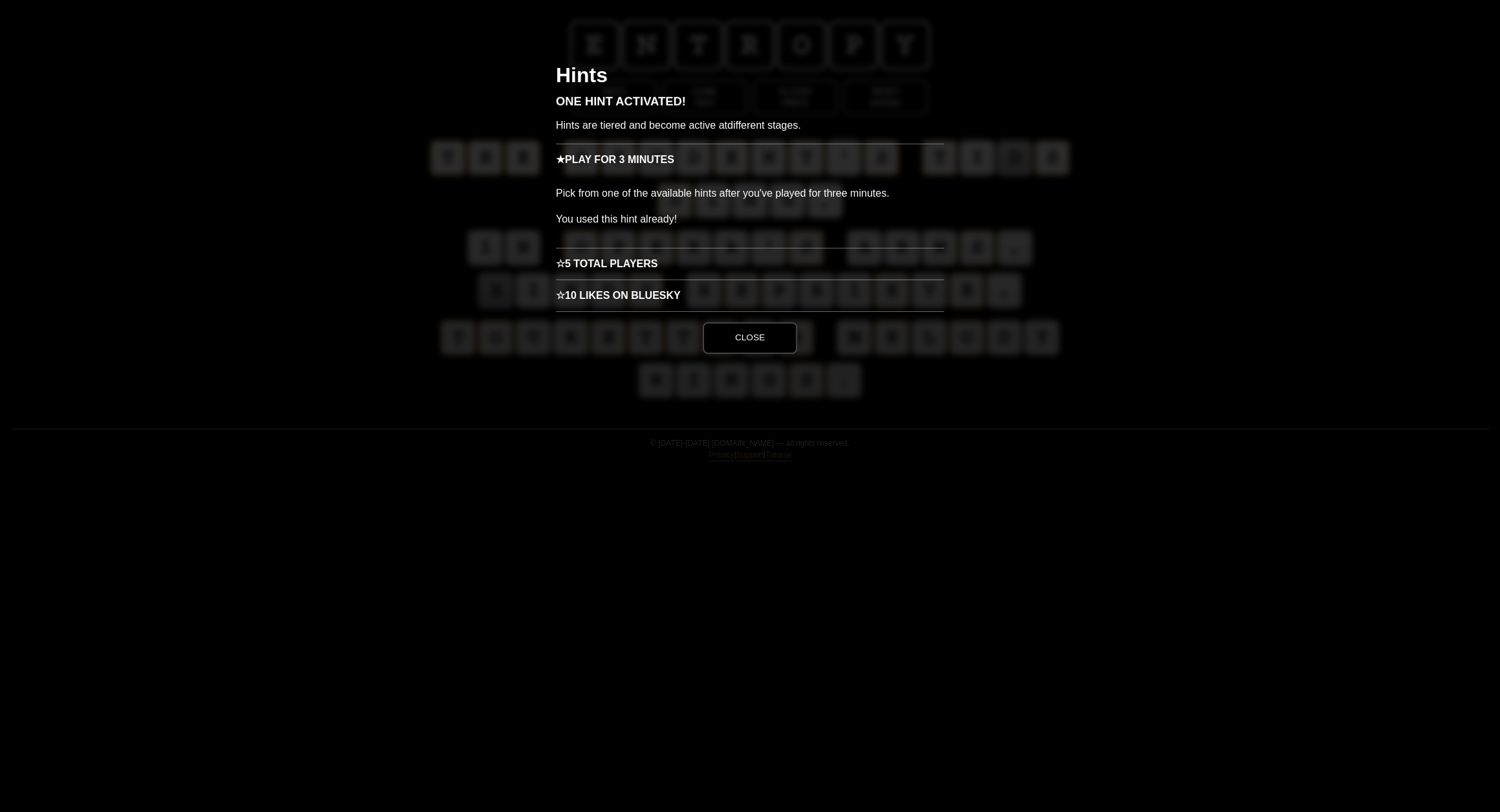
click at [610, 280] on h3 "☆ 5 Total Players" at bounding box center [750, 264] width 388 height 32
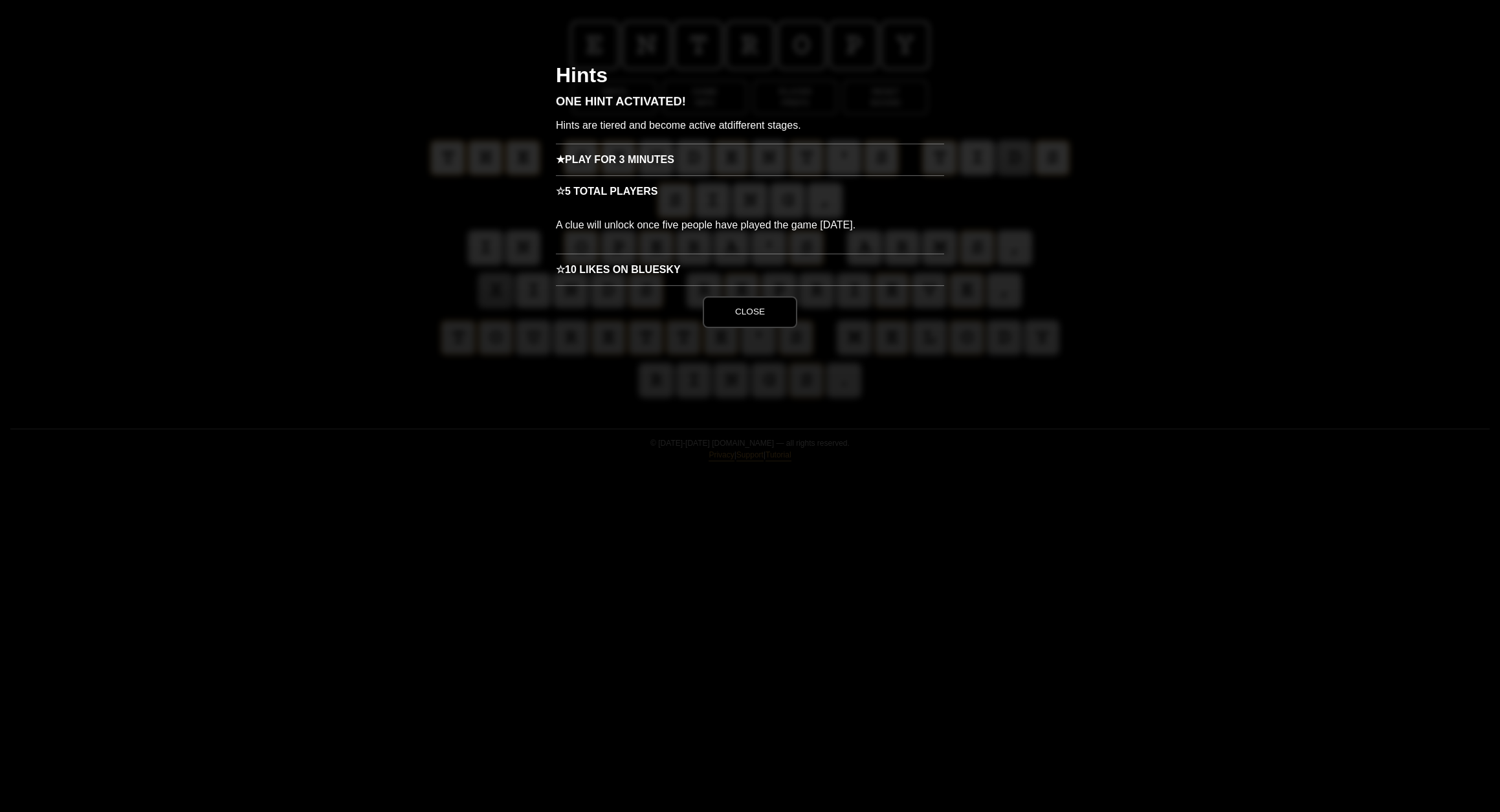
click at [652, 253] on p "A clue will unlock once five people have played the game [DATE]." at bounding box center [750, 230] width 388 height 46
drag, startPoint x: 756, startPoint y: 460, endPoint x: 746, endPoint y: 476, distance: 18.9
click at [755, 327] on button "Close" at bounding box center [750, 312] width 95 height 31
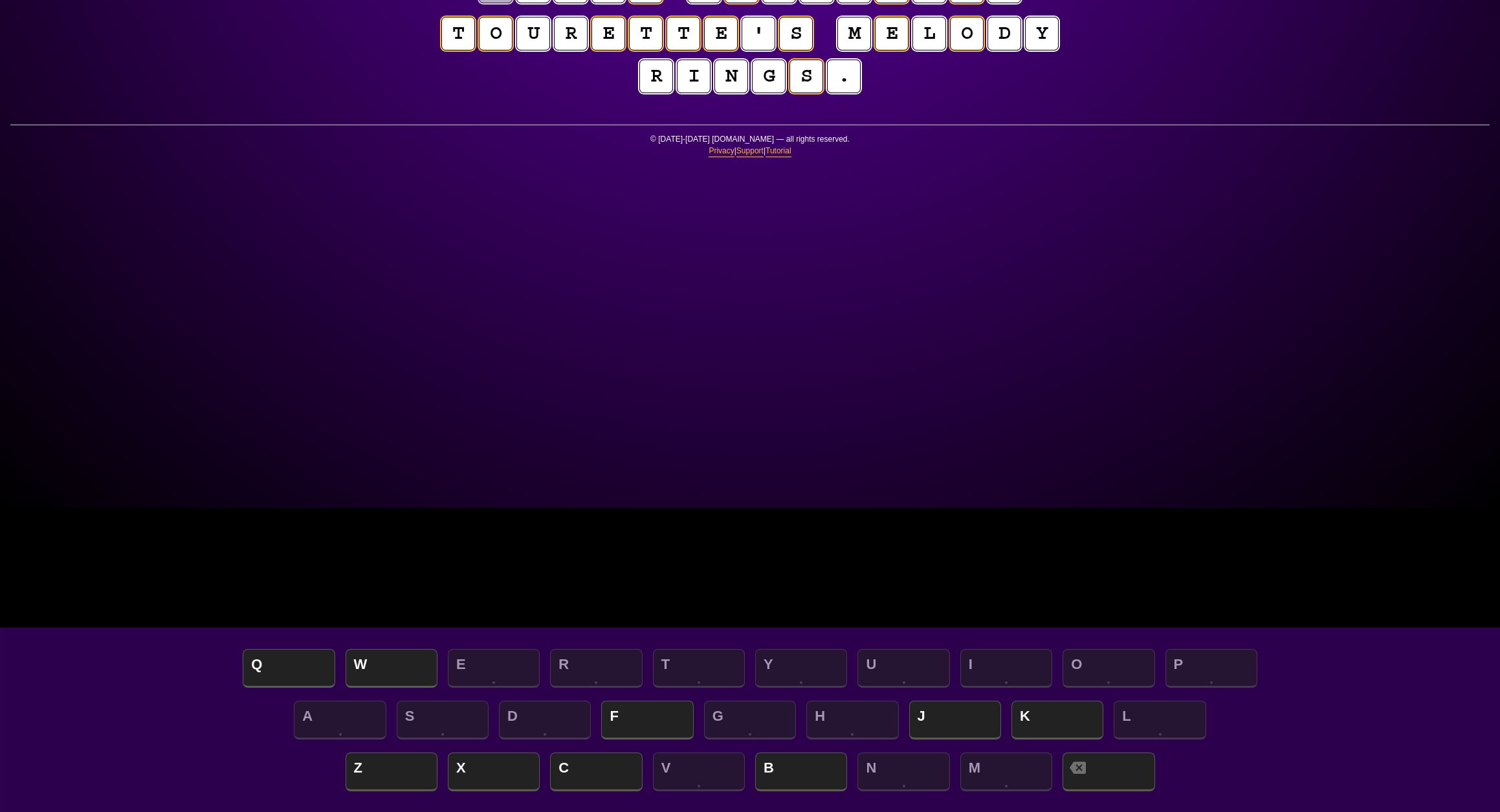
scroll to position [304, 0]
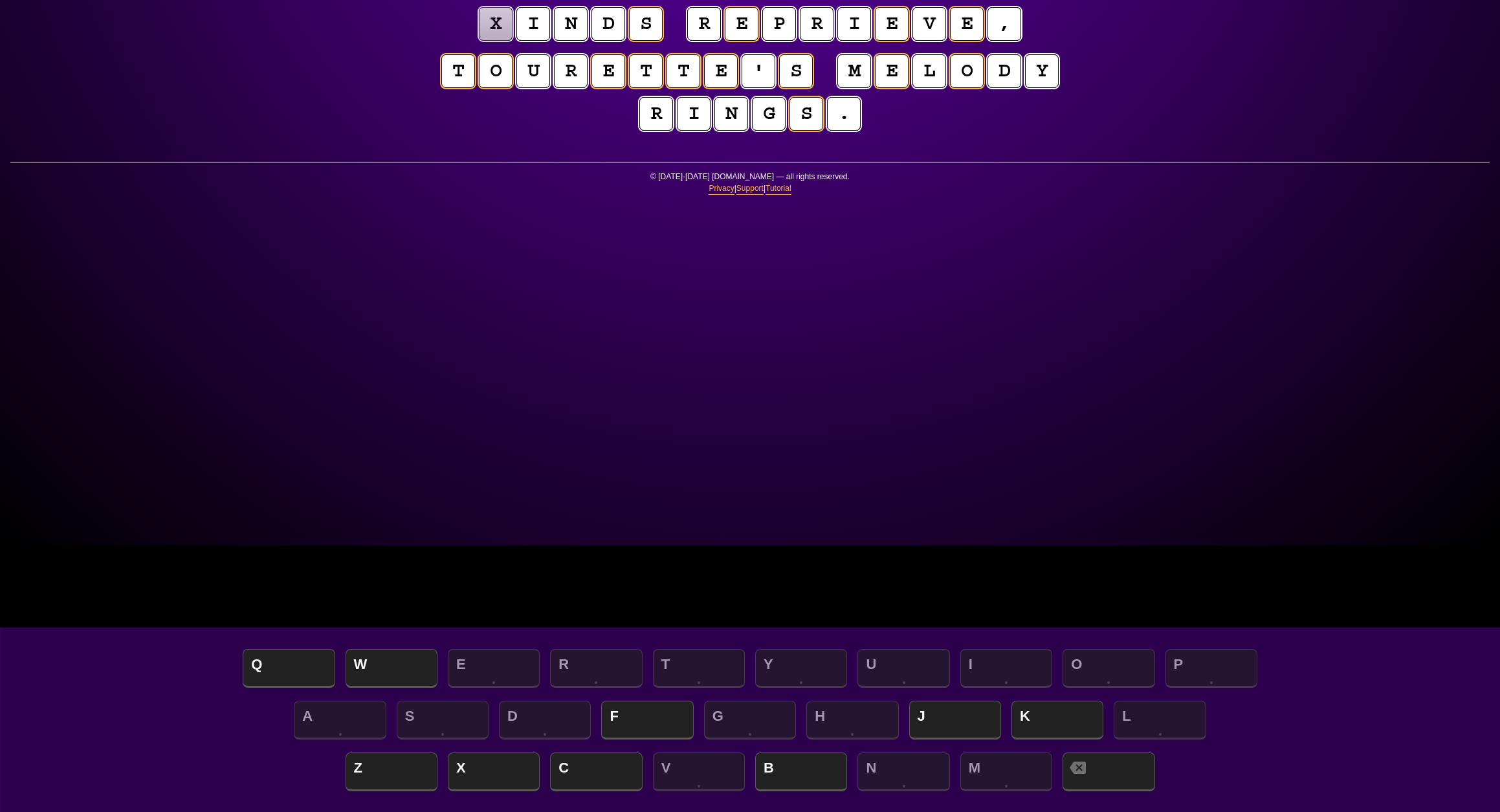
scroll to position [265, 0]
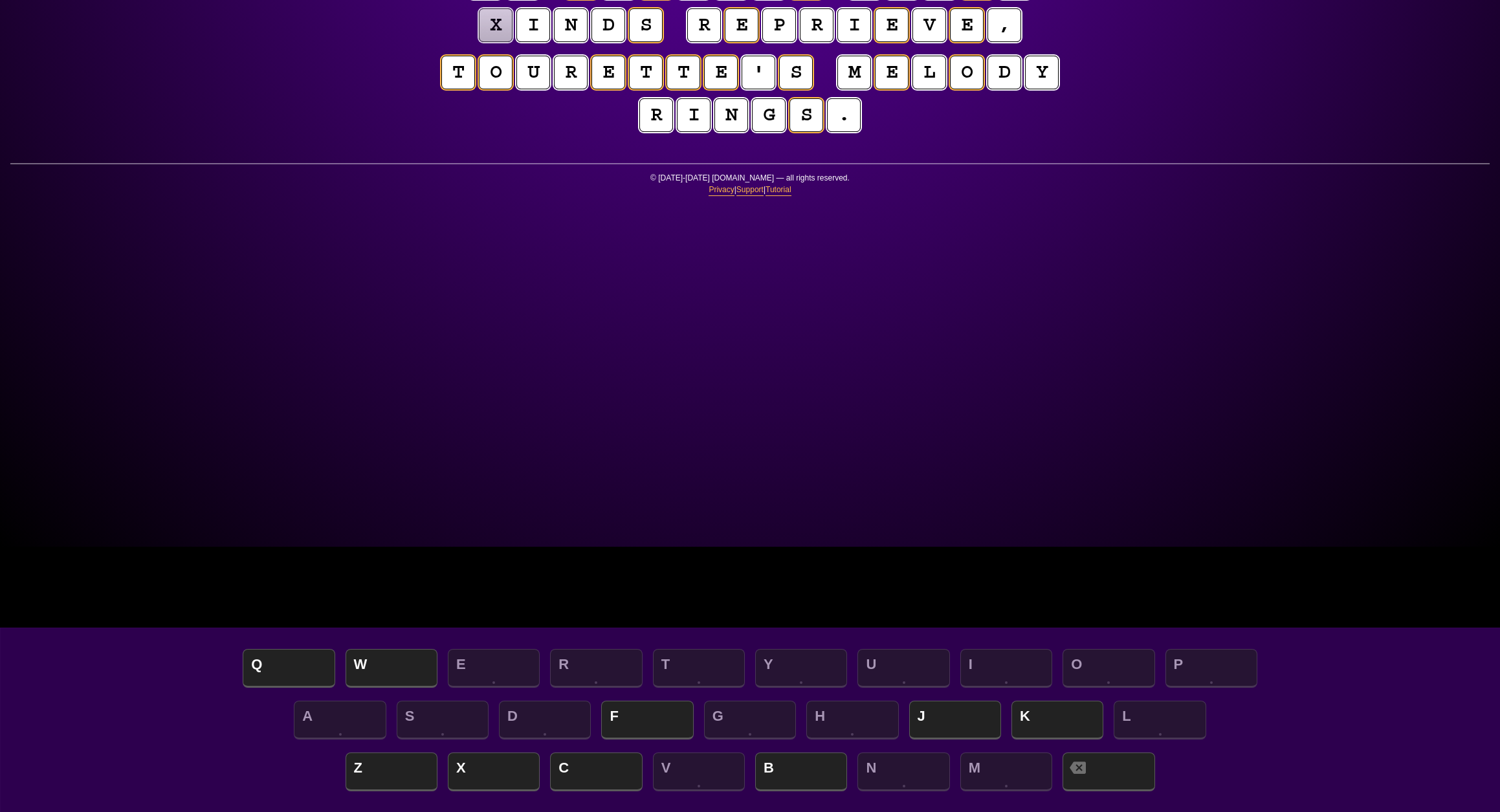
click at [512, 42] on puzzle-tile "x" at bounding box center [495, 25] width 34 height 34
click at [650, 722] on span "F" at bounding box center [647, 721] width 92 height 38
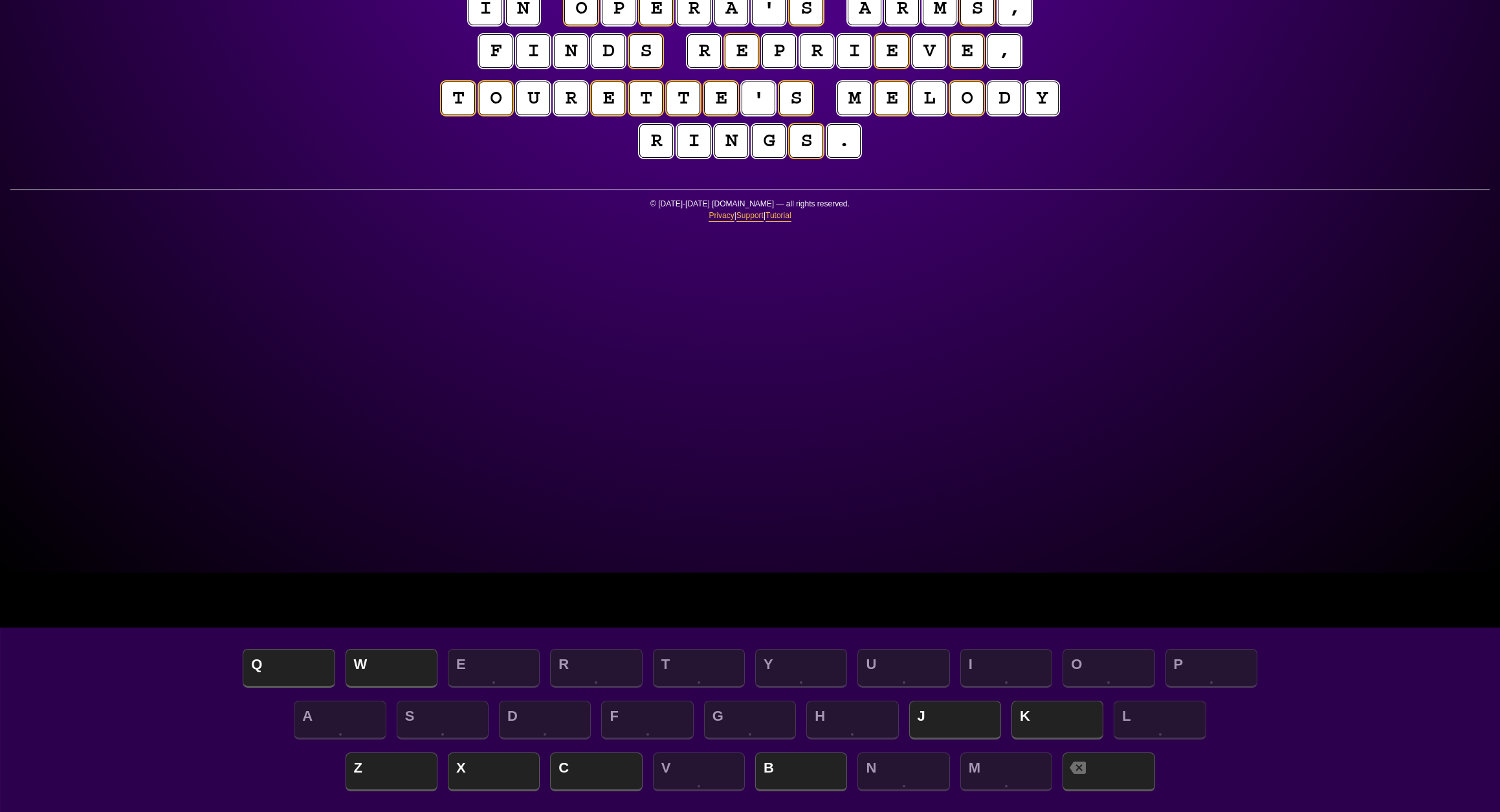
scroll to position [245, 0]
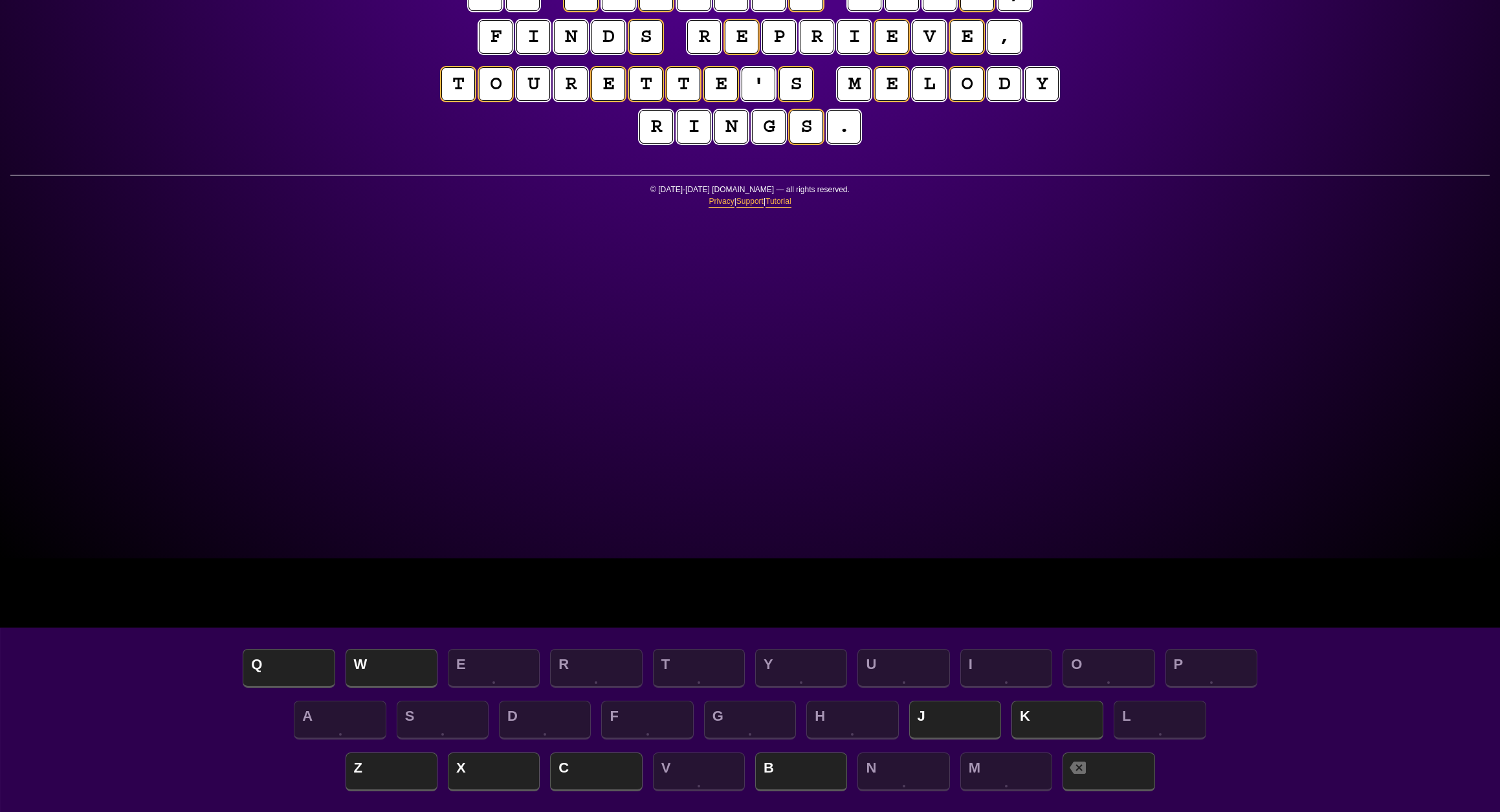
scroll to position [250, 0]
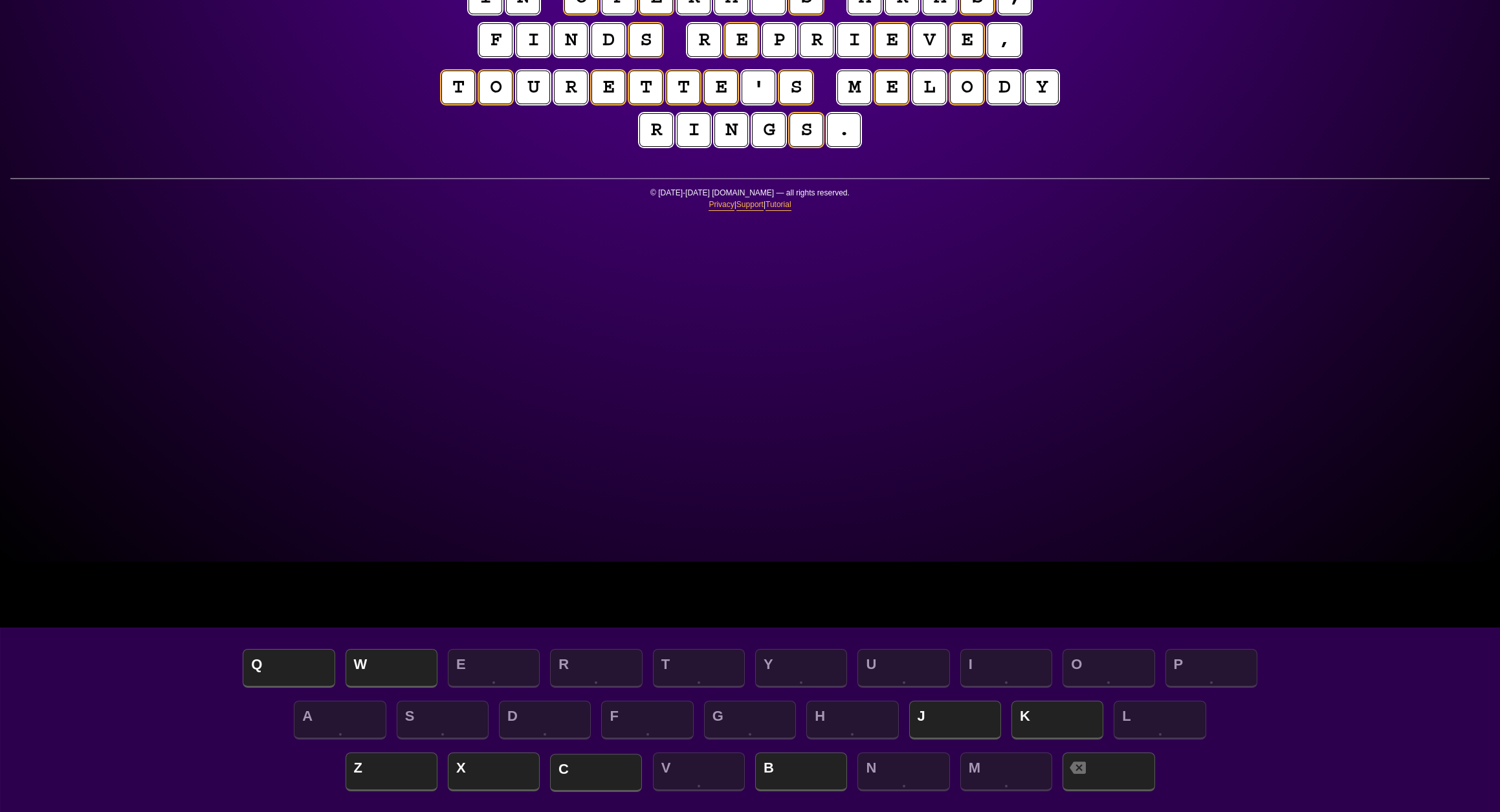
click at [606, 770] on span "C" at bounding box center [596, 773] width 92 height 38
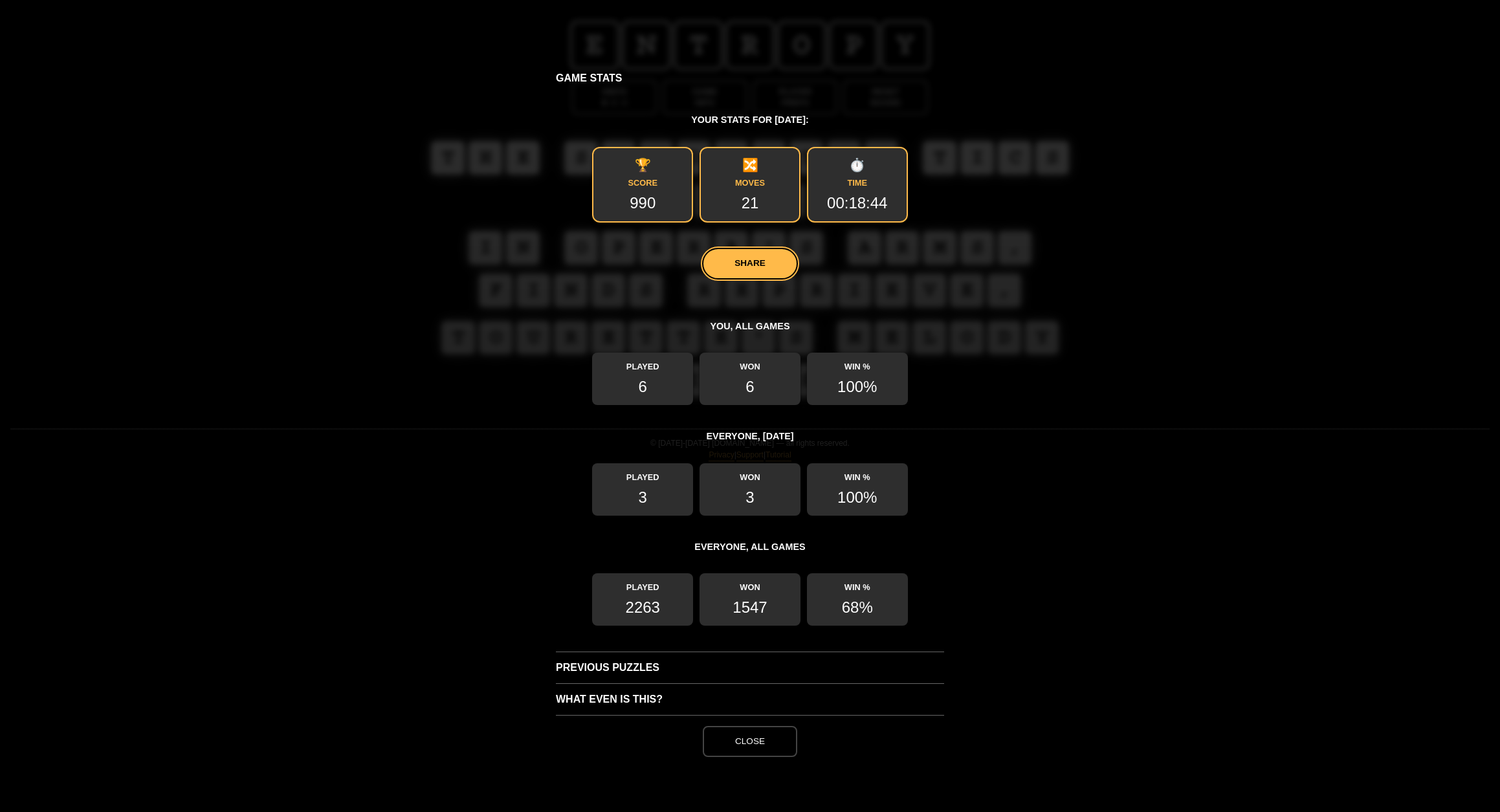
scroll to position [512, 0]
click at [635, 670] on h3 "Previous Puzzles" at bounding box center [750, 668] width 388 height 32
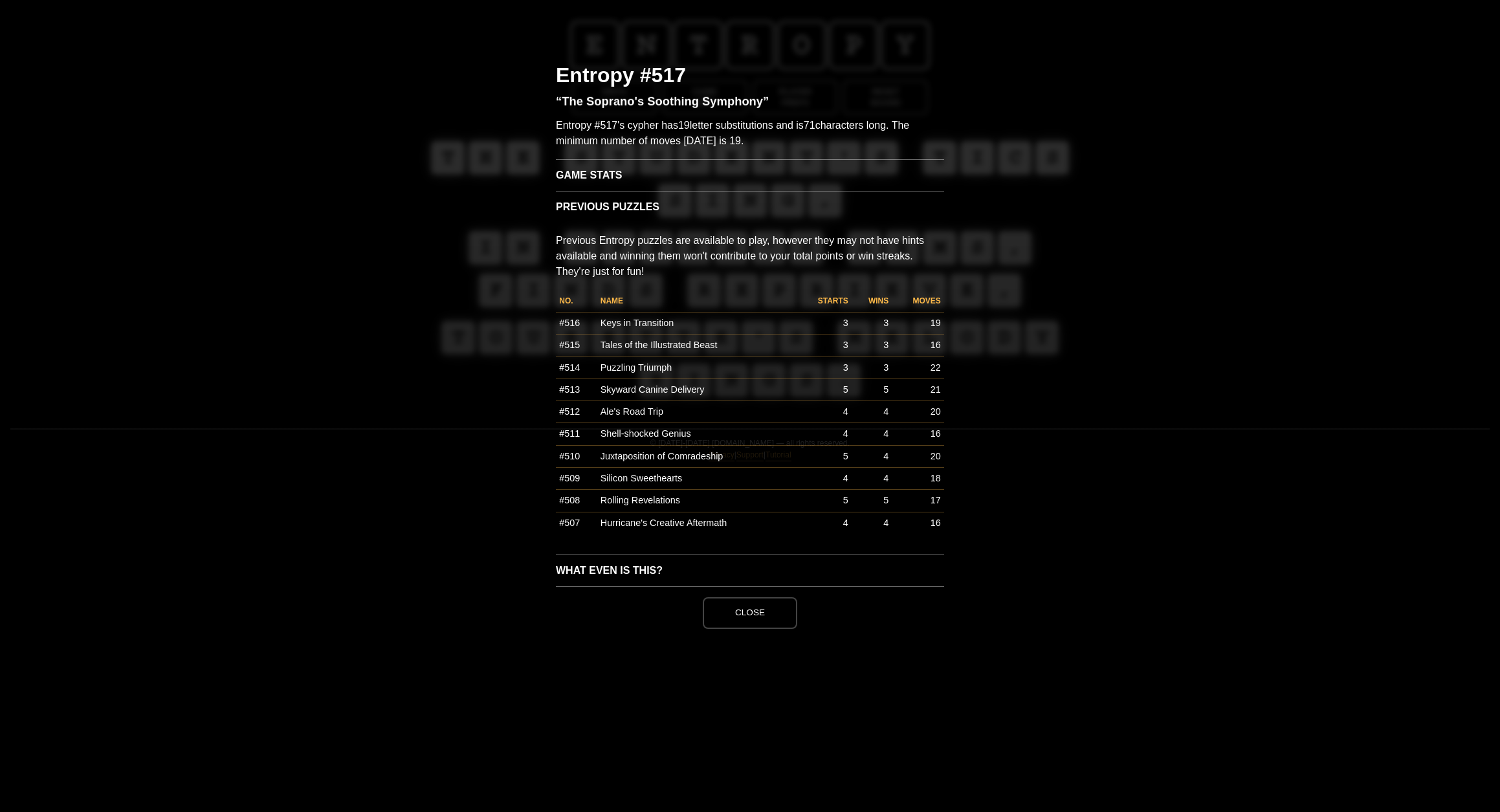
scroll to position [247, 0]
click at [642, 334] on td "Tales of the Illustrated Beast" at bounding box center [697, 345] width 200 height 22
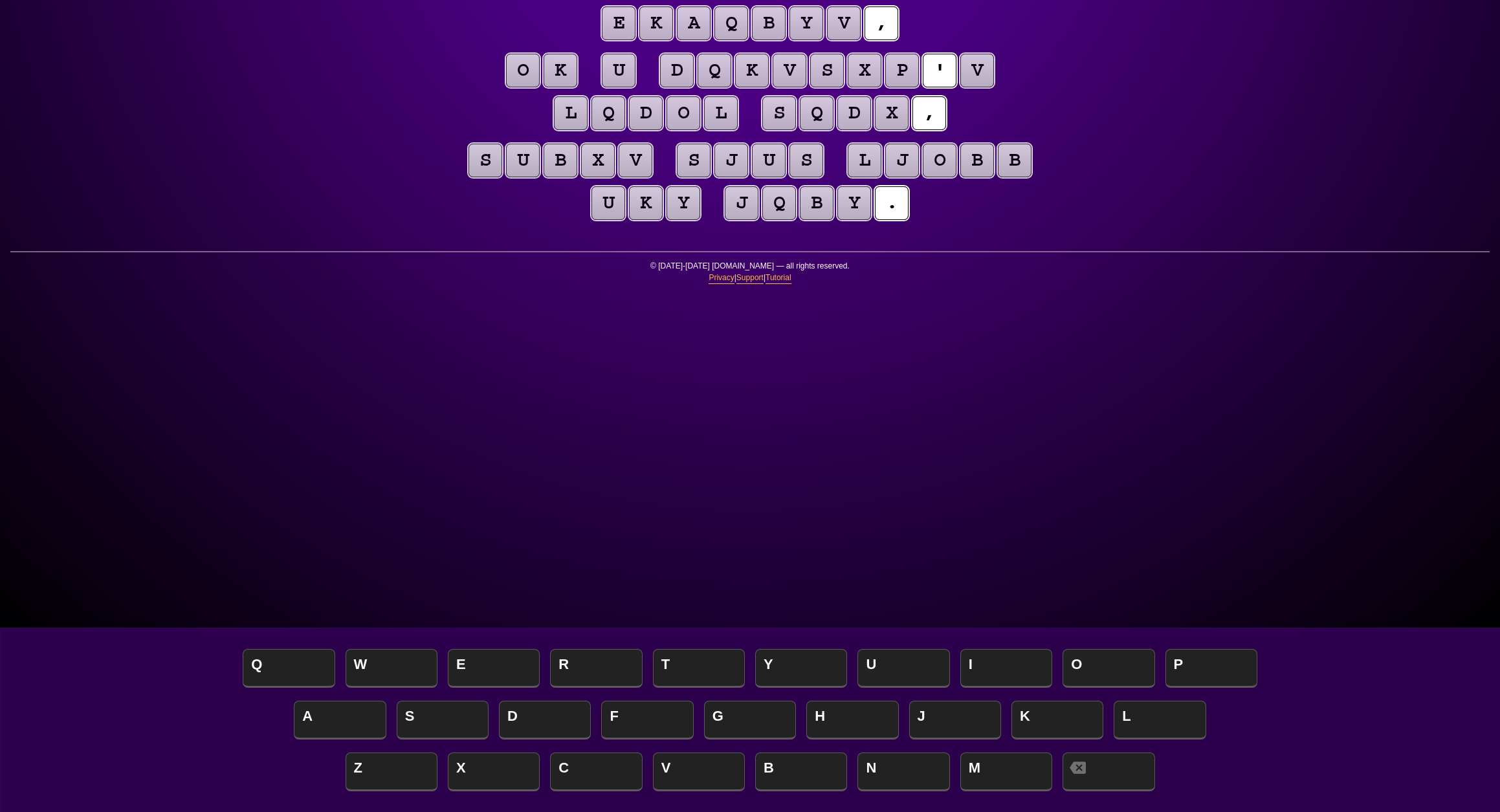
scroll to position [177, 0]
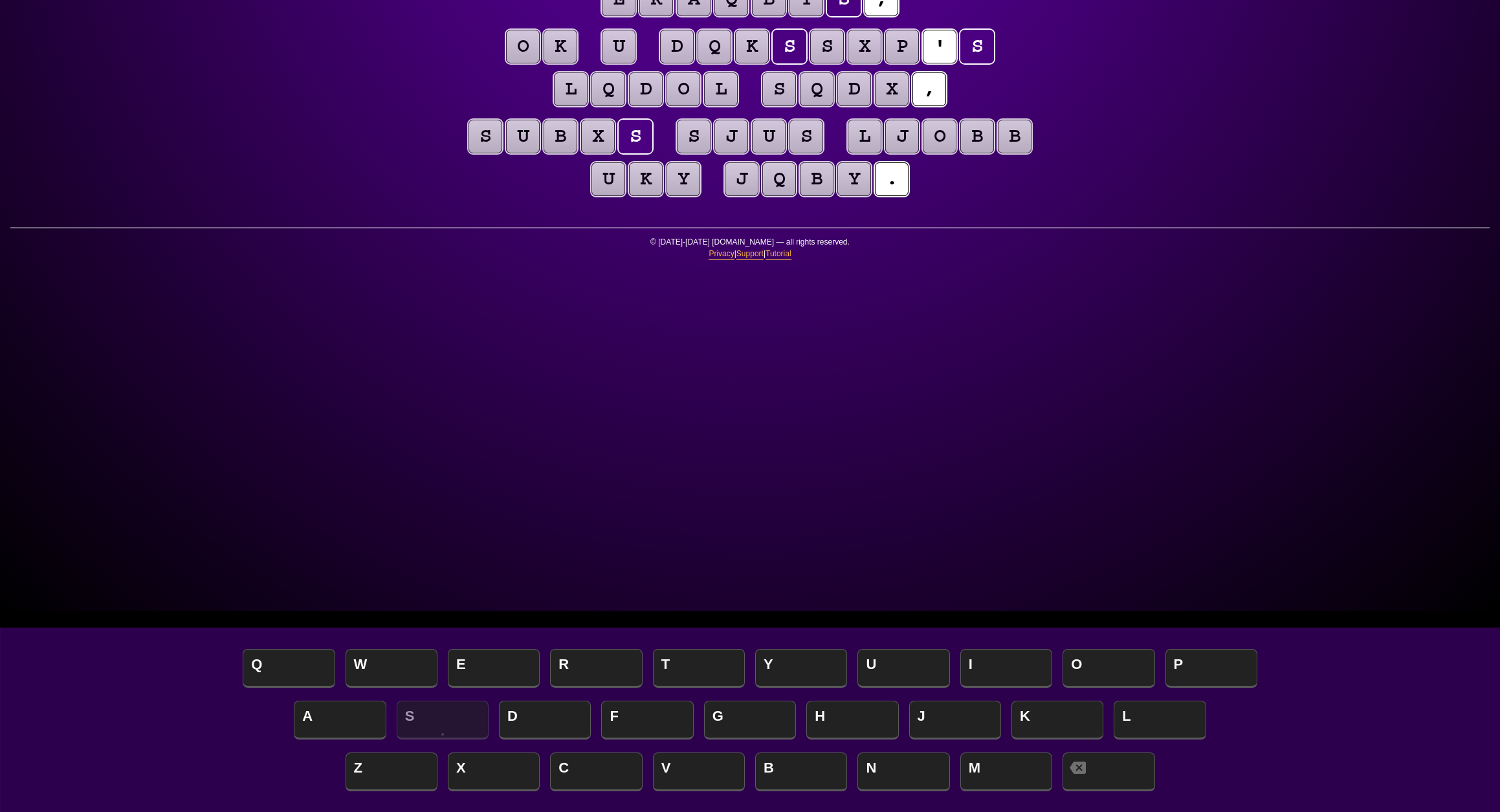
scroll to position [200, 0]
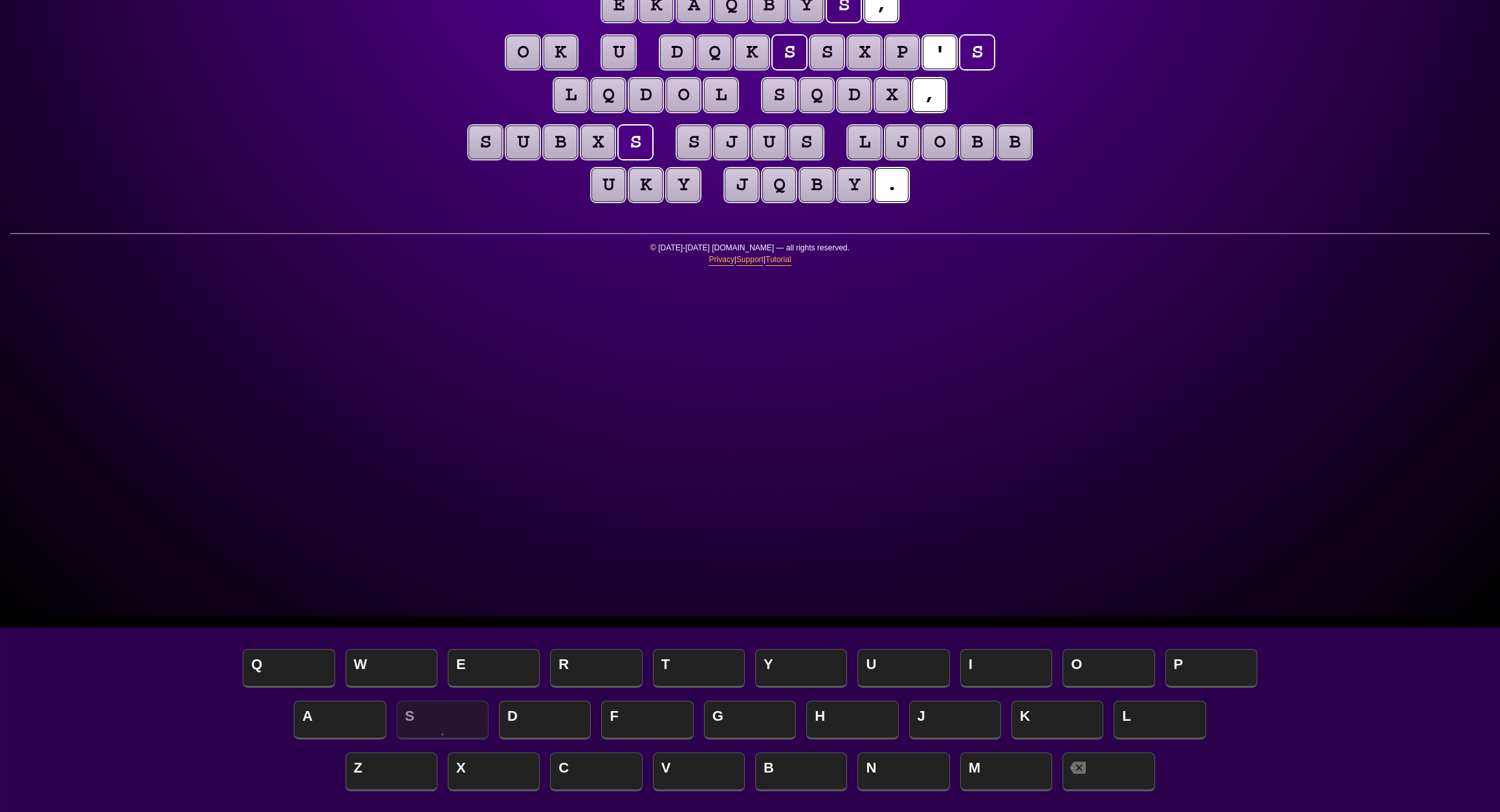
click at [470, 117] on puzzle-line "o k u d q k s s x p ' s l q d o l s q d x ," at bounding box center [750, 75] width 662 height 85
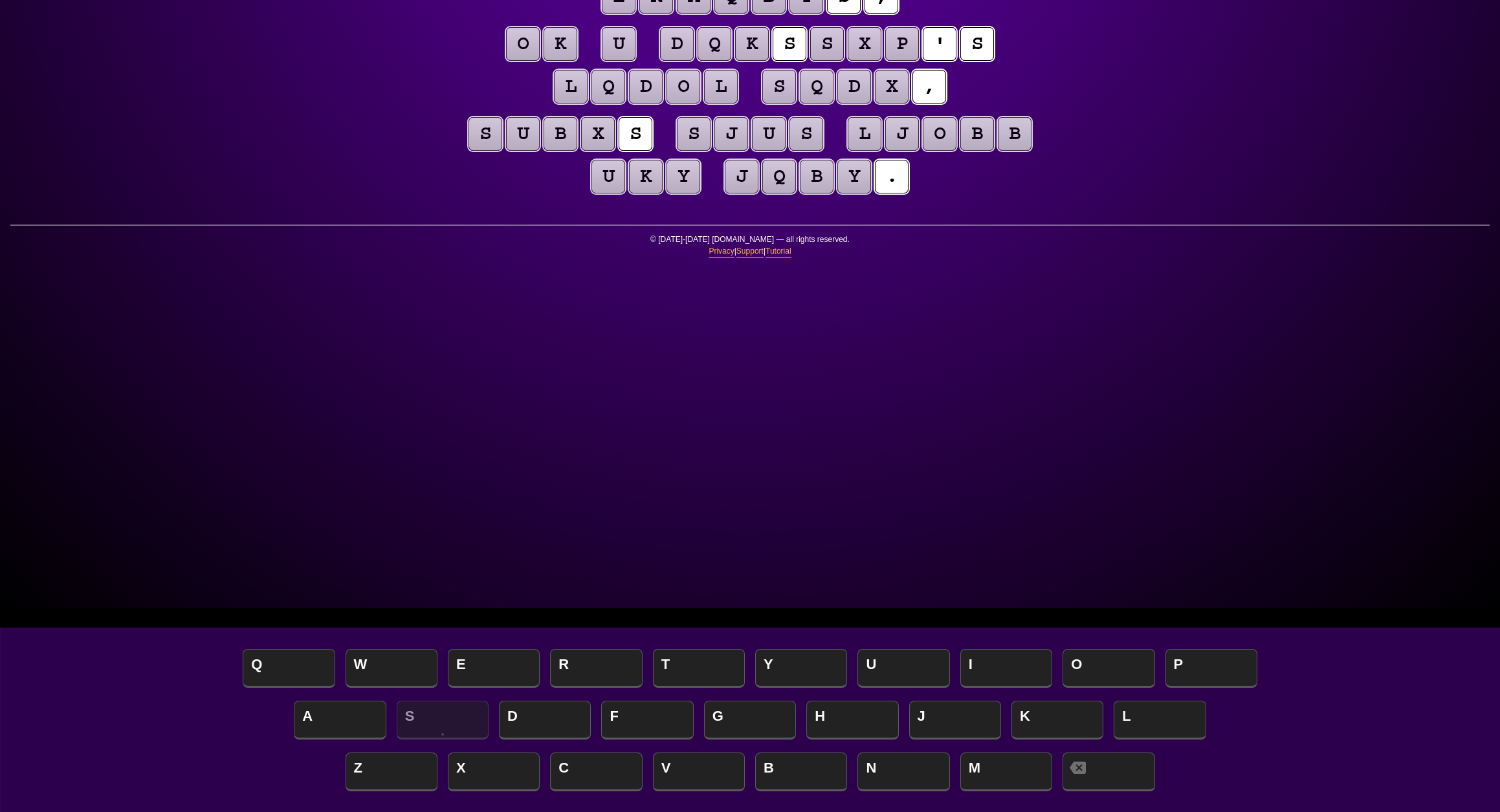
scroll to position [206, 0]
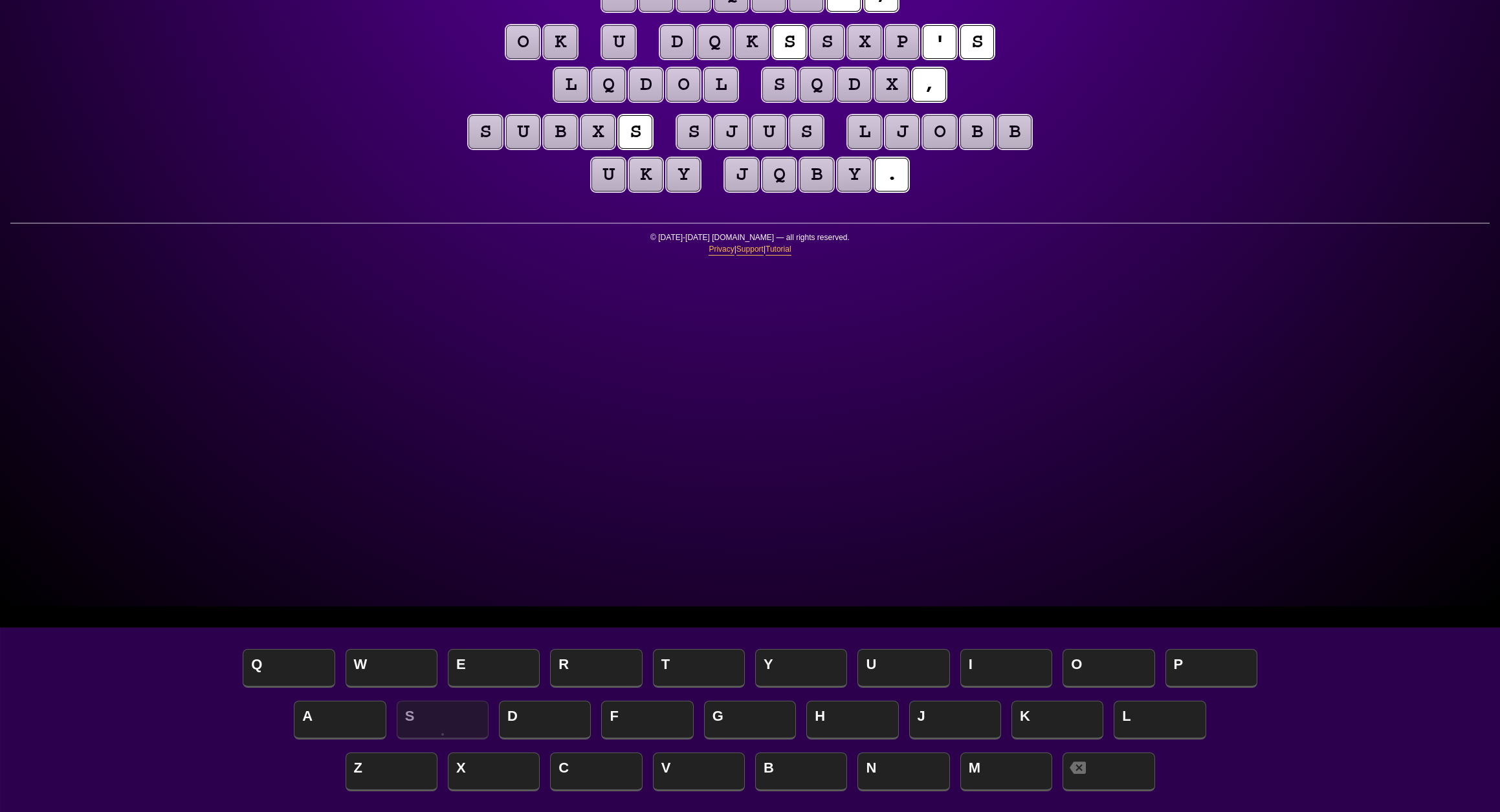
click at [635, 59] on puzzle-tile "u" at bounding box center [619, 42] width 34 height 34
click at [399, 458] on div "e n t r o p y Hints ☆ ☆ ☆ Game Info Player Prefs Reset Board x d o b ' s z x k …" at bounding box center [750, 200] width 1500 height 812
click at [700, 192] on puzzle-tile "y" at bounding box center [683, 175] width 34 height 34
click at [662, 192] on puzzle-tile "k" at bounding box center [645, 175] width 34 height 34
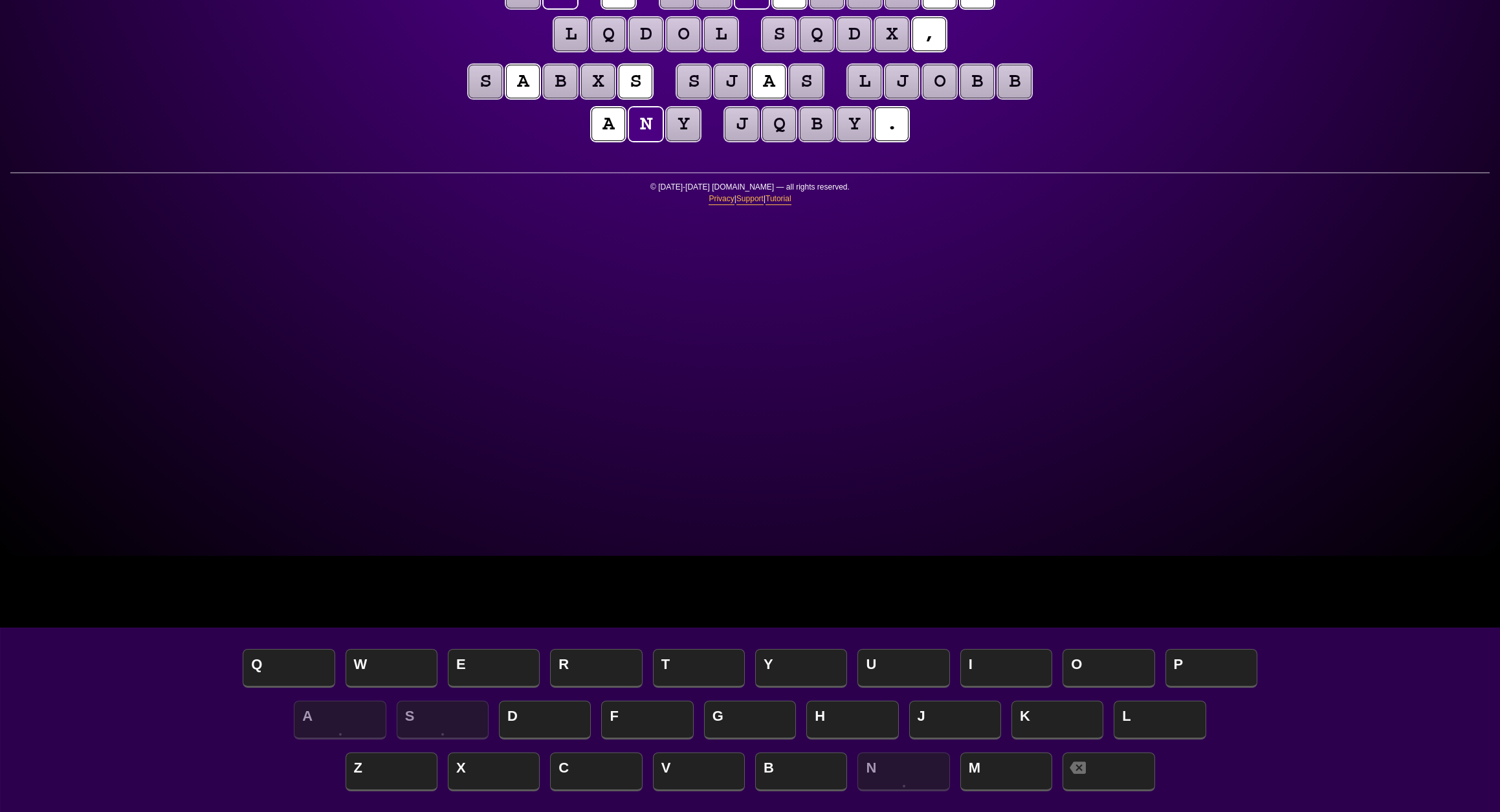
scroll to position [257, 0]
click at [700, 141] on puzzle-tile "y" at bounding box center [683, 124] width 34 height 34
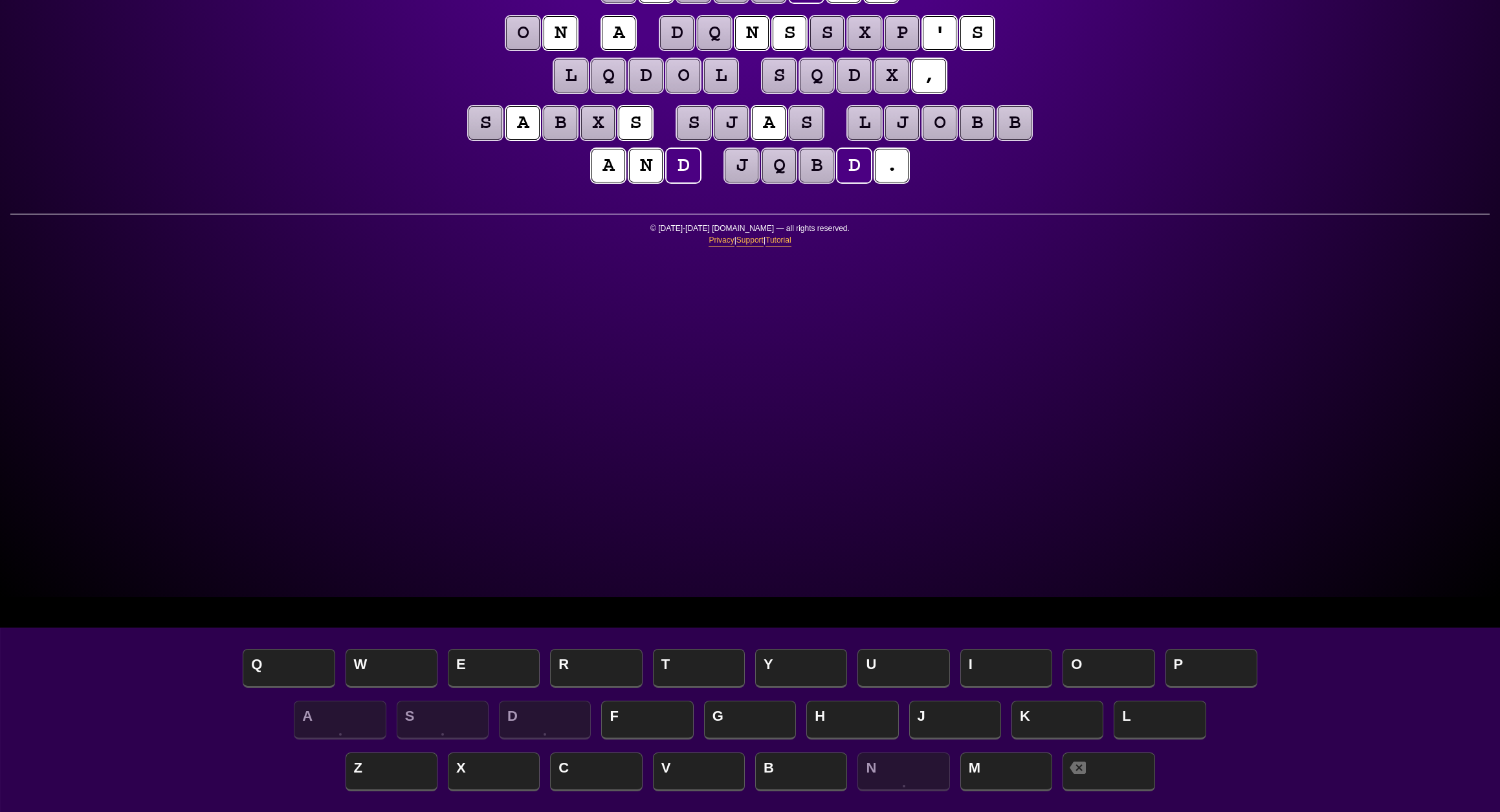
scroll to position [219, 0]
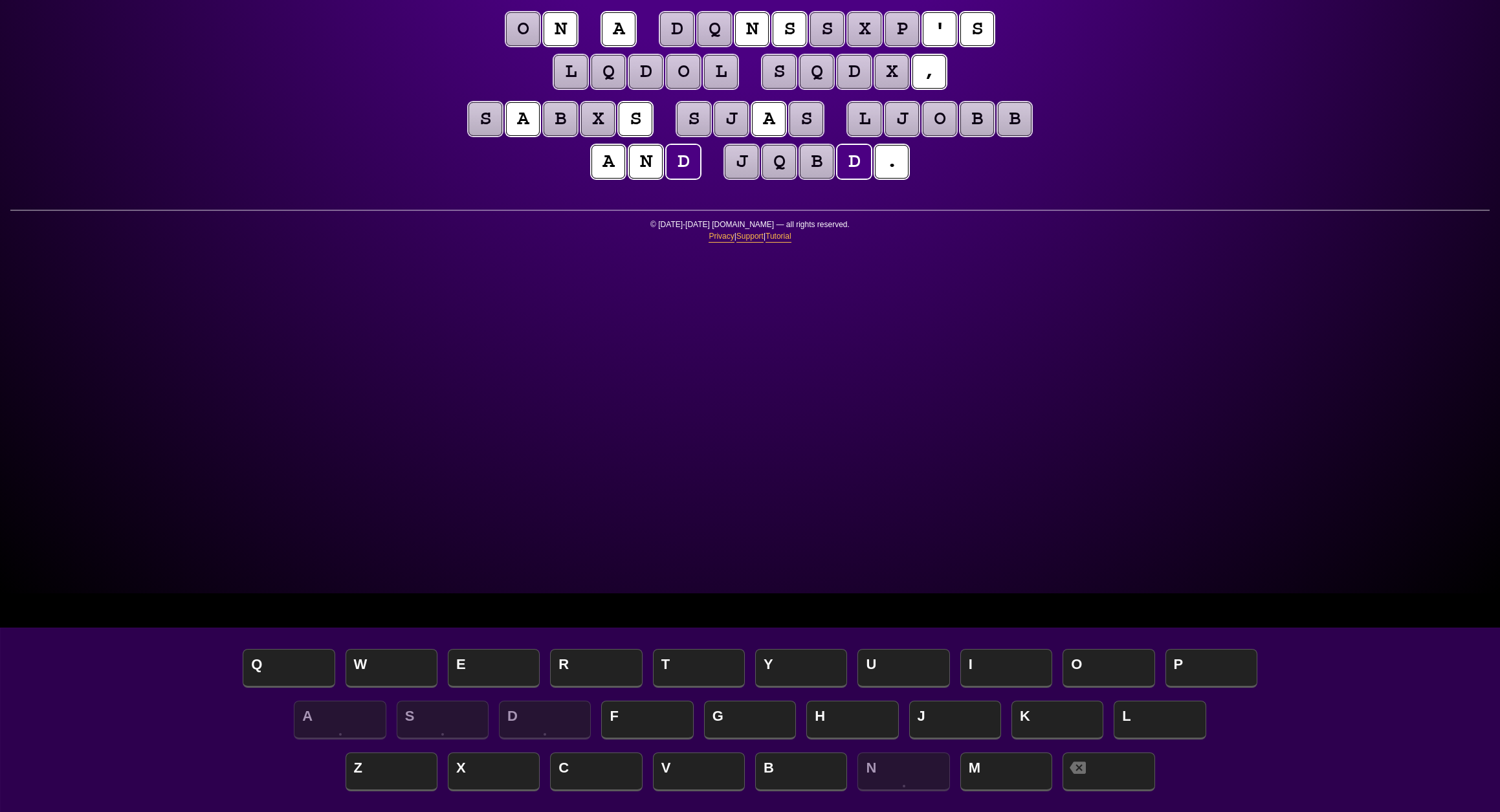
click at [1235, 333] on div "e n t r o p y Hints ☆ ☆ ☆ Game Info Player Prefs Reset Board x d o b ' s z x n …" at bounding box center [750, 187] width 1500 height 812
click at [540, 46] on puzzle-tile "o" at bounding box center [523, 29] width 34 height 34
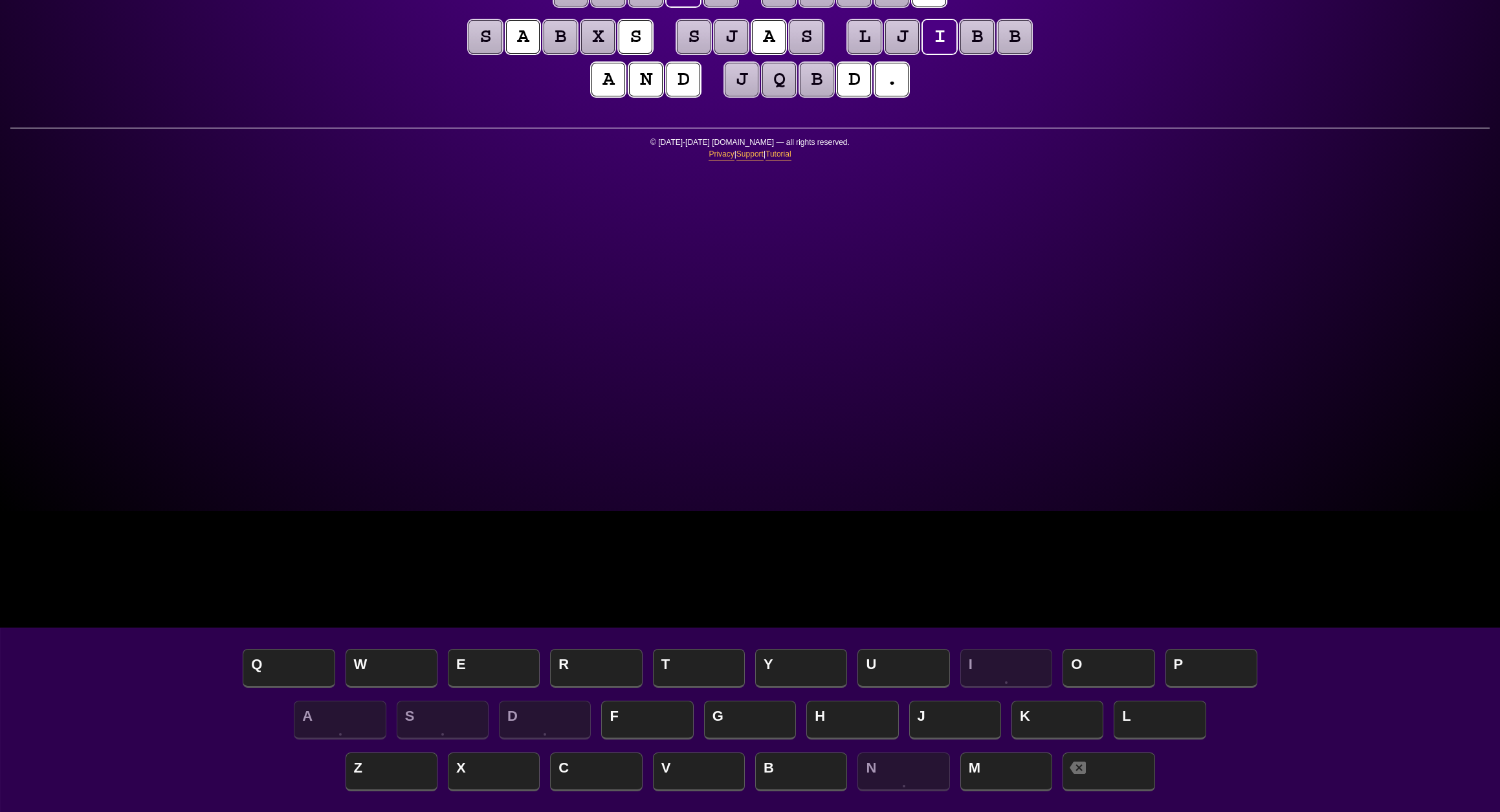
scroll to position [301, 0]
click at [350, 337] on div "e n t r o p y Hints ☆ ☆ ☆ Game Info Player Prefs Reset Board x d i b ' s z x n …" at bounding box center [750, 105] width 1500 height 812
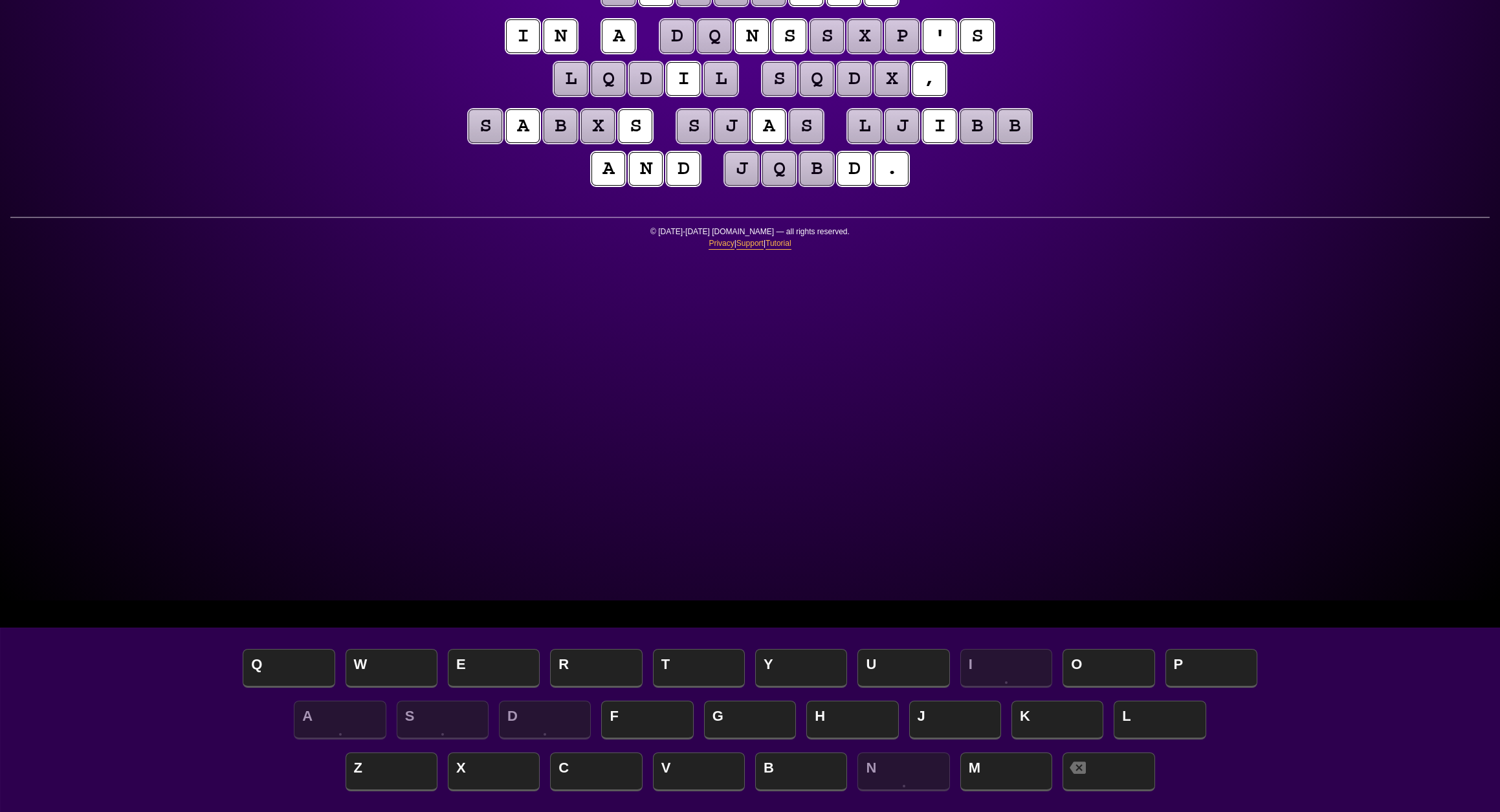
scroll to position [211, 0]
click at [960, 143] on puzzle-tile "b" at bounding box center [977, 127] width 34 height 34
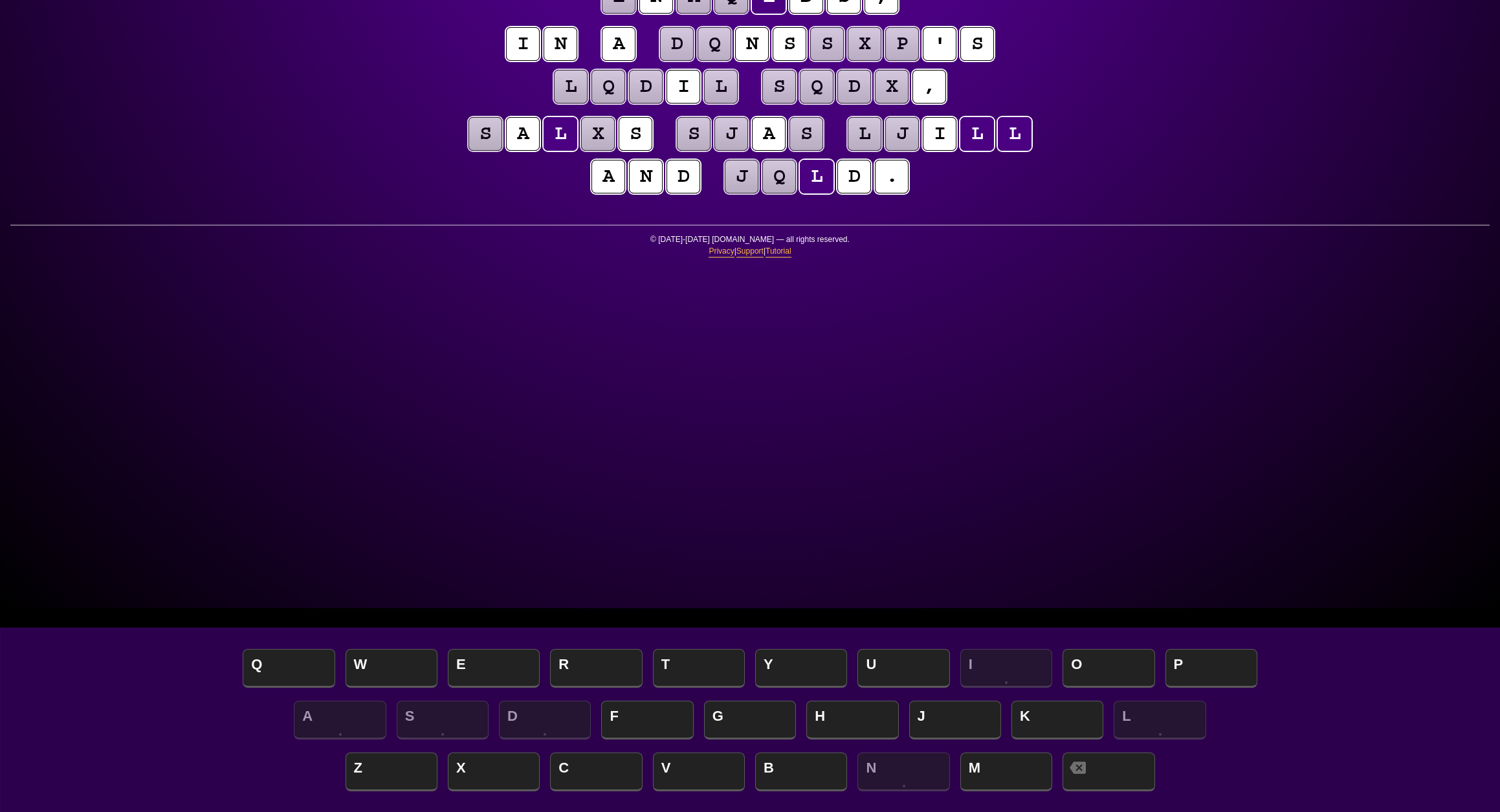
click at [427, 224] on entropy-puzzle "x d i l ' s z x n e n a q l d s , i n a d q n s s x p ' s l q d i l s q d x , s…" at bounding box center [750, 67] width 662 height 313
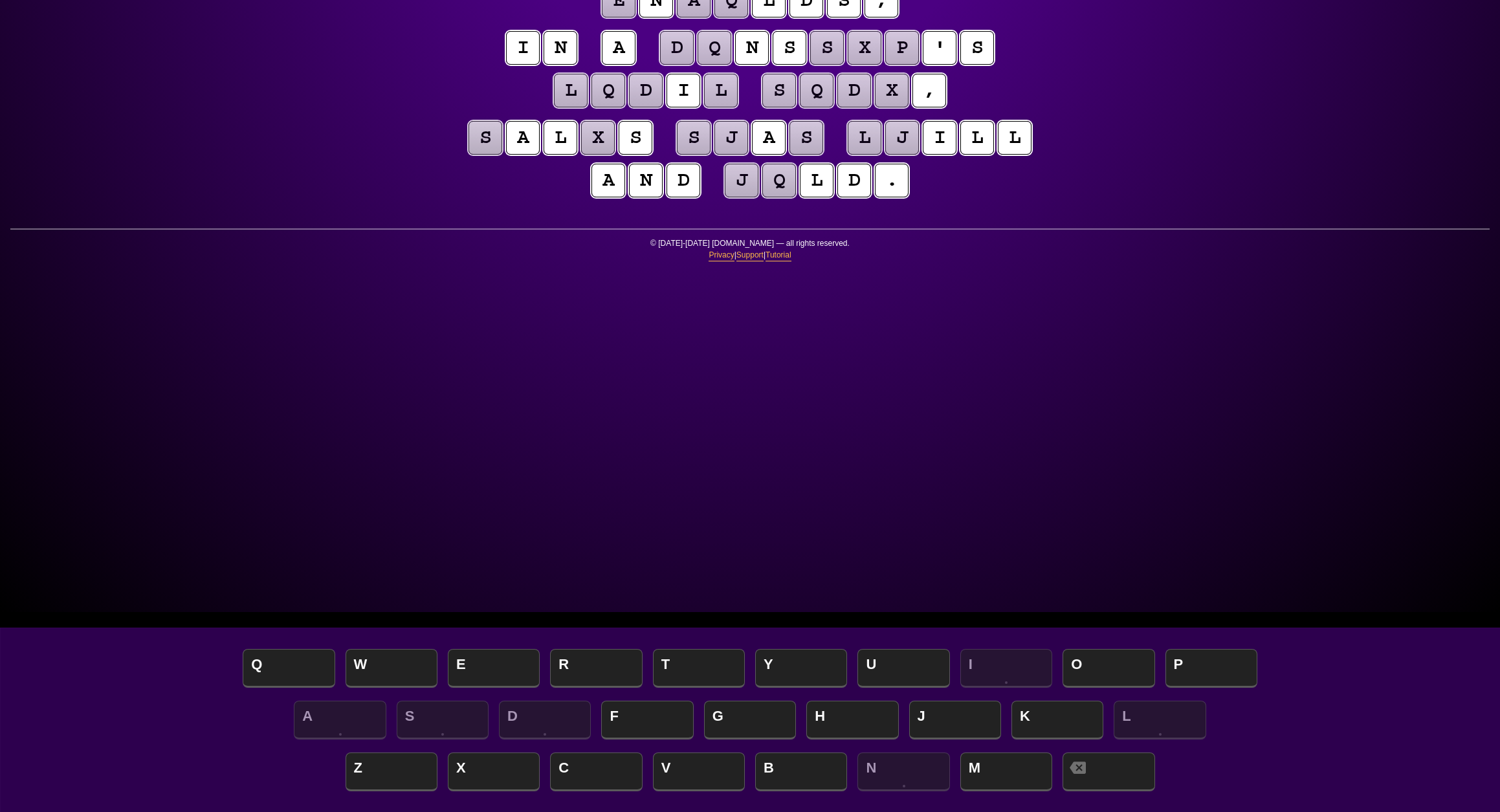
scroll to position [200, 0]
click at [810, 64] on puzzle-tile "s" at bounding box center [827, 47] width 34 height 34
click at [847, 64] on puzzle-tile "x" at bounding box center [864, 47] width 34 height 34
drag, startPoint x: 818, startPoint y: 309, endPoint x: 677, endPoint y: 327, distance: 142.1
click at [723, 66] on puzzle-word "d q n s s x p ' s" at bounding box center [827, 48] width 338 height 35
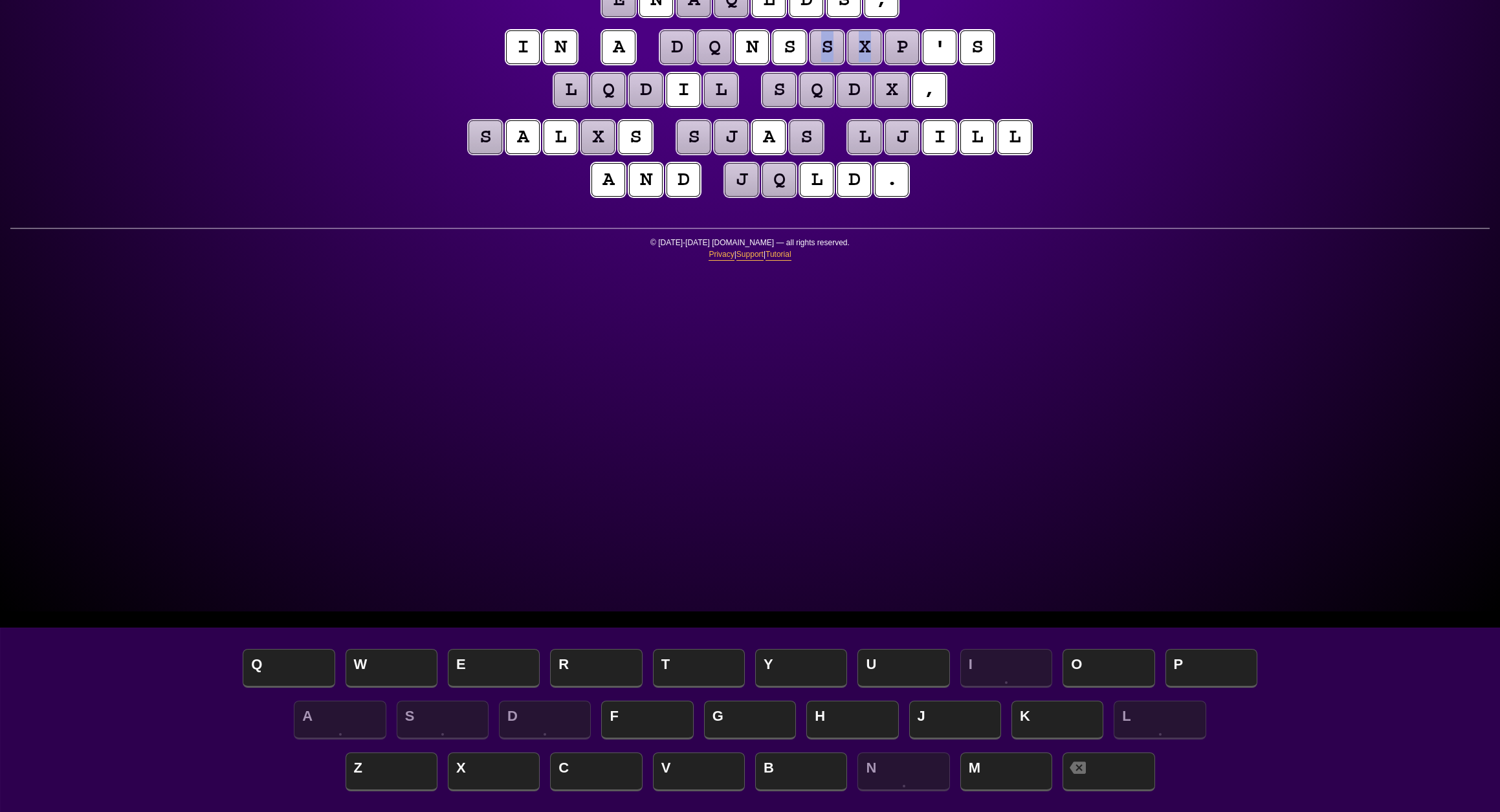
scroll to position [200, 0]
click at [1056, 112] on puzzle-line "i n a d q n s s x p ' s l q d i l s q d x ," at bounding box center [750, 71] width 662 height 85
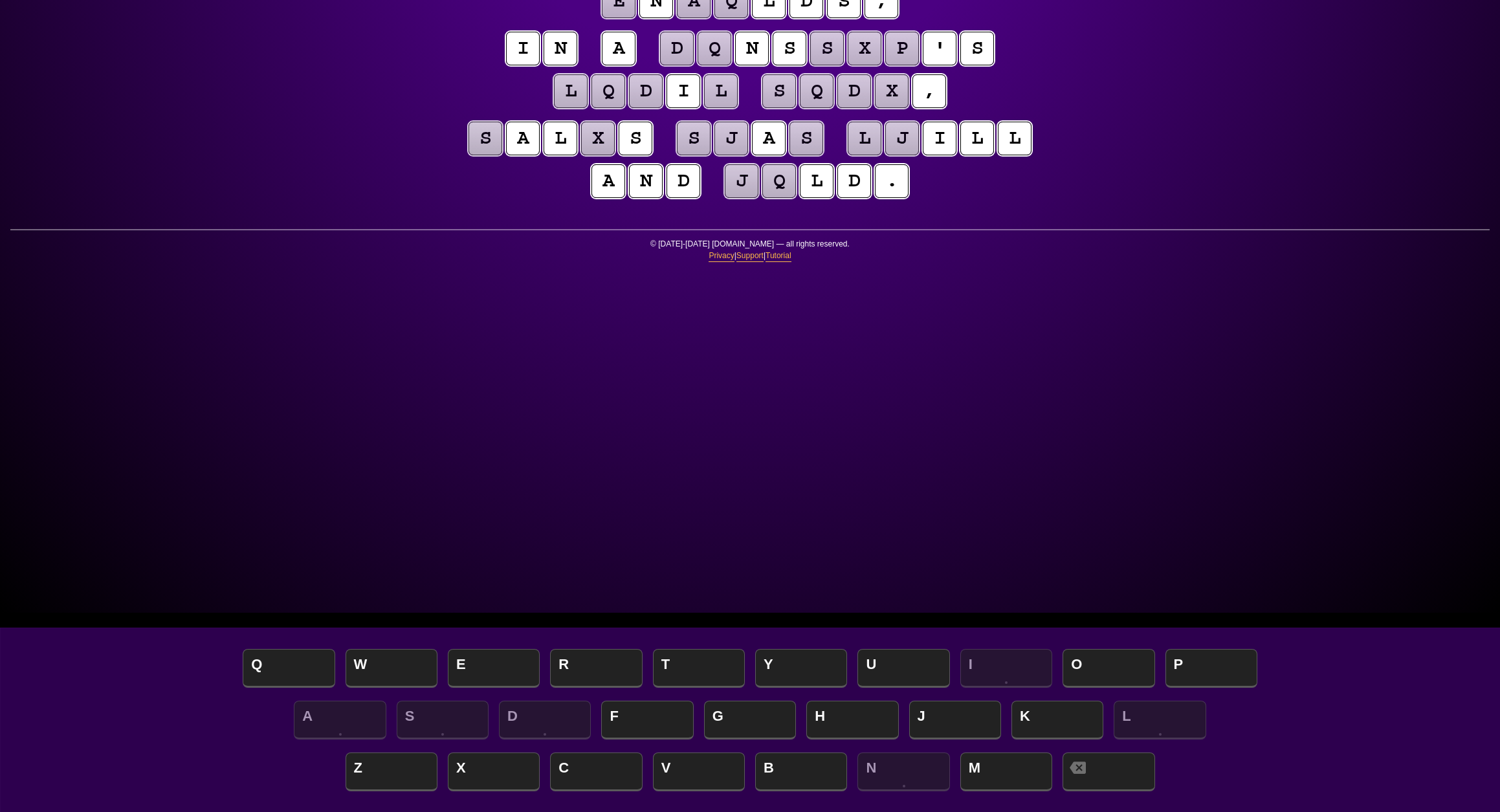
click at [602, 18] on puzzle-tile "e" at bounding box center [619, 2] width 34 height 34
click at [722, 18] on puzzle-tile "q" at bounding box center [731, 2] width 34 height 34
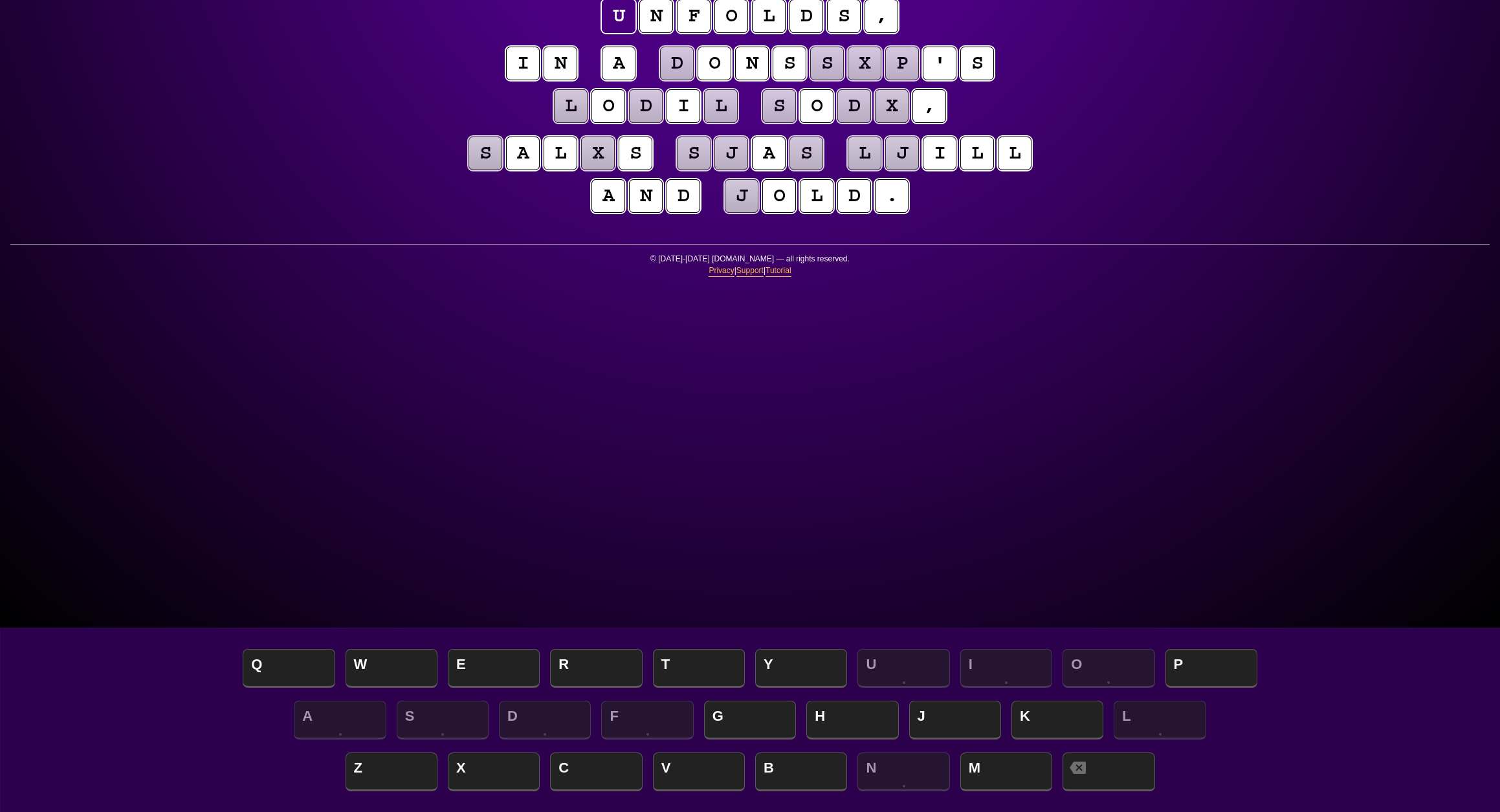
scroll to position [183, 0]
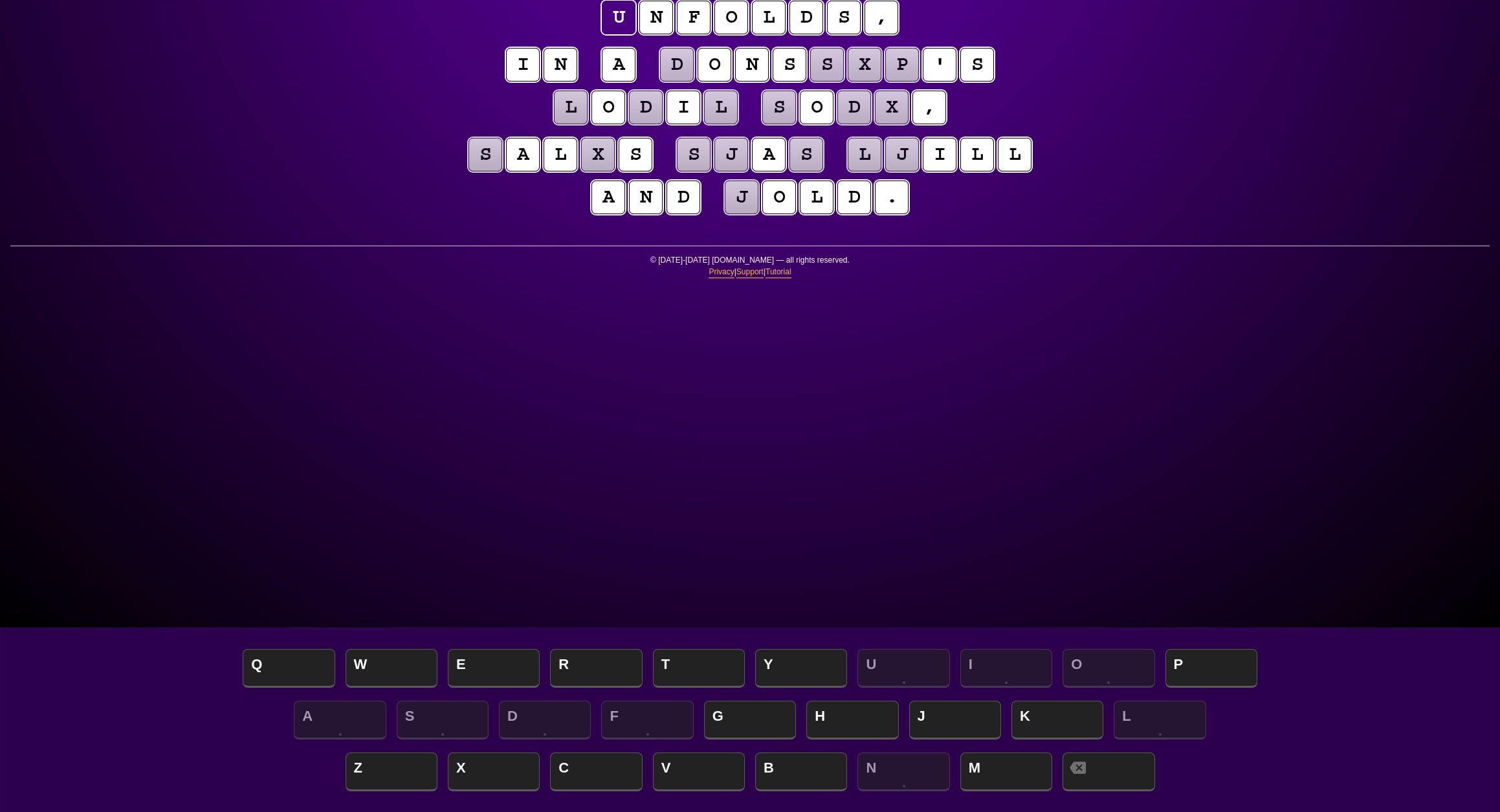
click at [1231, 242] on div "e n t r o p y Hints ☆ ☆ ☆ Game Info Player Prefs Reset Board x d i l ' s z x n …" at bounding box center [750, 223] width 1500 height 812
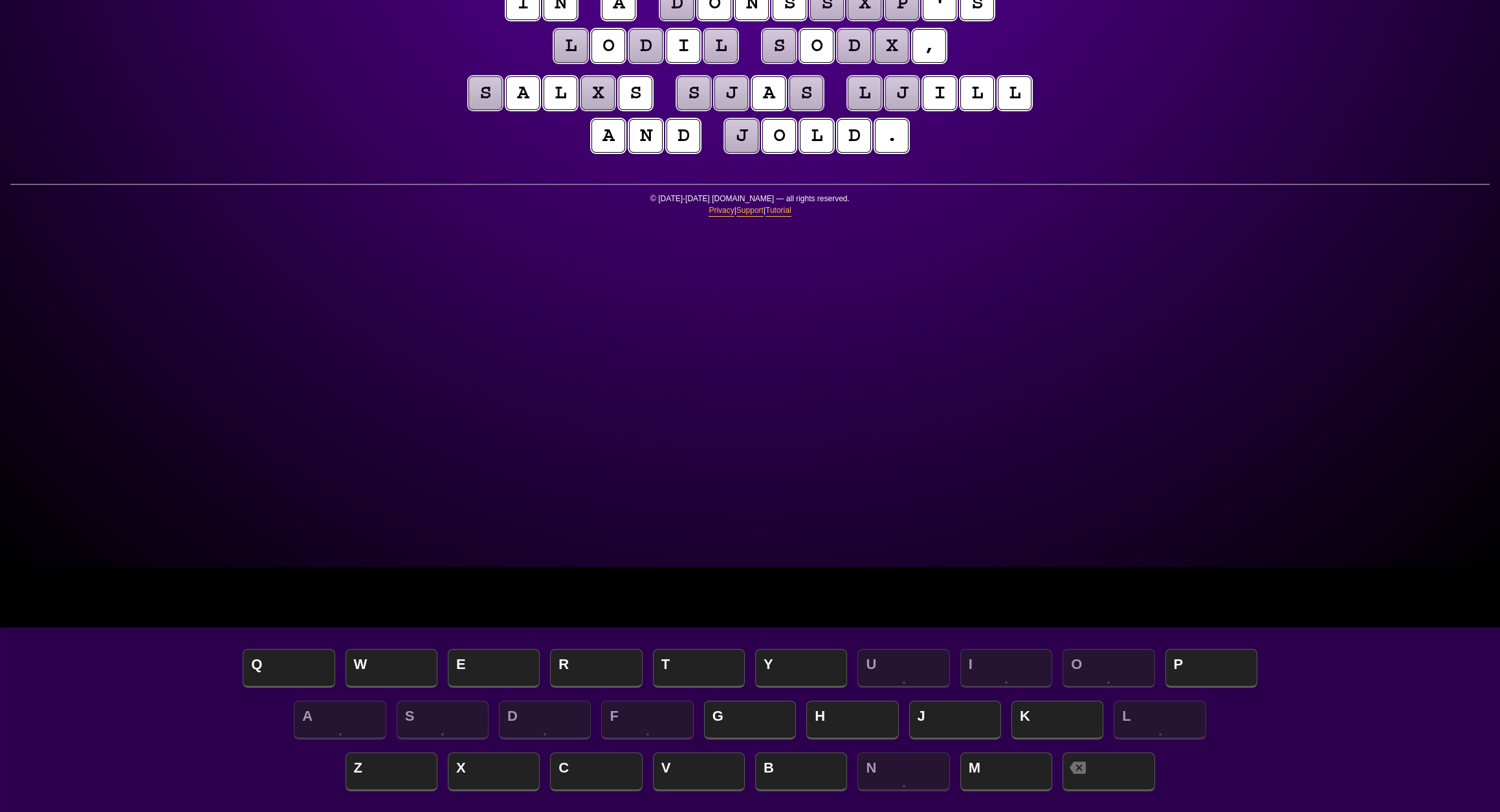
scroll to position [236, 0]
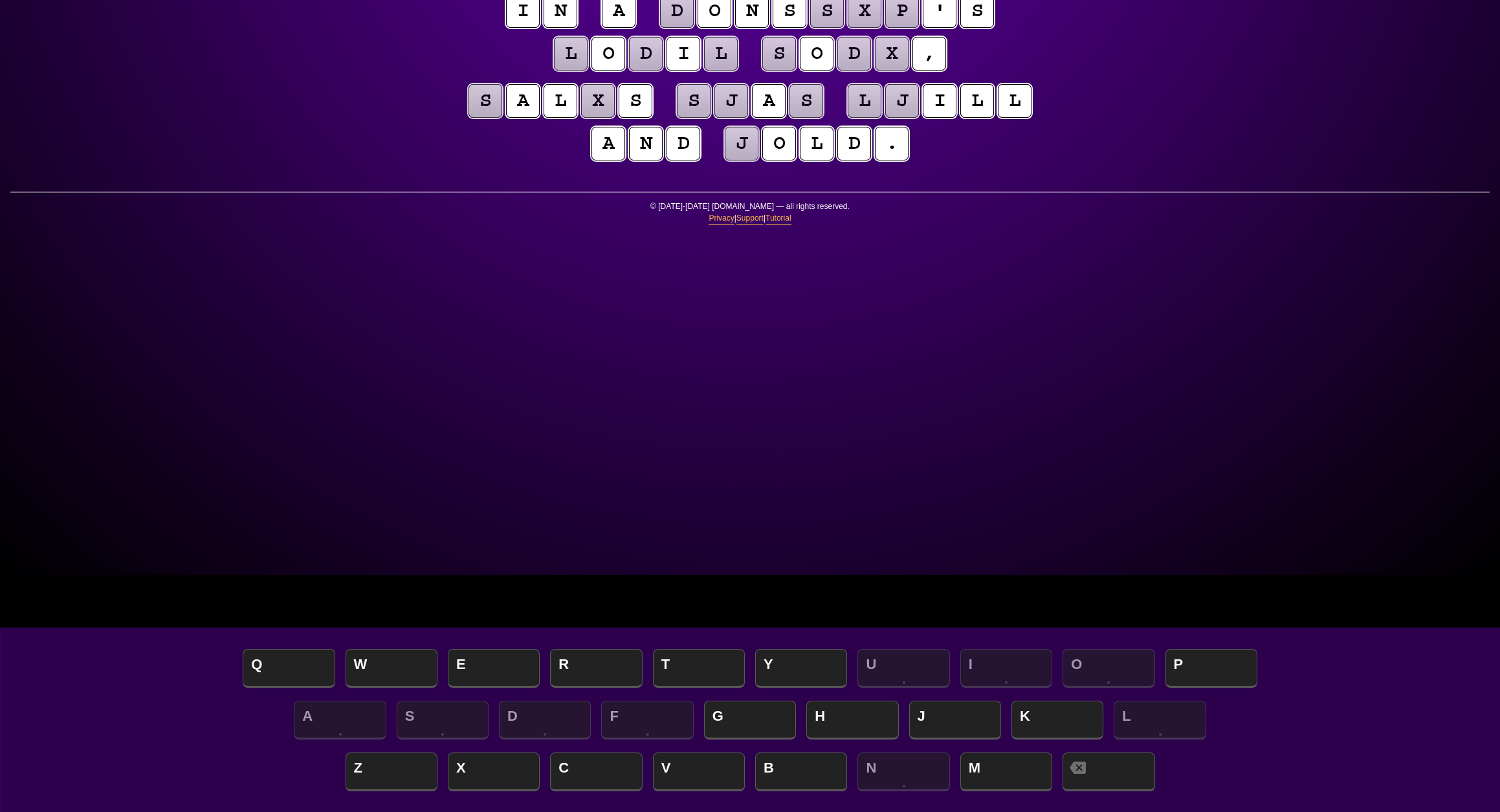
click at [725, 160] on puzzle-tile "j" at bounding box center [742, 143] width 34 height 34
click at [554, 70] on puzzle-tile "l" at bounding box center [571, 53] width 34 height 34
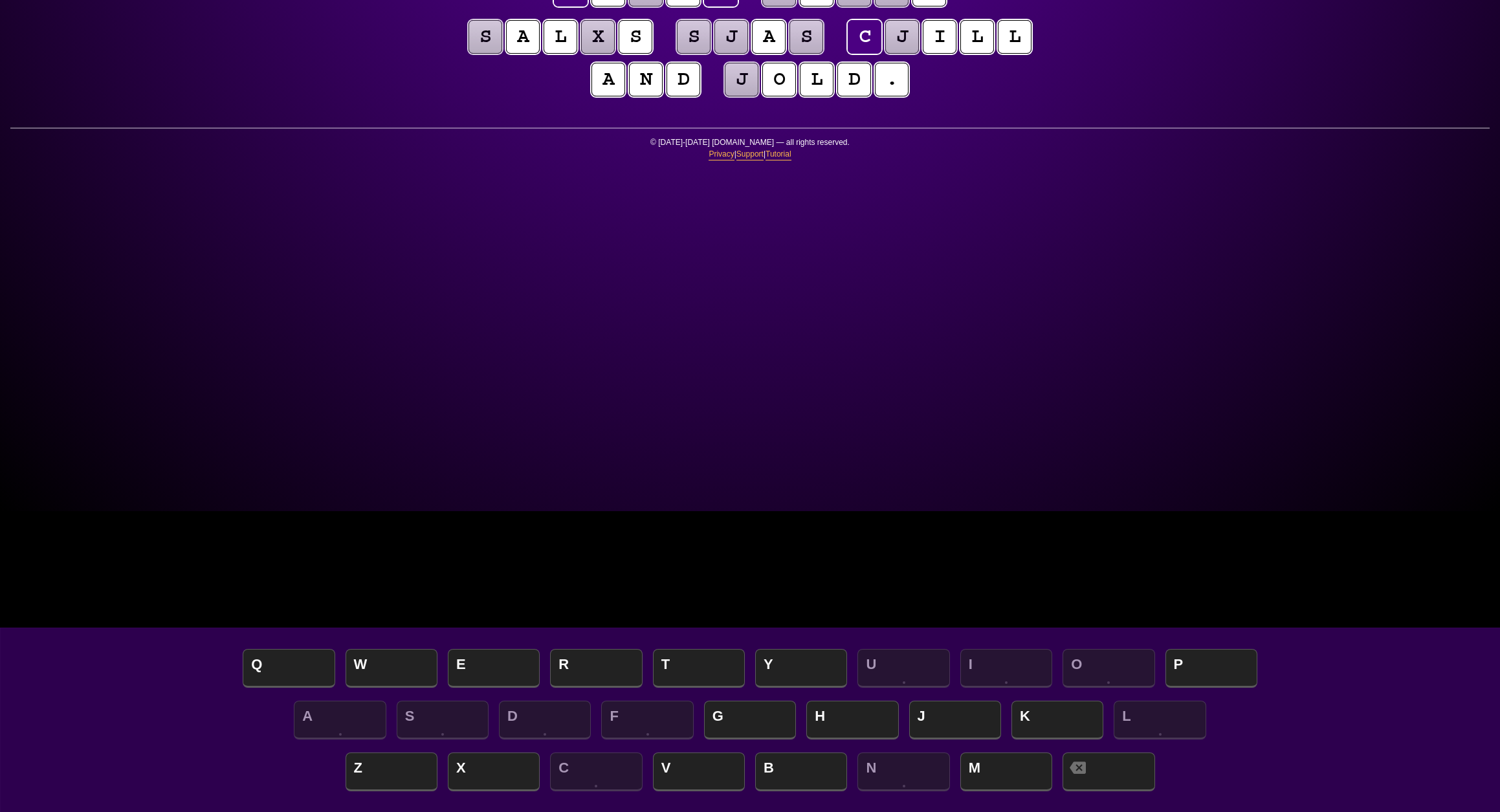
scroll to position [297, 0]
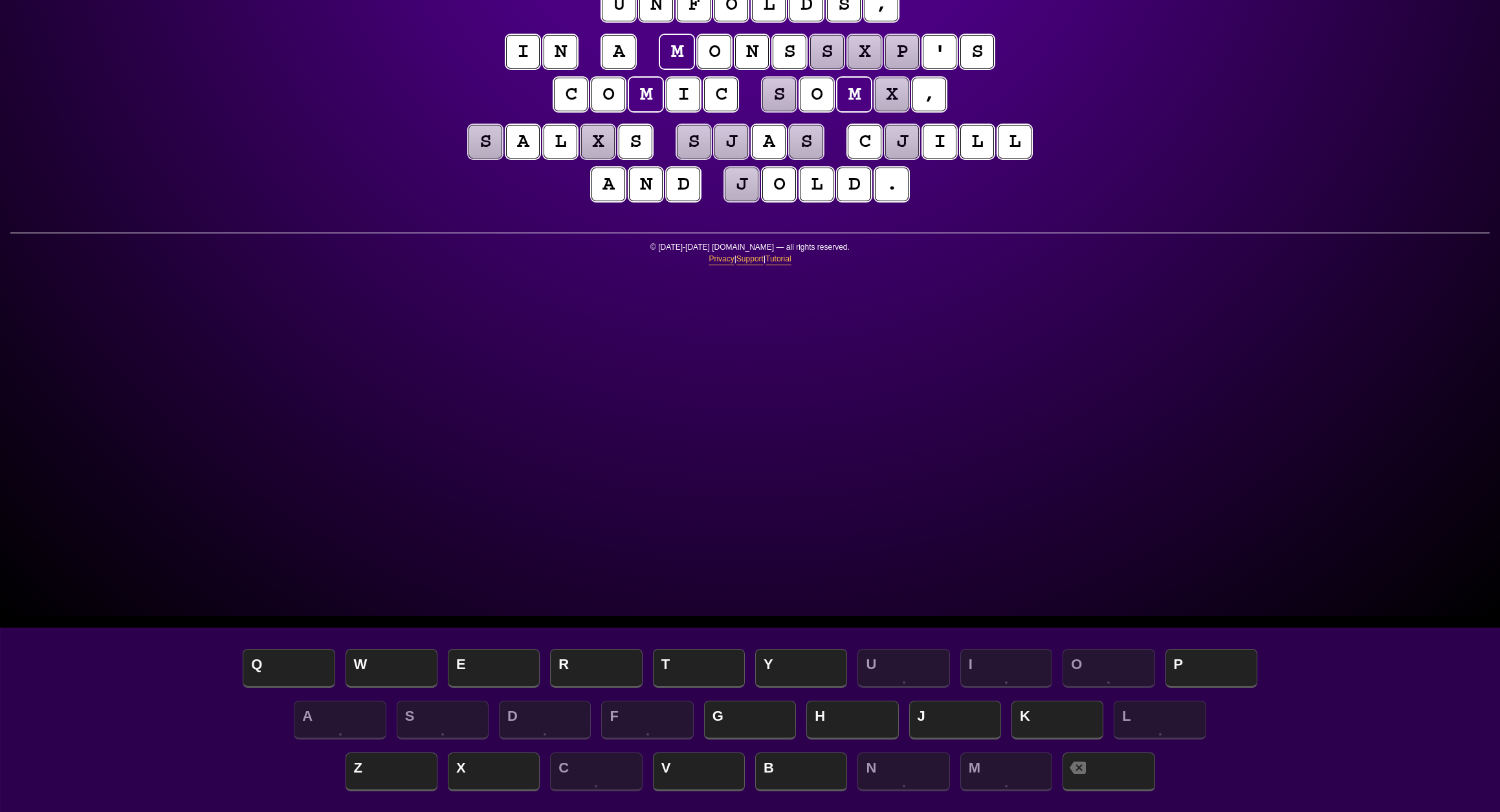
scroll to position [192, 0]
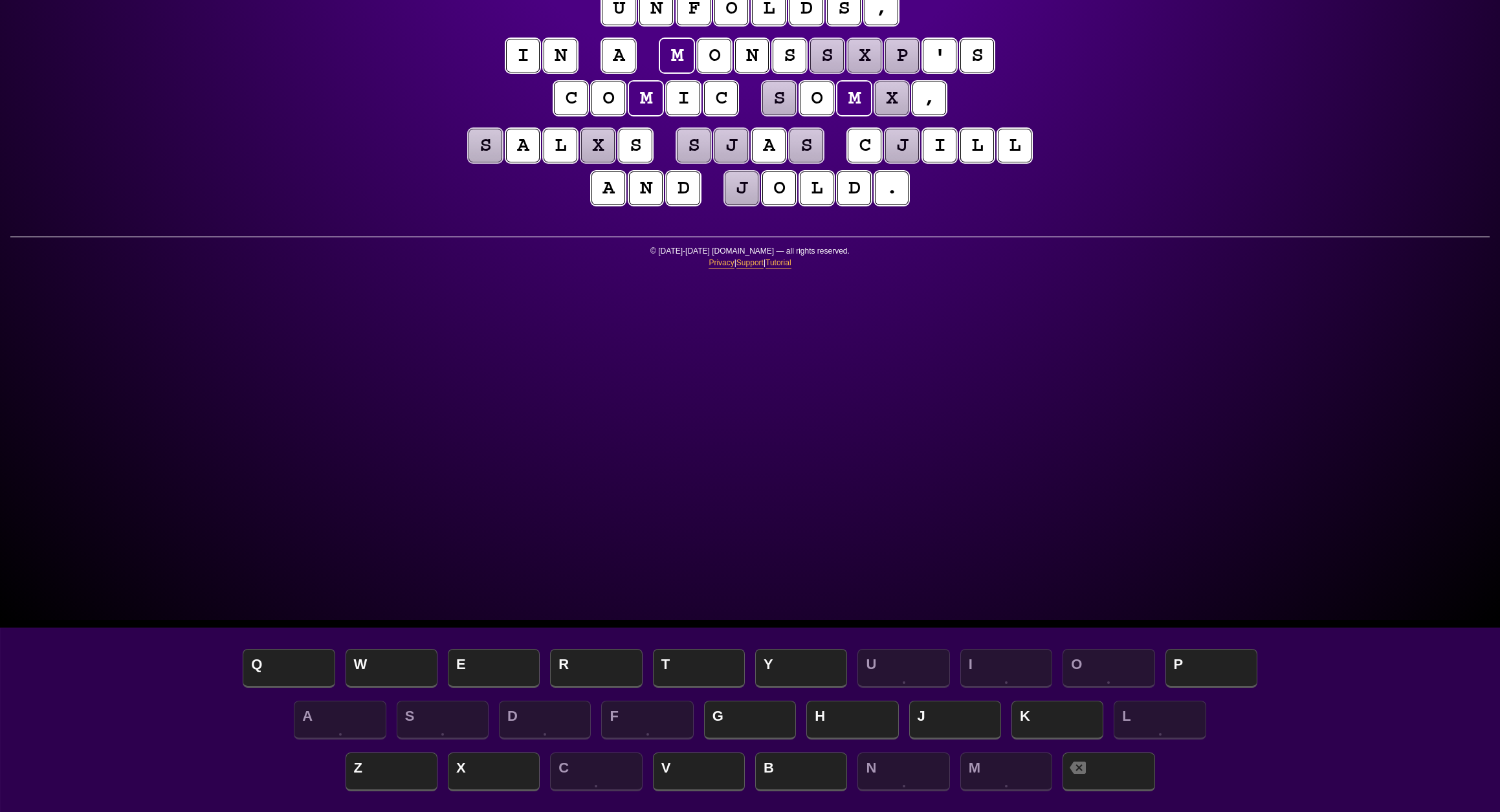
click at [810, 72] on puzzle-tile "s" at bounding box center [827, 55] width 34 height 34
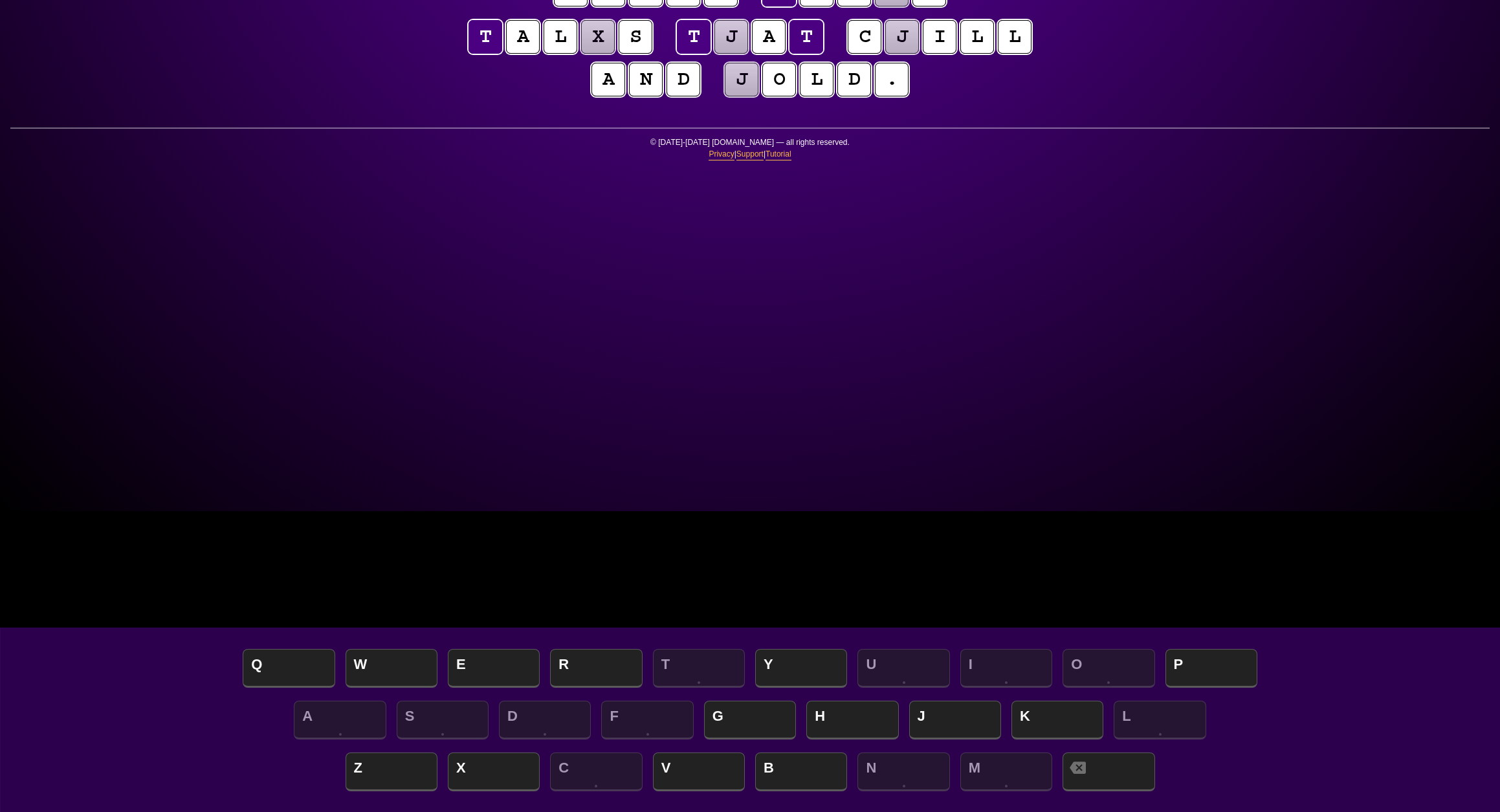
scroll to position [301, 0]
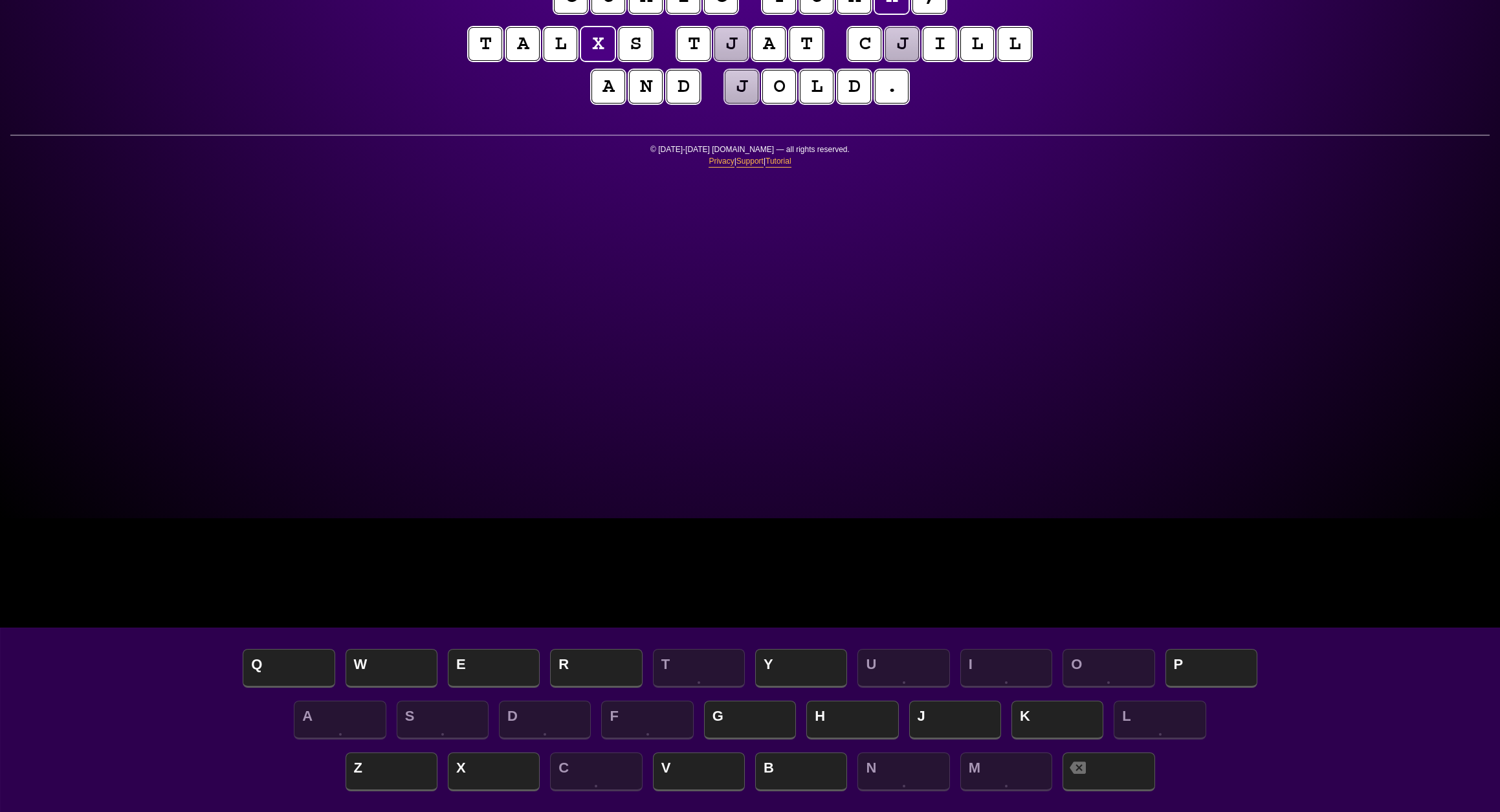
scroll to position [293, 0]
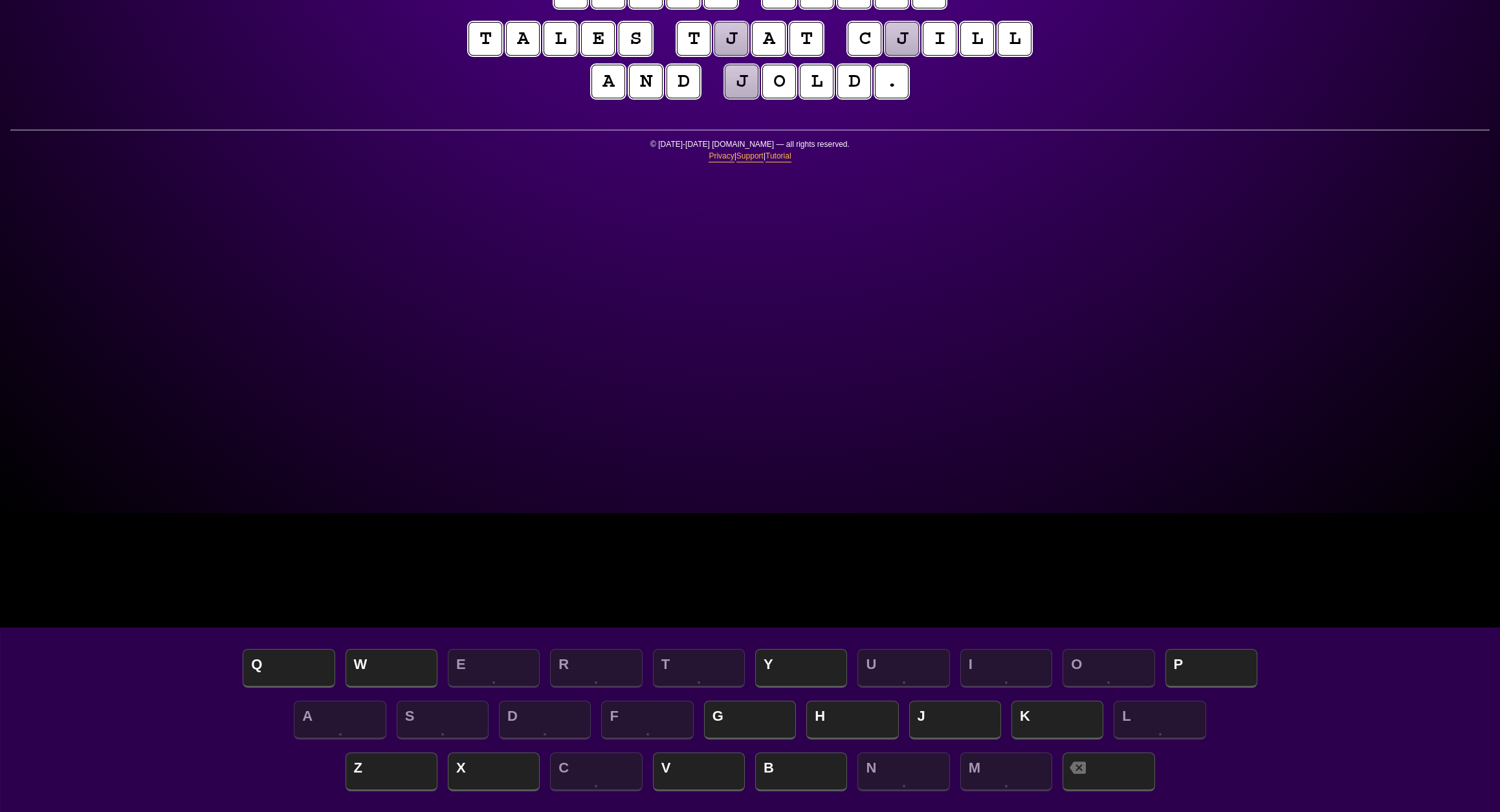
scroll to position [299, 0]
click at [748, 55] on puzzle-tile "j" at bounding box center [731, 38] width 34 height 34
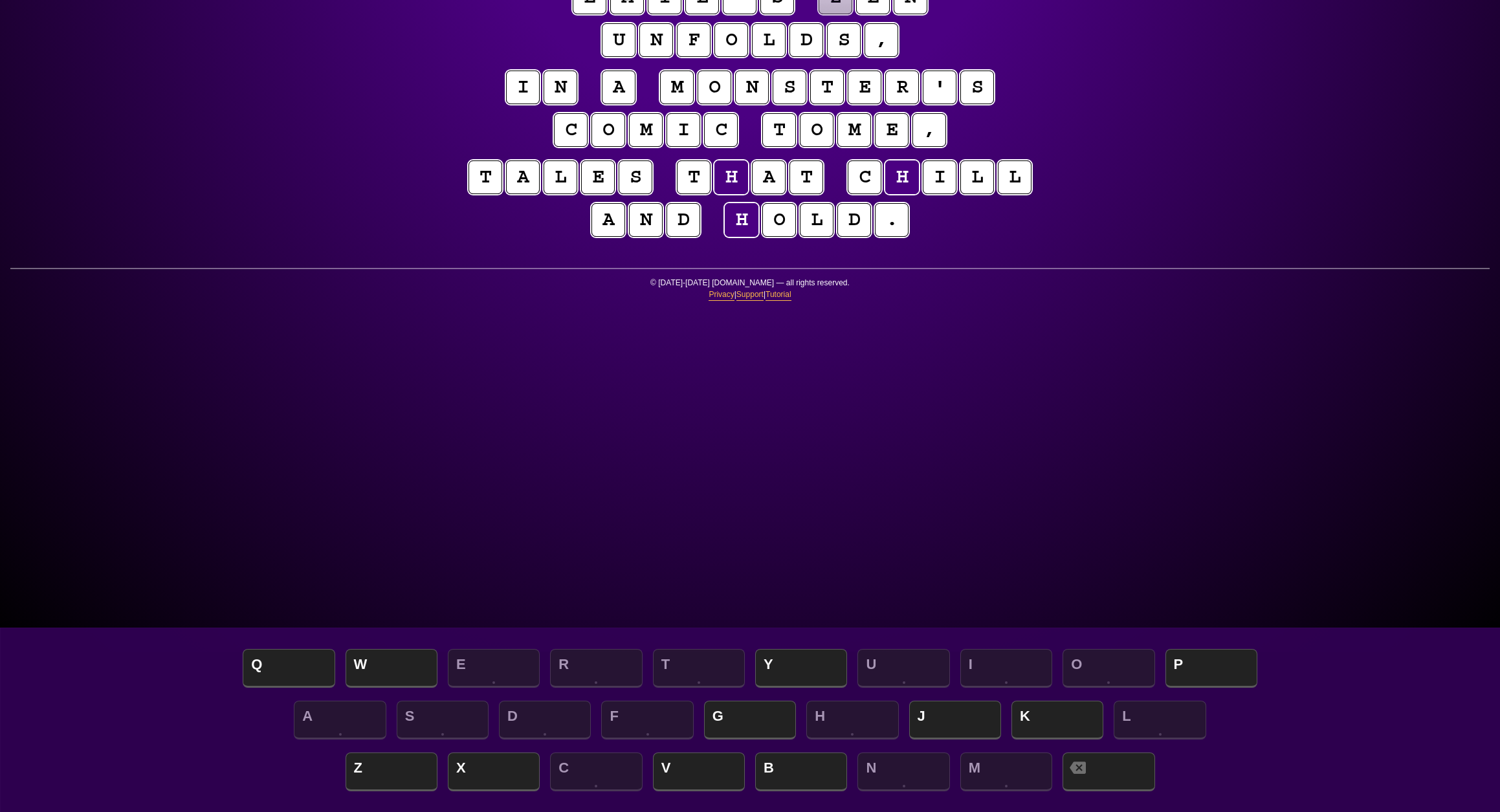
scroll to position [176, 1]
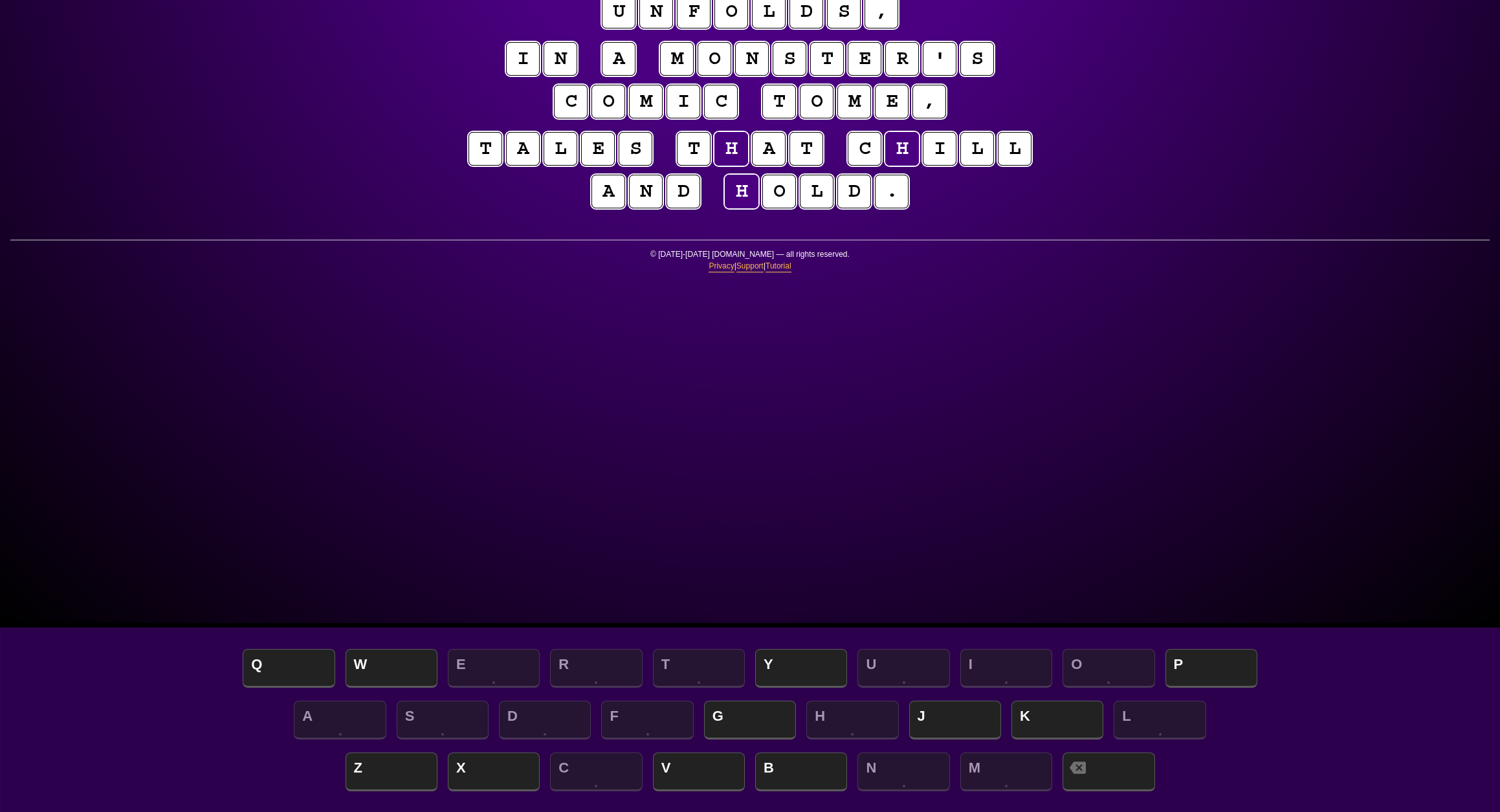
click at [1133, 262] on div "e n t r o p y Hints ★ ☆ ☆ Game Info Player Prefs Reset Board e m i l ' s z e n …" at bounding box center [750, 216] width 1500 height 812
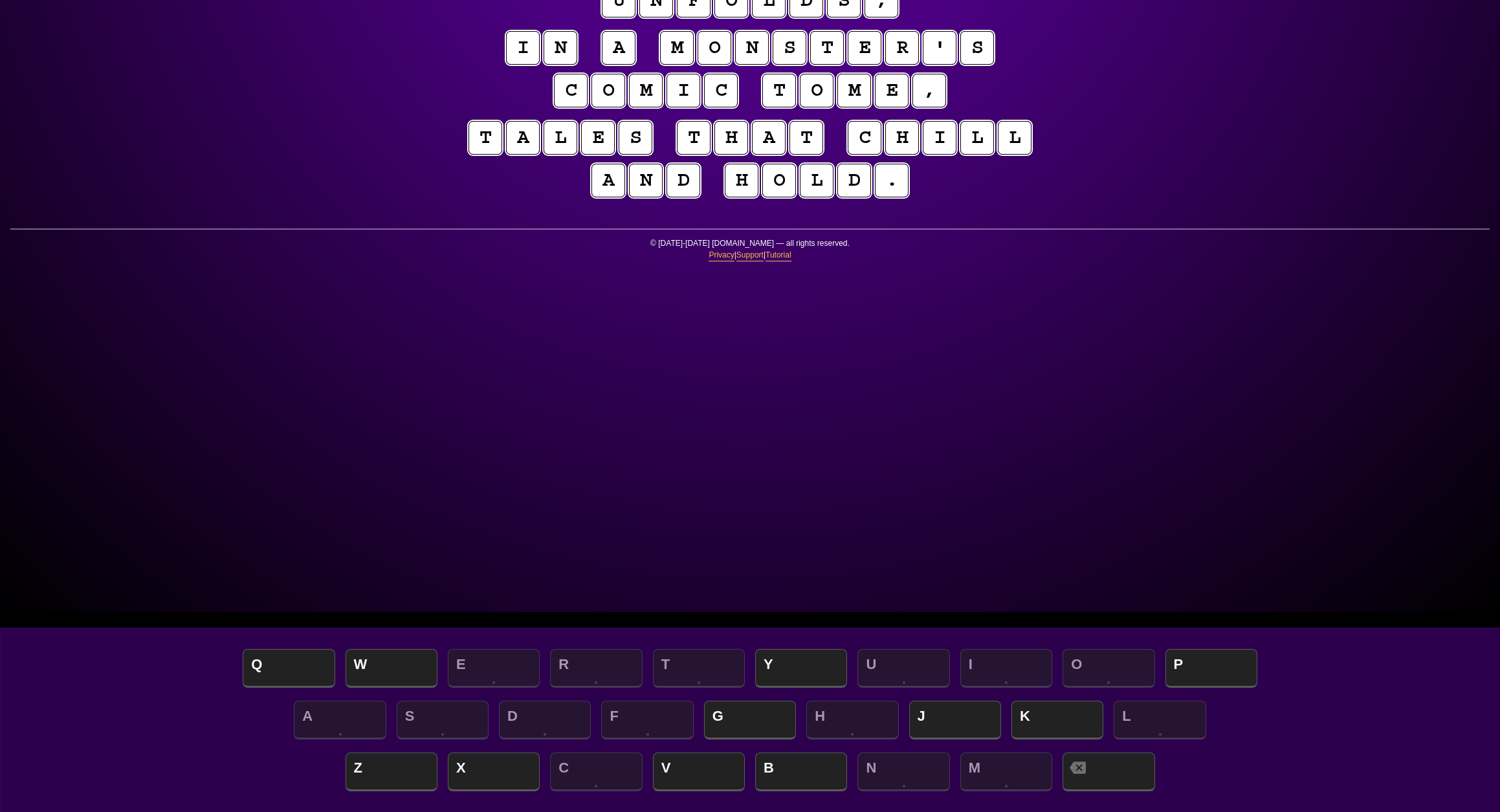
scroll to position [203, 0]
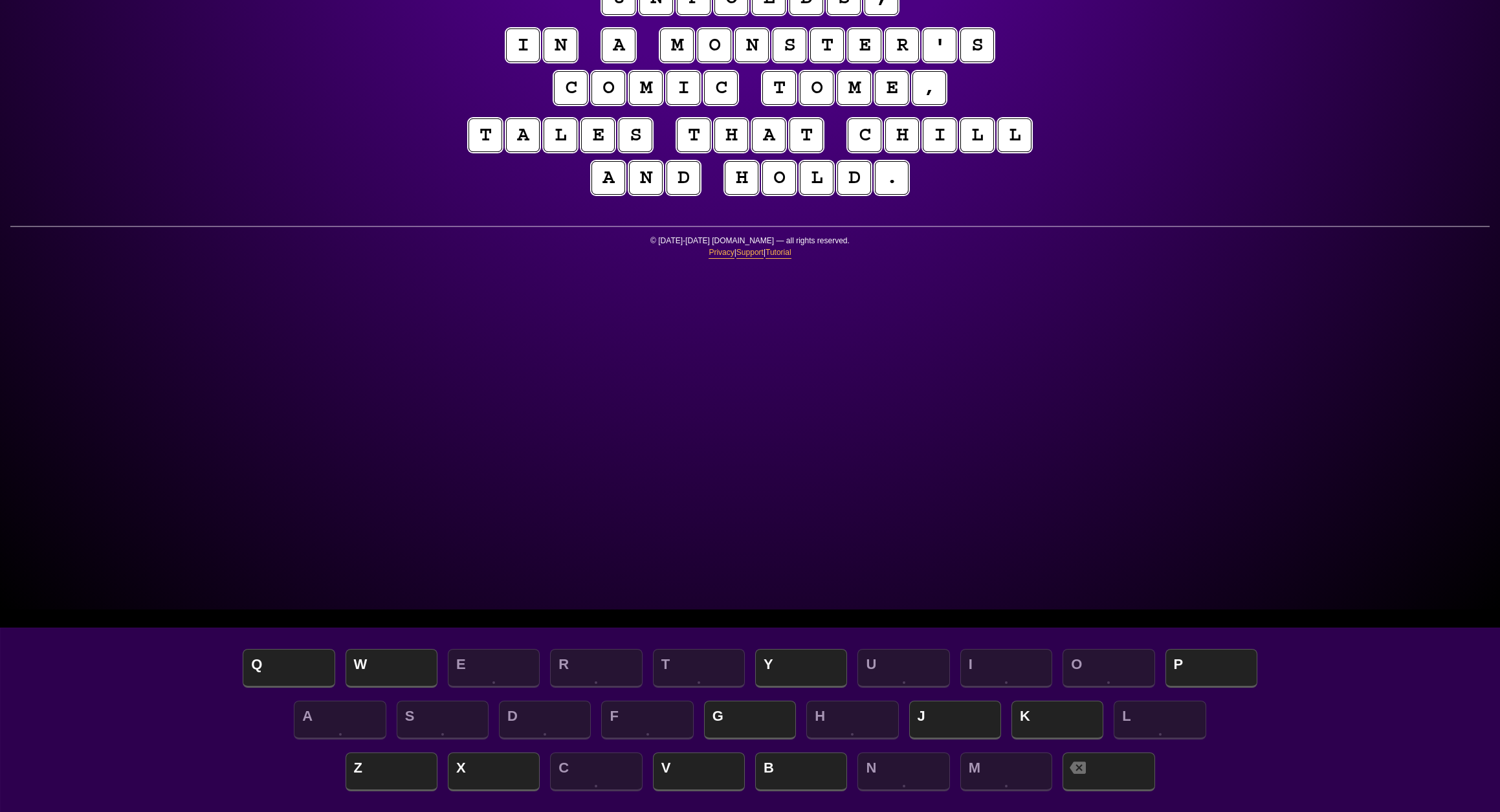
click at [1215, 669] on span "P" at bounding box center [1211, 669] width 92 height 38
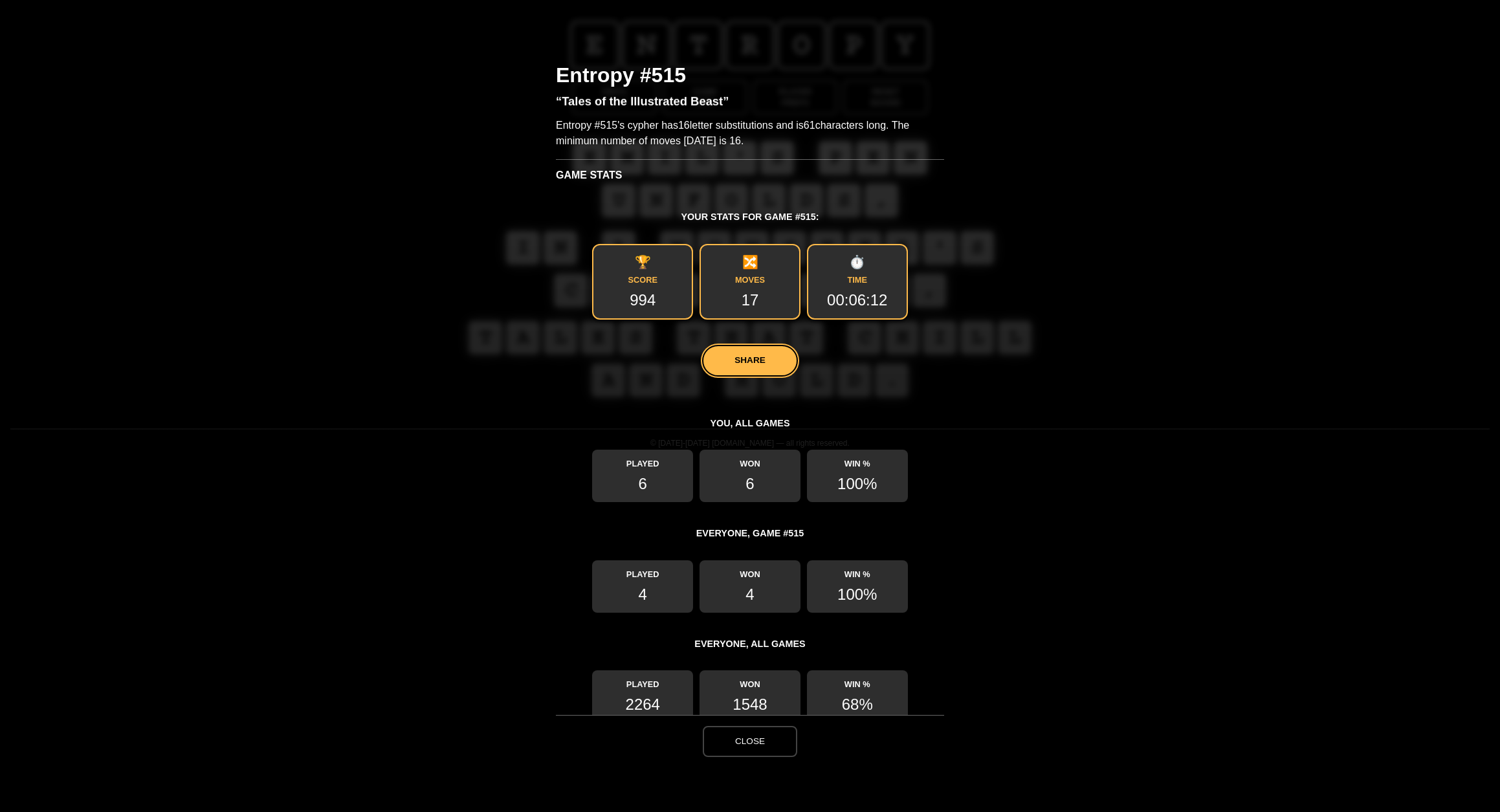
scroll to position [0, 0]
